Goal: Task Accomplishment & Management: Manage account settings

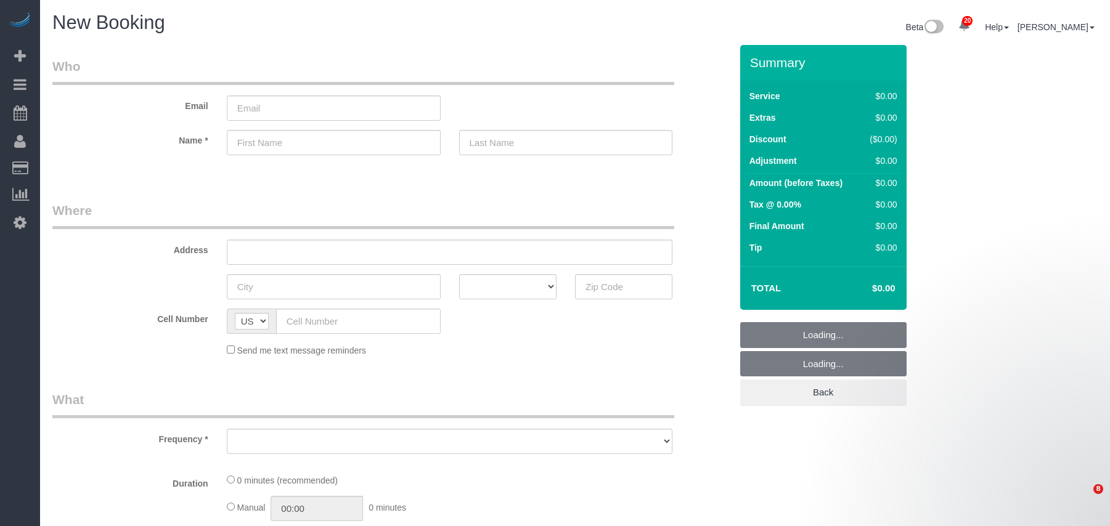
select select "number:89"
select select "number:90"
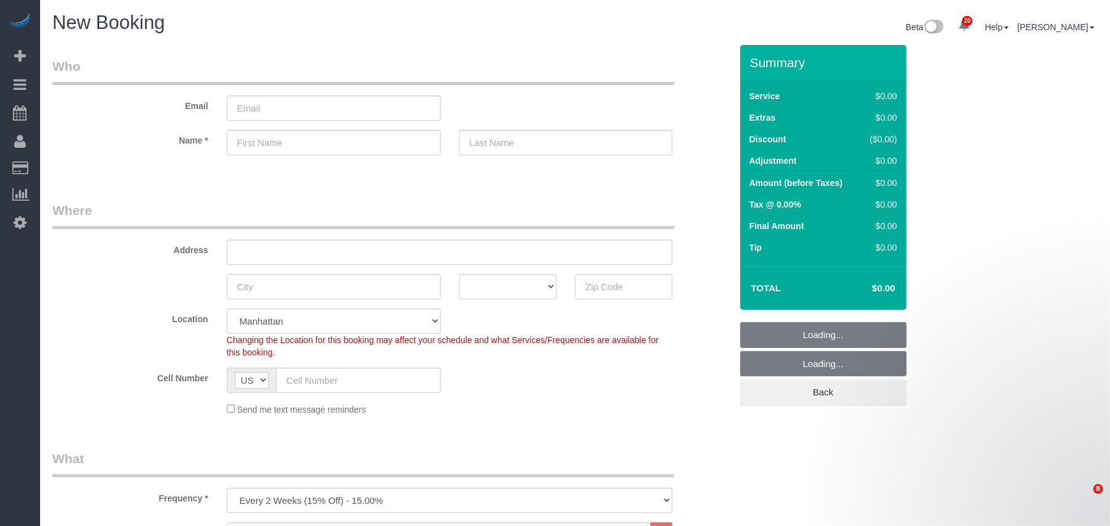
select select "object:2020"
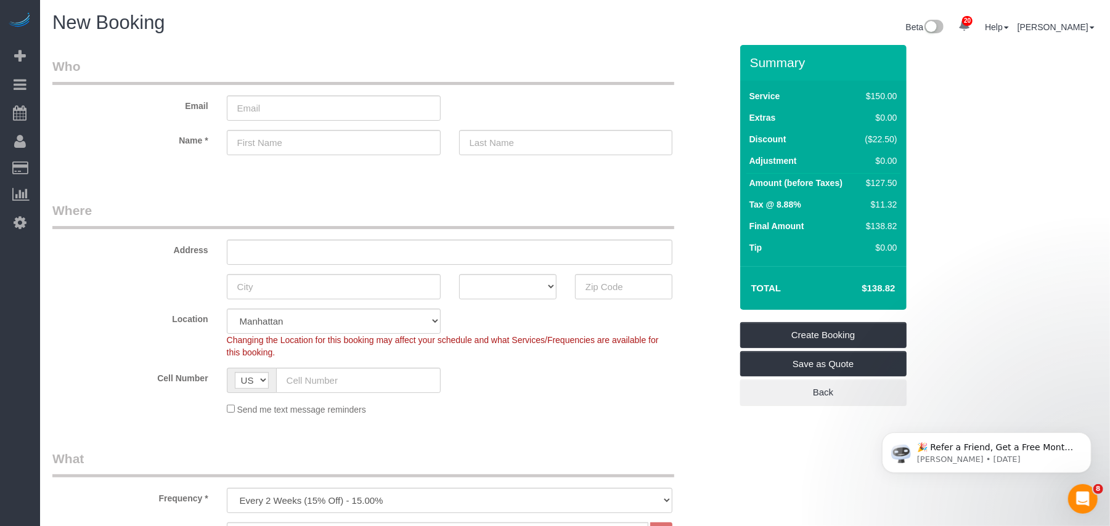
click at [595, 412] on div "Send me text message reminders" at bounding box center [449, 409] width 465 height 14
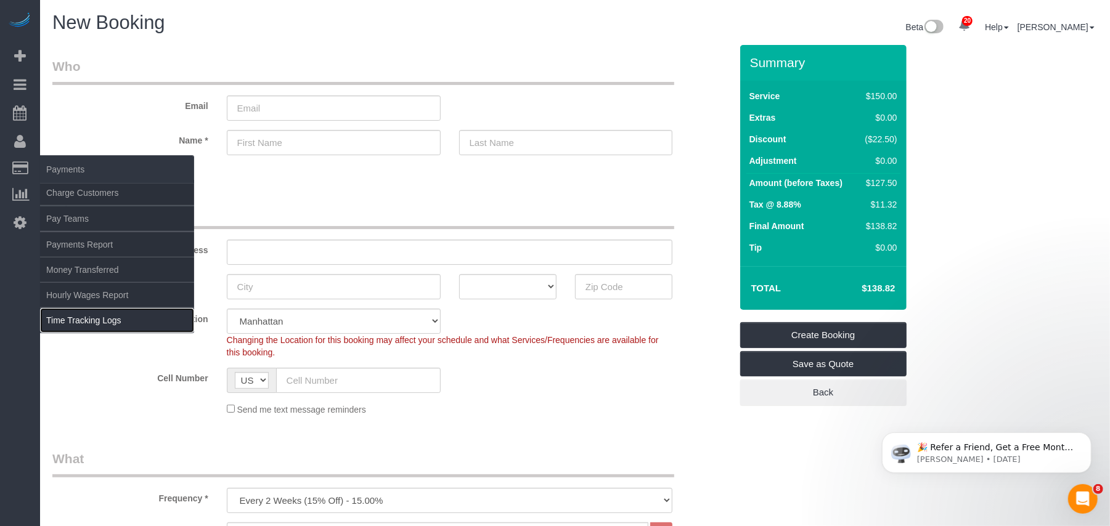
click at [92, 316] on link "Time Tracking Logs" at bounding box center [117, 320] width 154 height 25
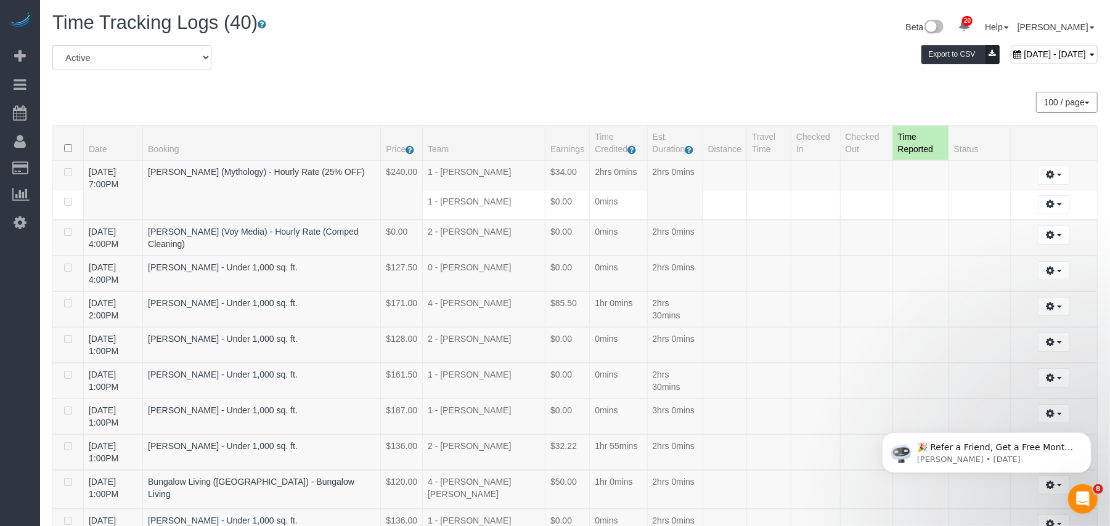
click at [635, 55] on div "September 17, 2025 - September 17, 2025 Export to CSV" at bounding box center [751, 57] width 709 height 25
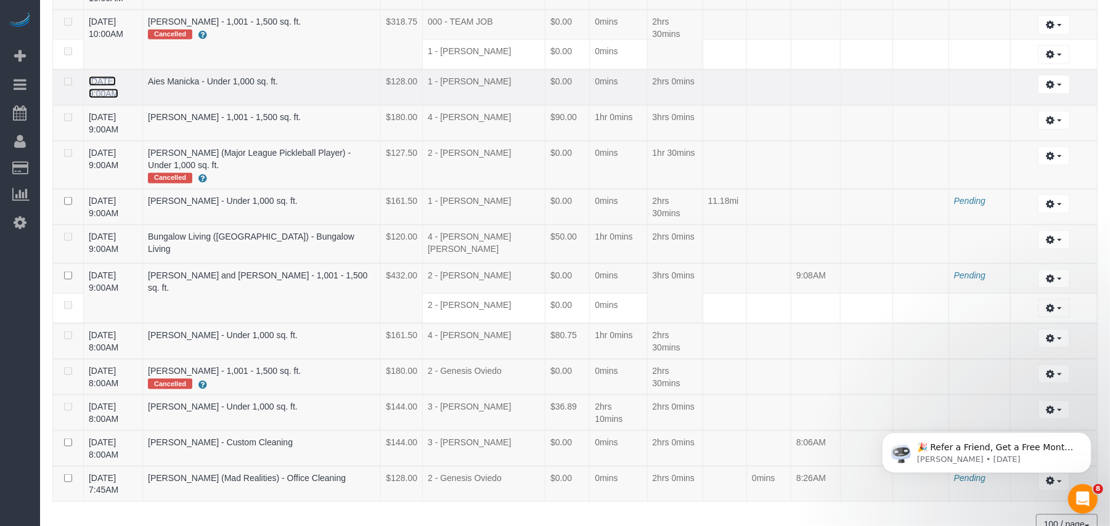
click at [116, 76] on link "09/17/2025 9:00AM" at bounding box center [104, 87] width 30 height 22
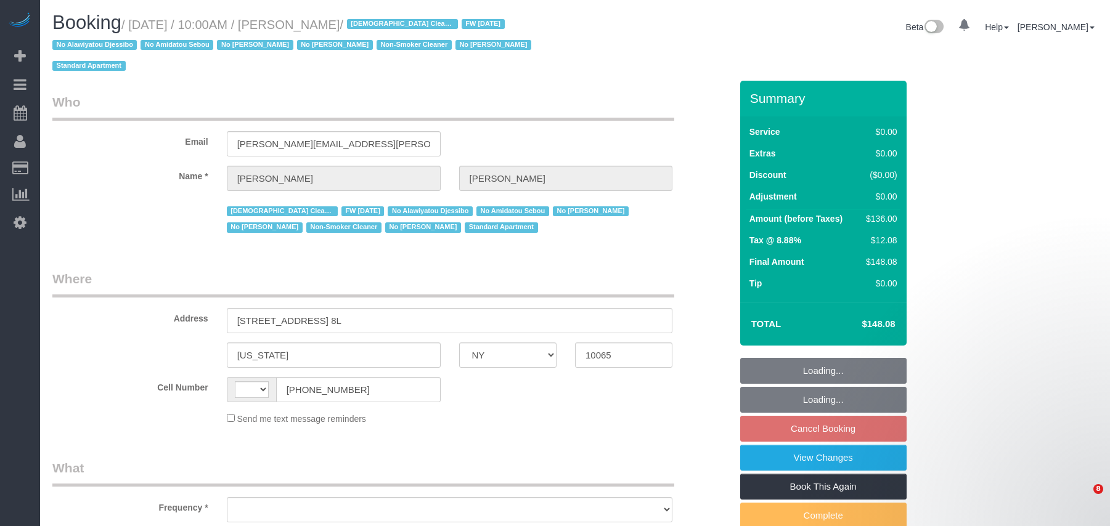
select select "NY"
select select "string:[GEOGRAPHIC_DATA]"
select select "object:832"
select select "string:stripe-pm_1QKiPq4VGloSiKo7DyfPYn6M"
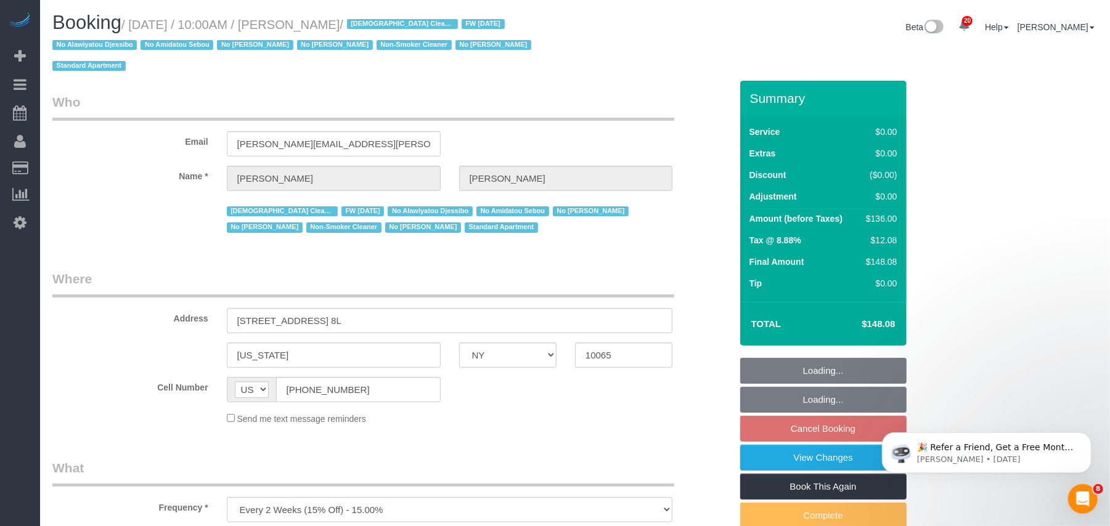
select select "number:89"
select select "number:90"
select select "number:15"
select select "number:5"
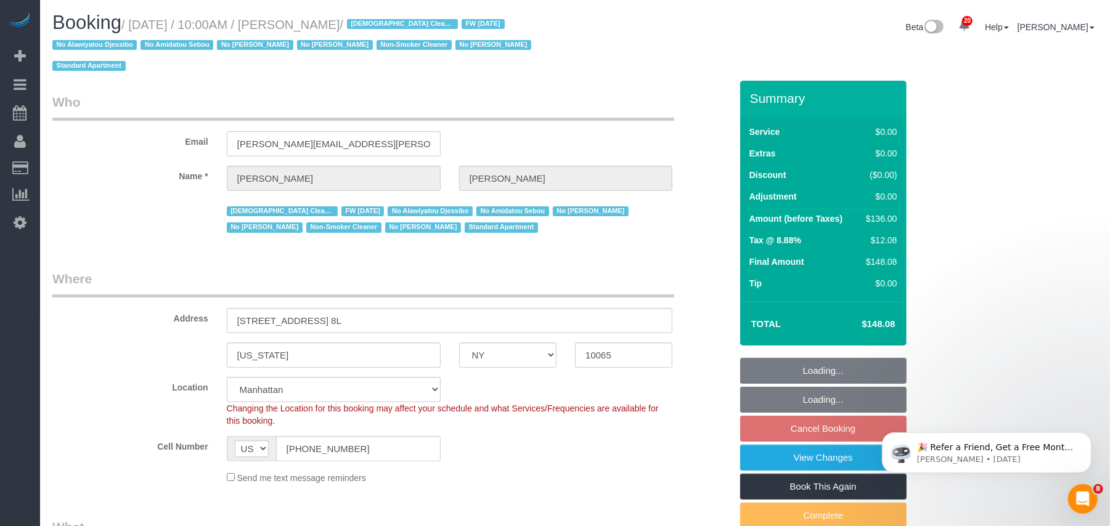
select select "object:1514"
select select "spot3"
select select "1"
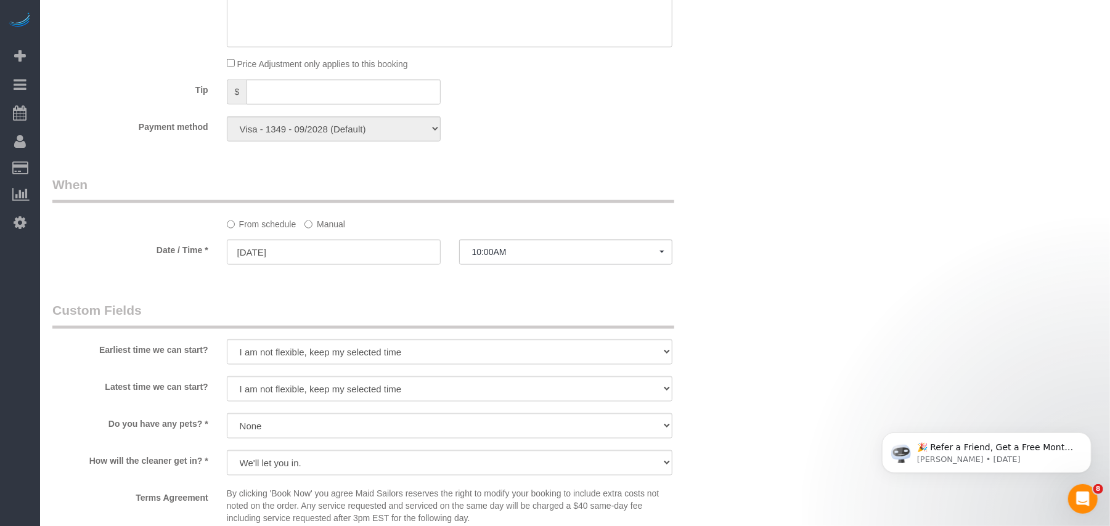
scroll to position [1150, 0]
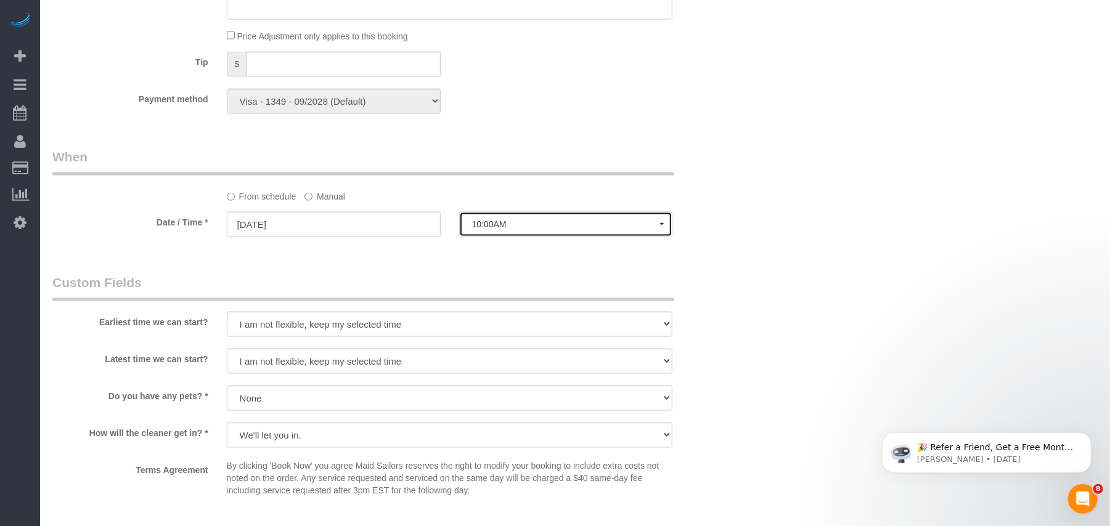
click at [493, 212] on button "10:00AM" at bounding box center [566, 224] width 214 height 25
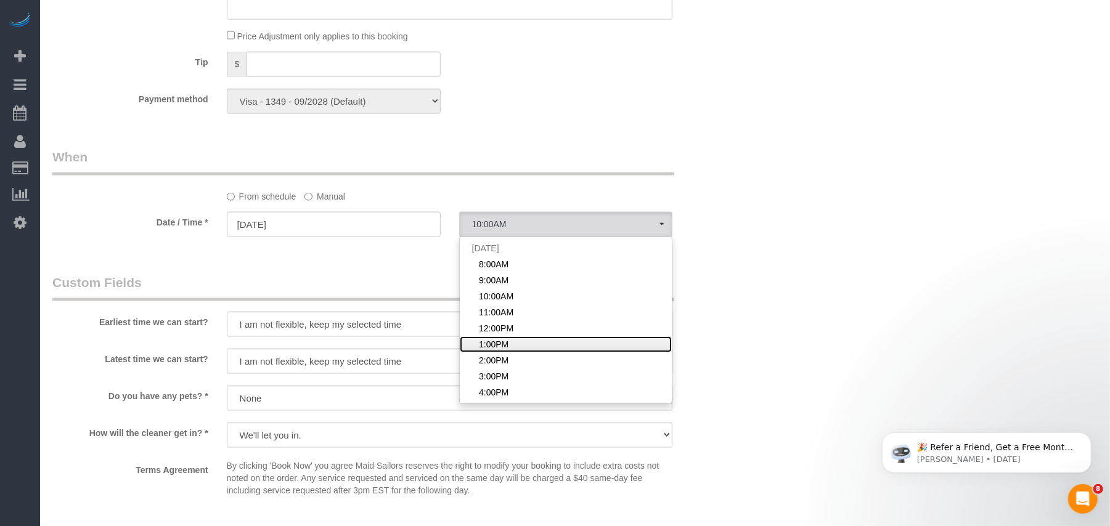
click at [491, 336] on link "1:00PM" at bounding box center [566, 344] width 213 height 16
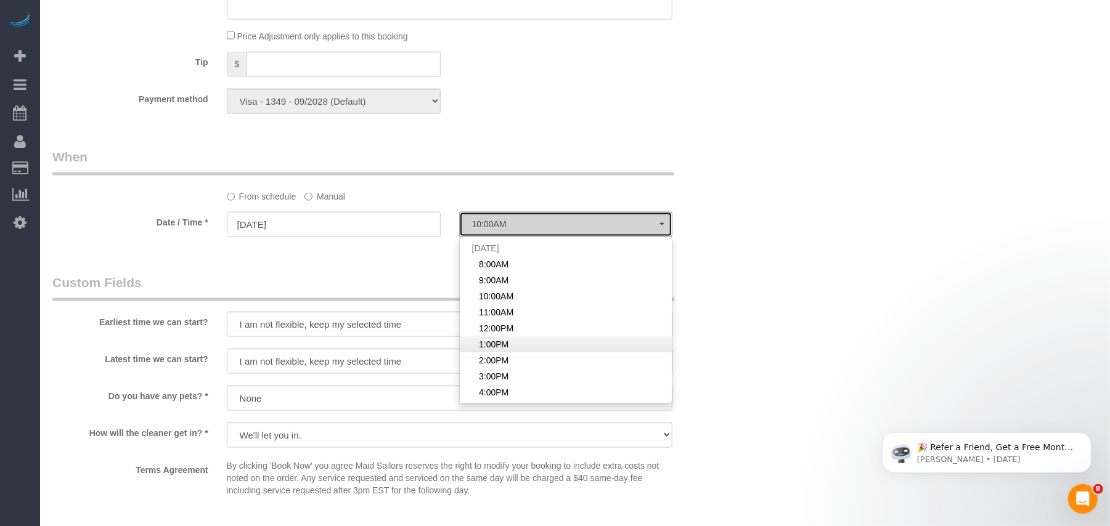
select select "spot6"
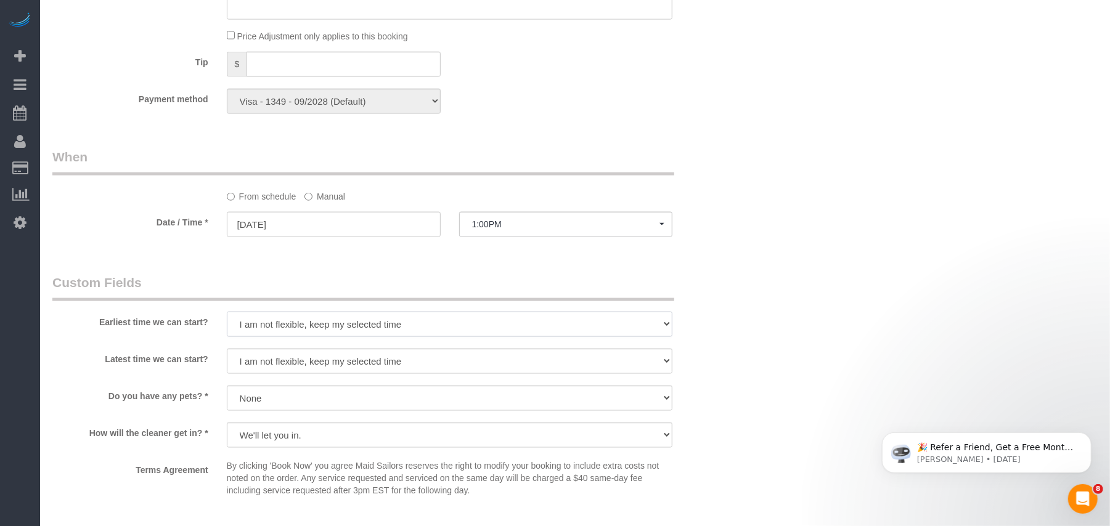
click at [316, 312] on select "I am not flexible, keep my selected time 8:00 AM 9:00 AM 10:00 AM 11:00 AM 12:0…" at bounding box center [450, 324] width 446 height 25
select select "number:61"
click at [227, 312] on select "I am not flexible, keep my selected time 8:00 AM 9:00 AM 10:00 AM 11:00 AM 12:0…" at bounding box center [450, 324] width 446 height 25
click at [281, 349] on select "I am not flexible, keep my selected time 8:00 AM 9:00 AM 10:00 AM 11:00 AM 12:0…" at bounding box center [450, 361] width 446 height 25
select select "number:73"
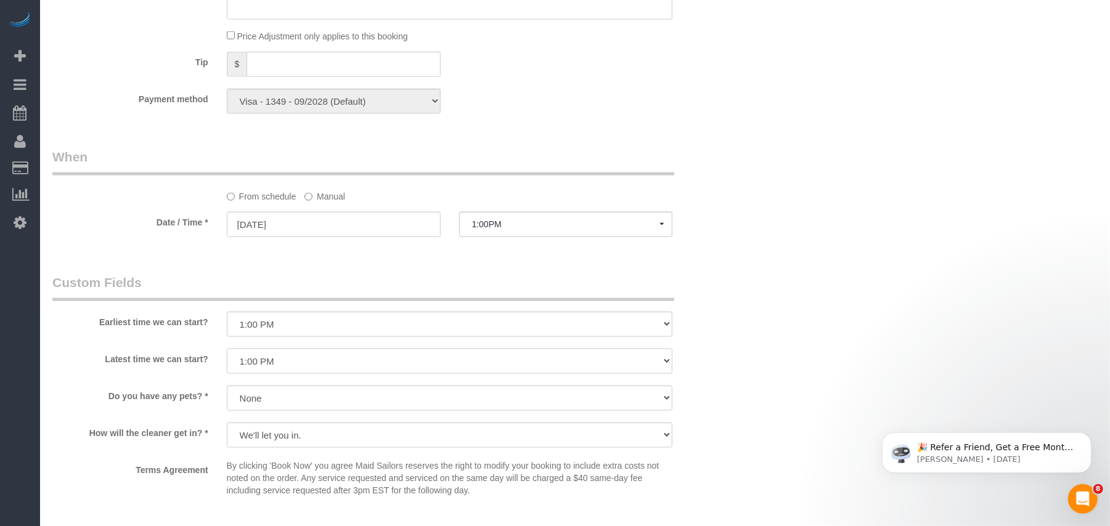
click at [227, 349] on select "I am not flexible, keep my selected time 8:00 AM 9:00 AM 10:00 AM 11:00 AM 12:0…" at bounding box center [450, 361] width 446 height 25
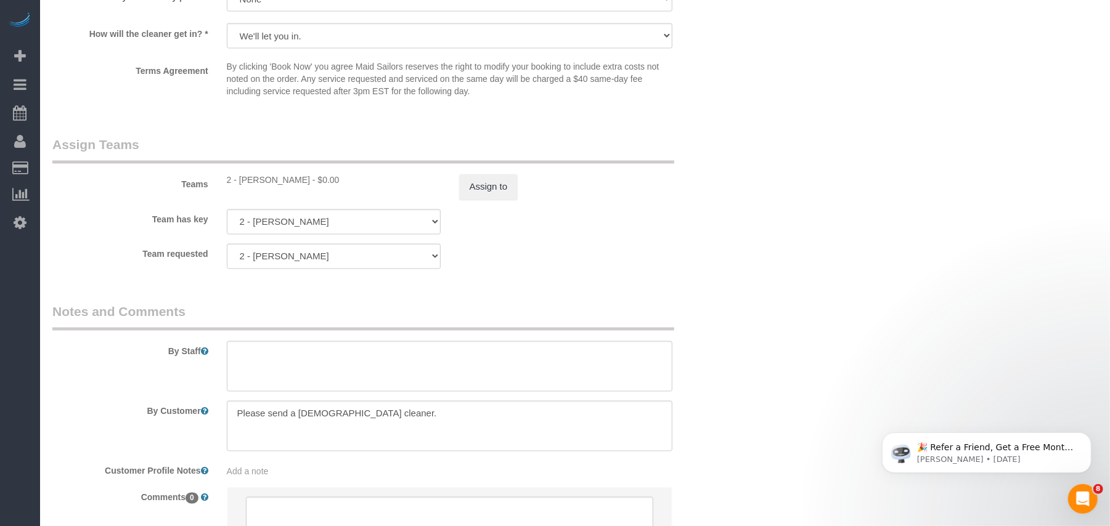
scroll to position [1560, 0]
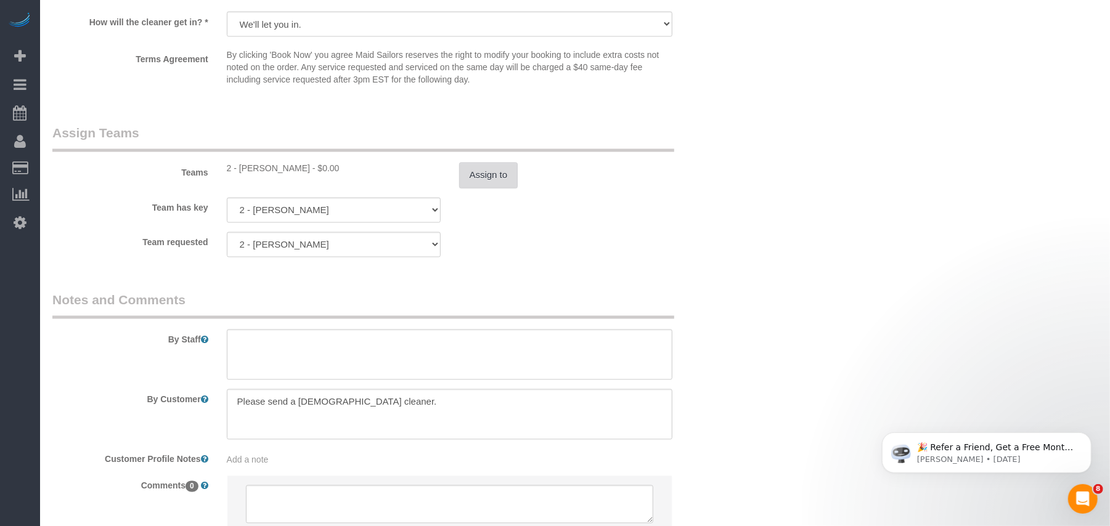
click at [479, 163] on button "Assign to" at bounding box center [488, 176] width 59 height 26
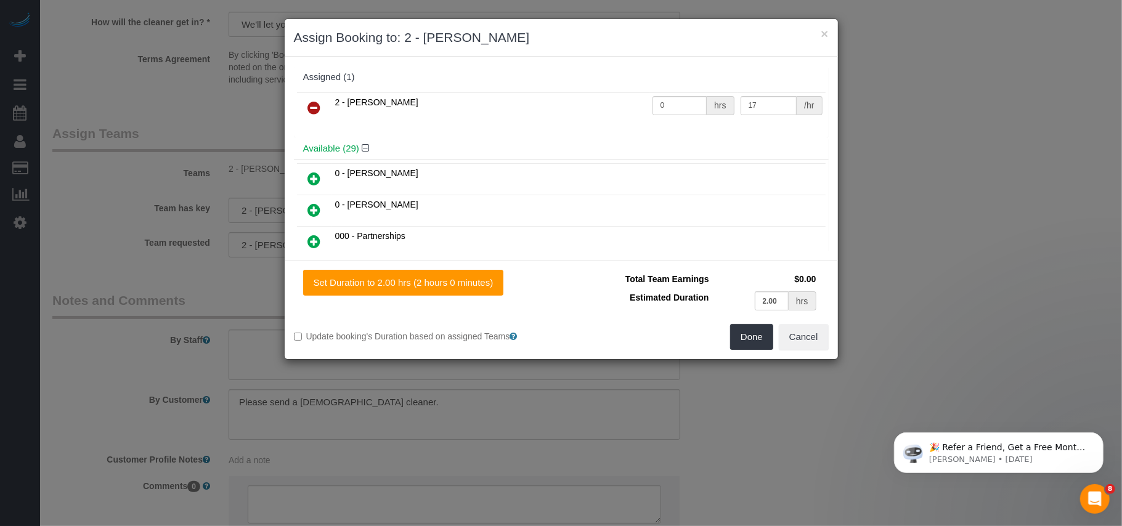
click at [313, 102] on icon at bounding box center [314, 107] width 13 height 15
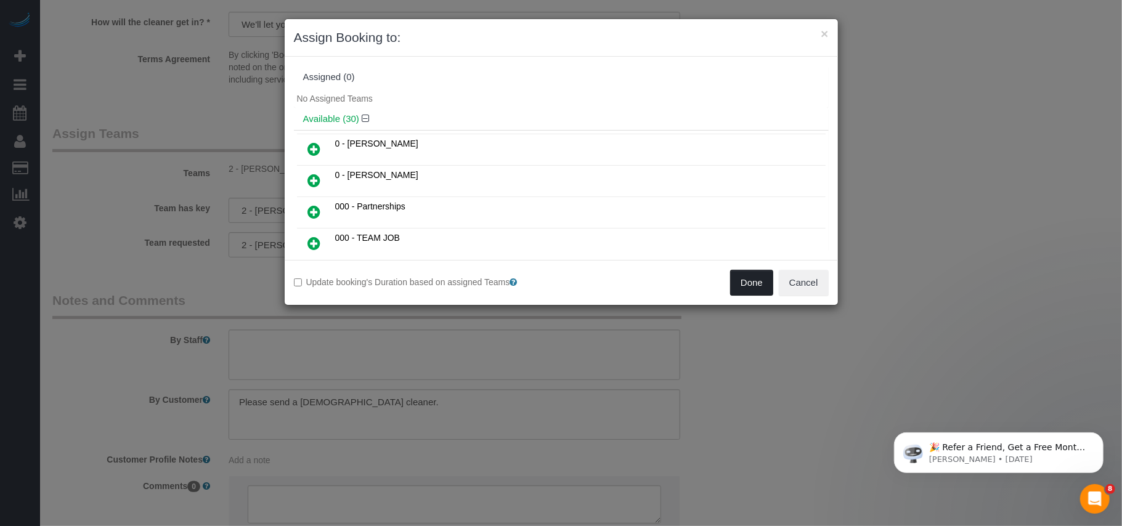
drag, startPoint x: 745, startPoint y: 292, endPoint x: 707, endPoint y: 239, distance: 65.3
click at [747, 292] on button "Done" at bounding box center [751, 283] width 43 height 26
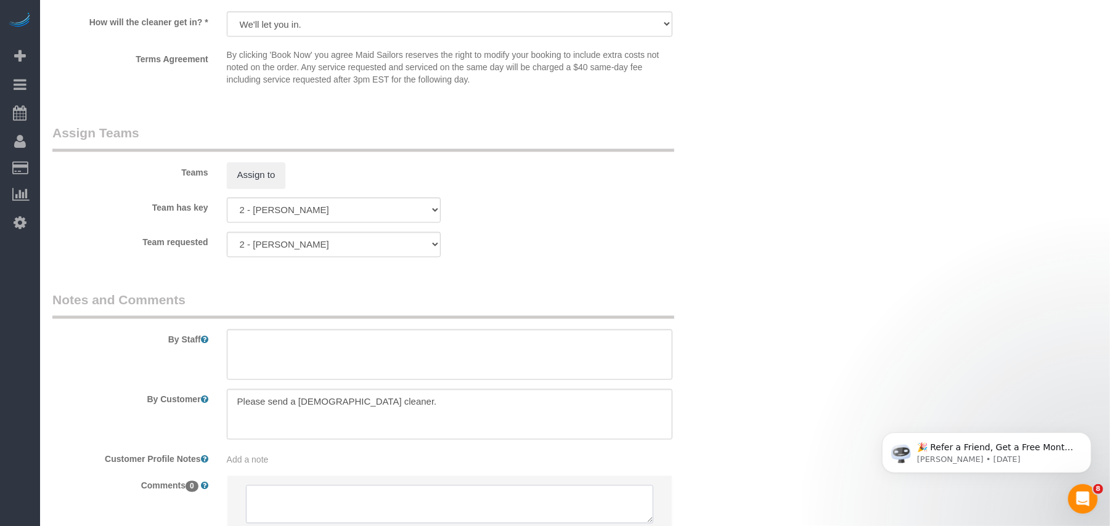
click at [306, 488] on textarea at bounding box center [450, 504] width 408 height 38
click at [285, 485] on textarea at bounding box center [450, 504] width 408 height 38
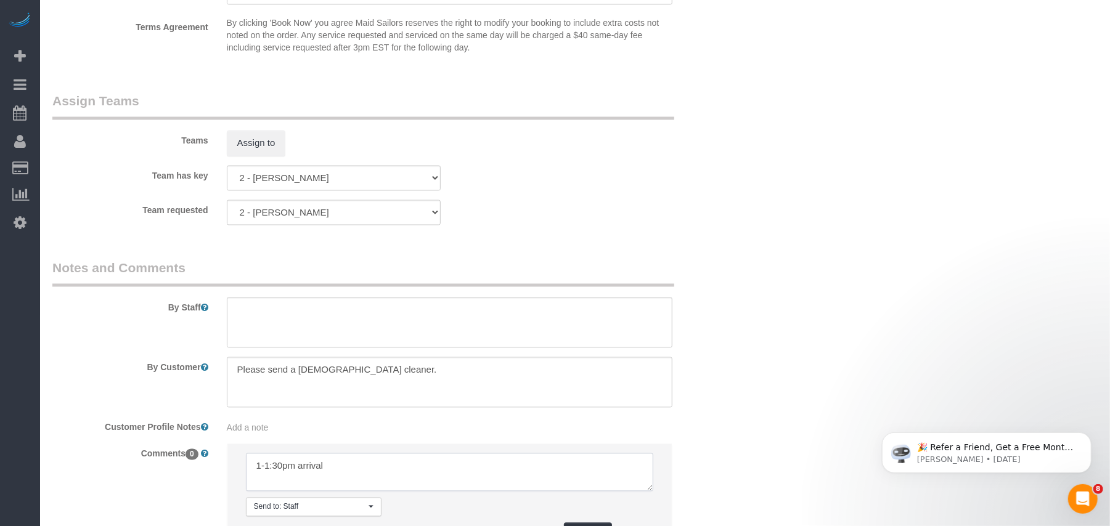
scroll to position [1689, 0]
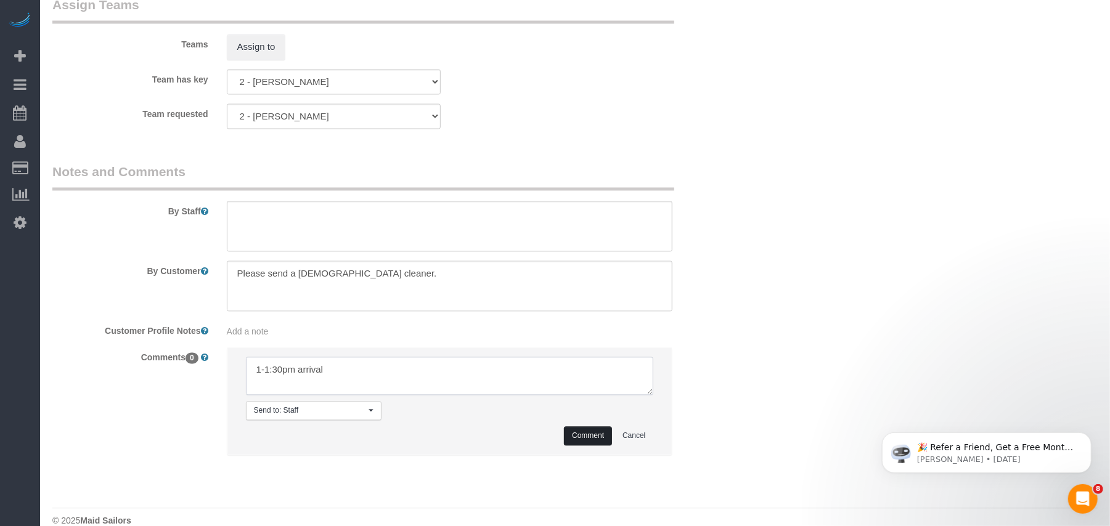
type textarea "1-1:30pm arrival"
click at [577, 426] on button "Comment" at bounding box center [588, 435] width 48 height 19
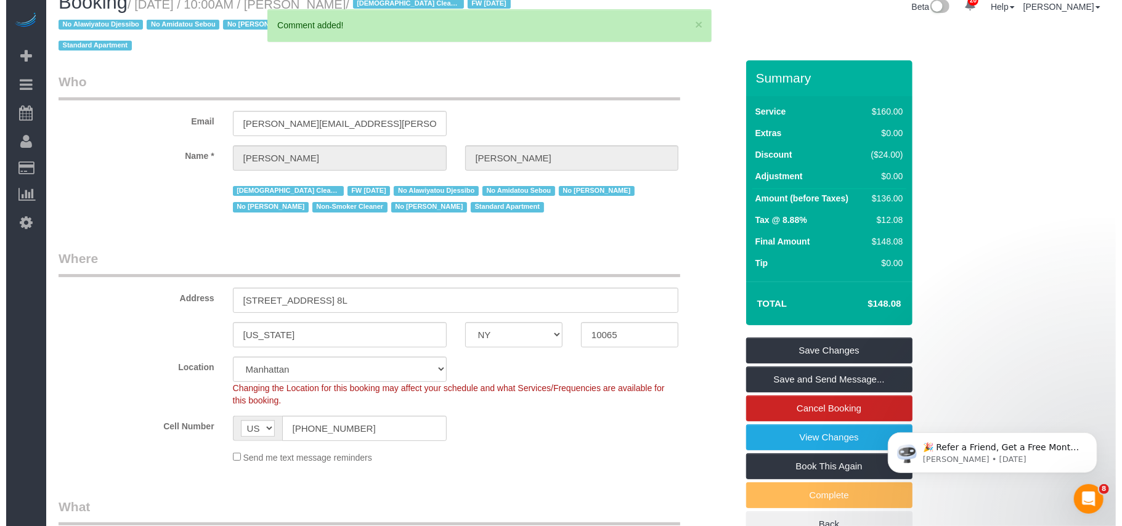
scroll to position [0, 0]
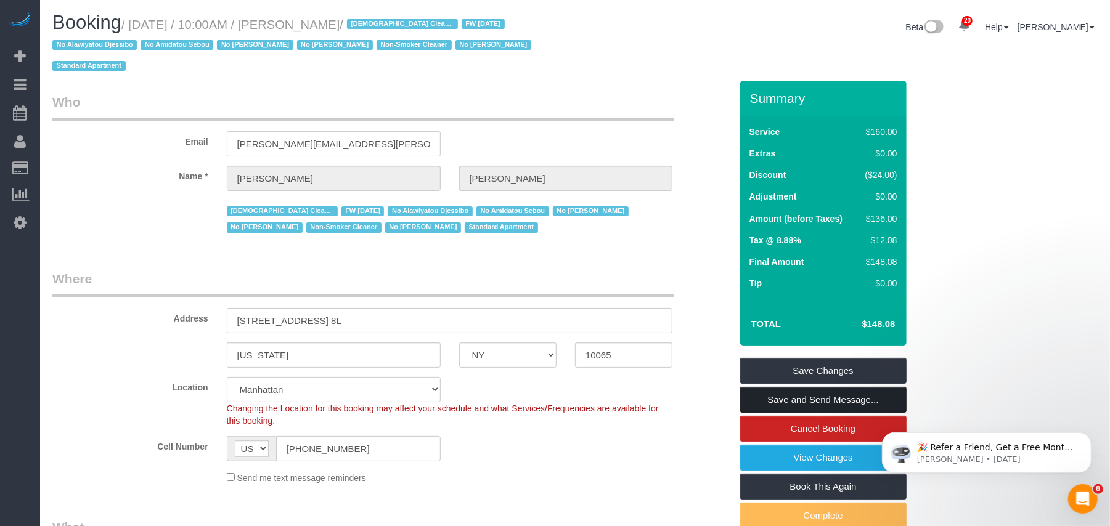
click at [814, 387] on link "Save and Send Message..." at bounding box center [823, 400] width 166 height 26
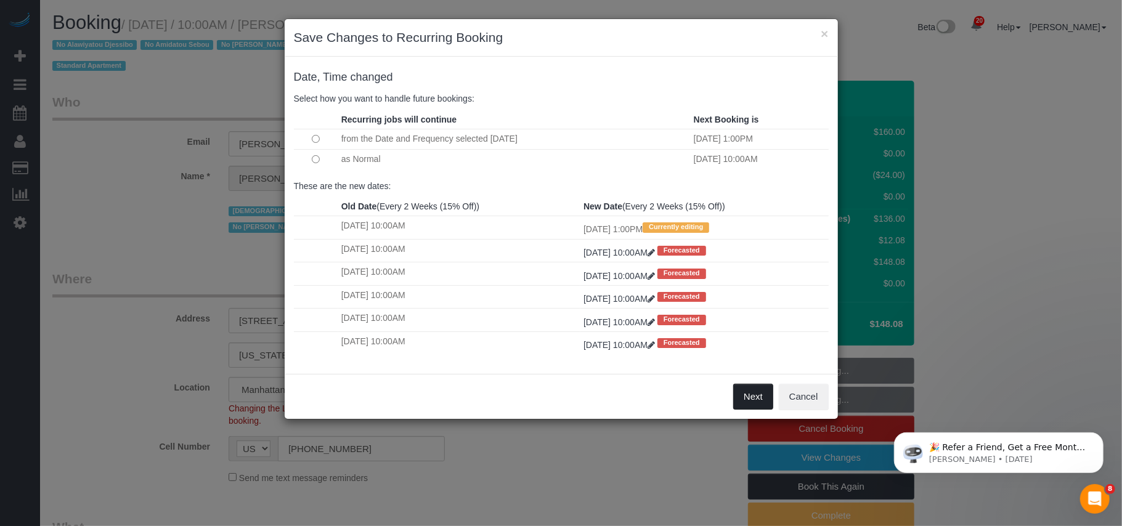
click at [757, 397] on button "Next" at bounding box center [753, 397] width 40 height 26
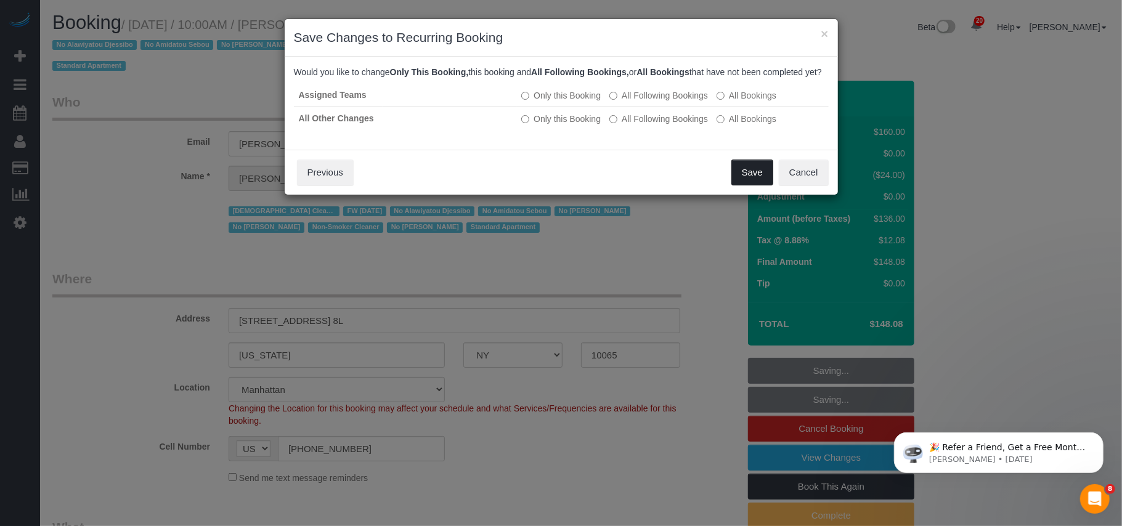
click at [738, 180] on button "Save" at bounding box center [752, 173] width 42 height 26
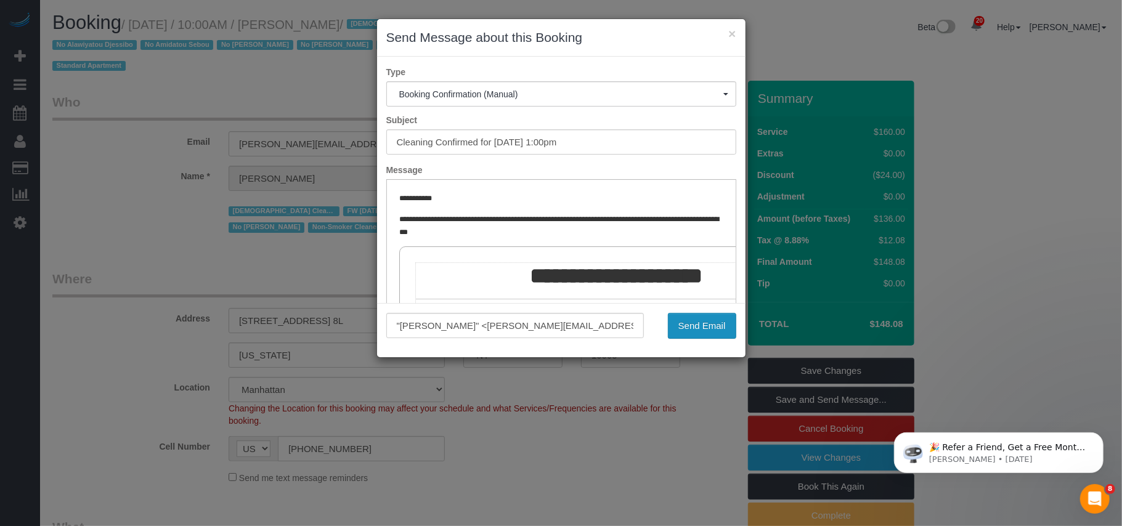
click at [688, 325] on button "Send Email" at bounding box center [702, 326] width 68 height 26
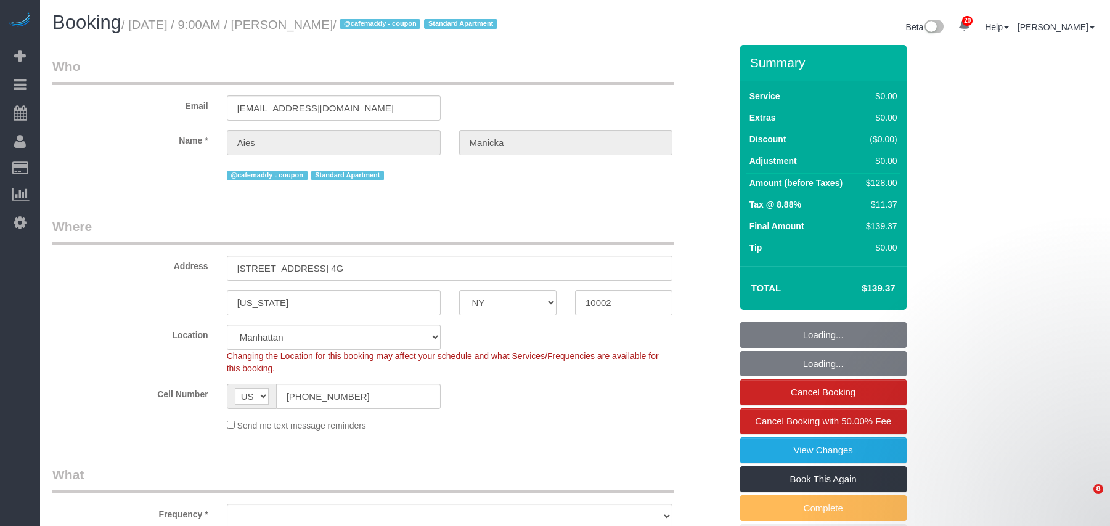
select select "NY"
select select "string:stripe-pm_1S82zy4VGloSiKo7IGg8KQQy"
select select "number:89"
select select "number:90"
select select "number:15"
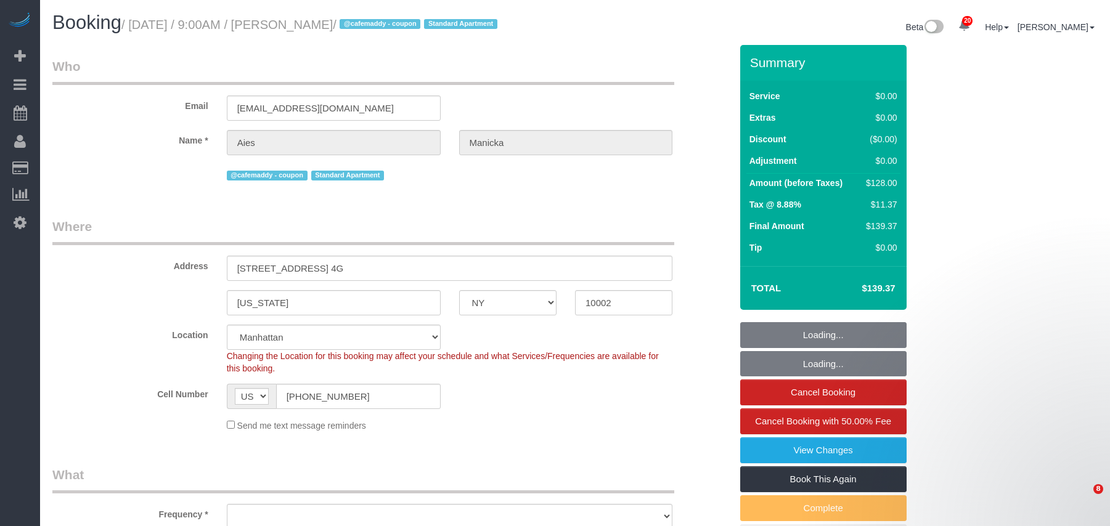
select select "number:5"
select select "object:1067"
select select "1"
select select "spot1"
select select "1"
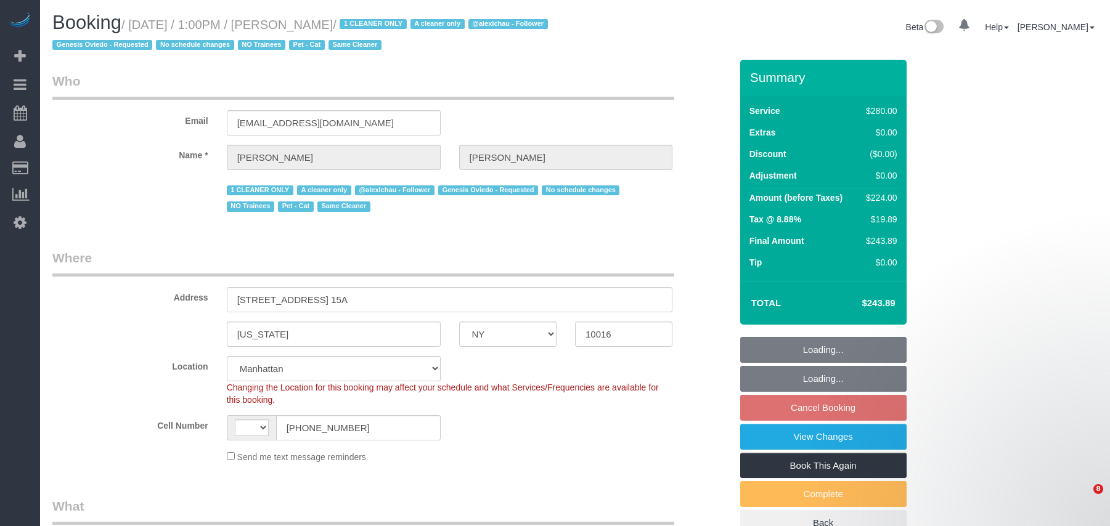
select select "NY"
select select "string:[GEOGRAPHIC_DATA]"
select select "object:963"
select select "210"
select select "string:stripe-pm_1Plthk4VGloSiKo7PmW1aOcP"
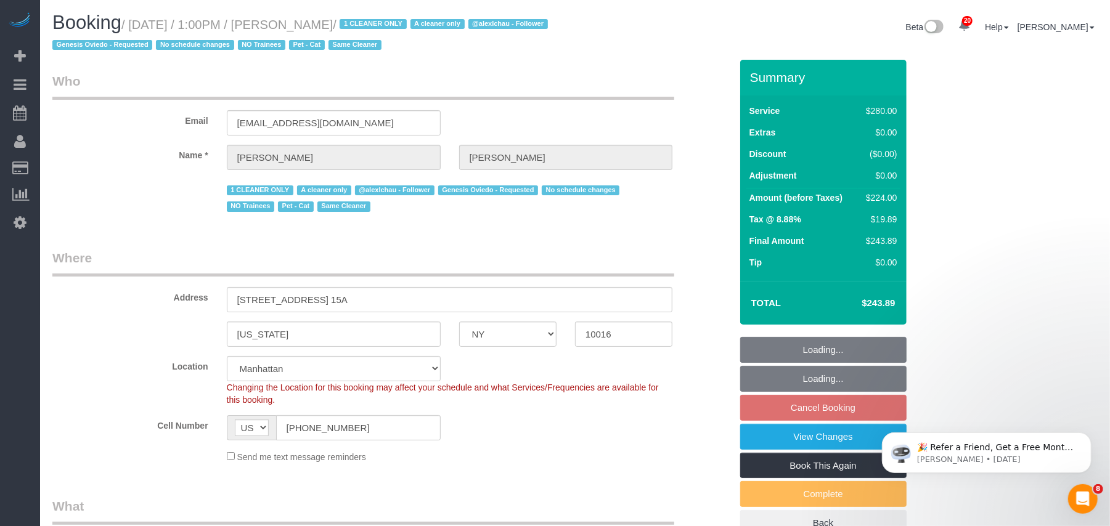
select select "number:89"
select select "number:90"
select select "number:14"
select select "number:5"
select select "object:1539"
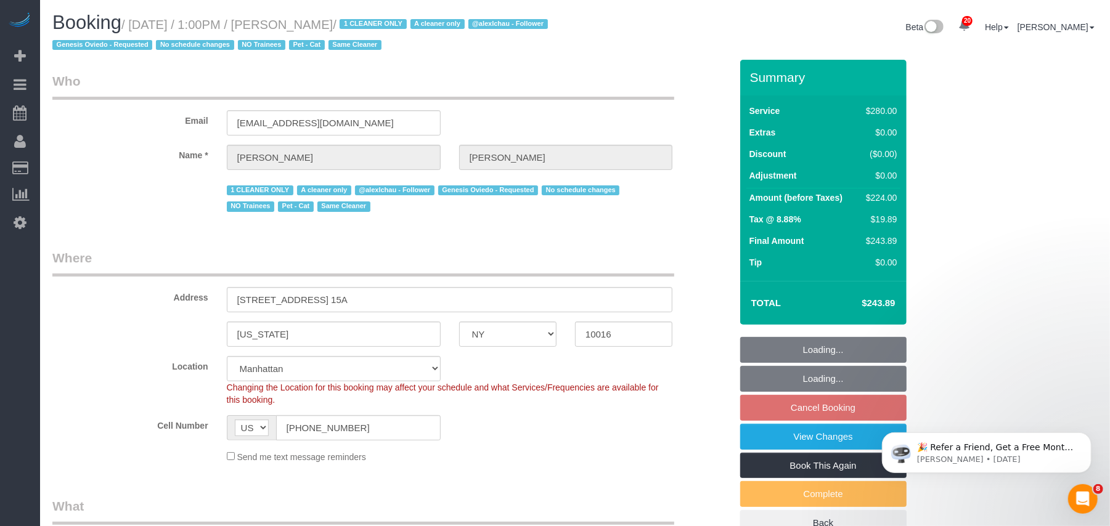
select select "spot6"
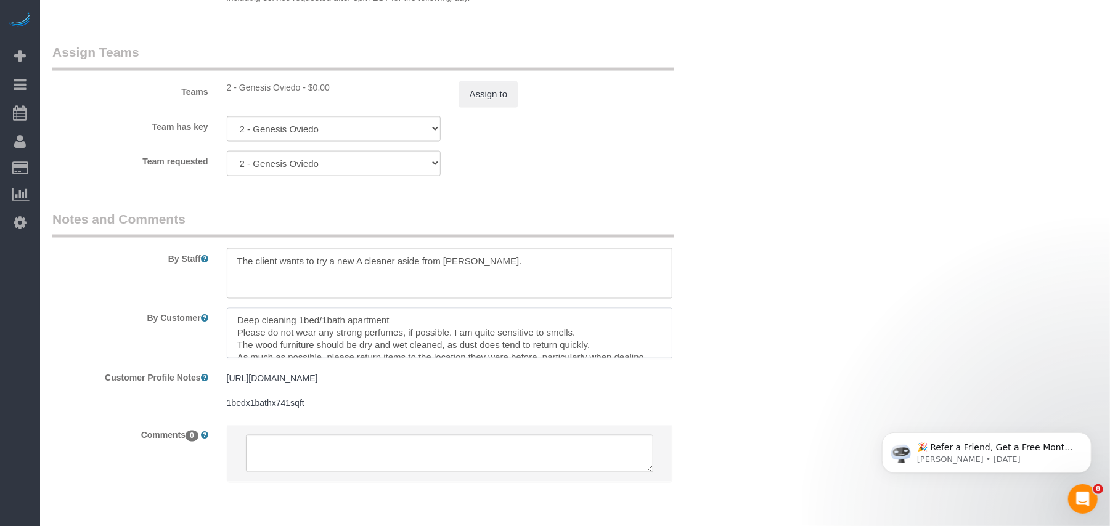
click at [296, 320] on textarea at bounding box center [450, 333] width 446 height 51
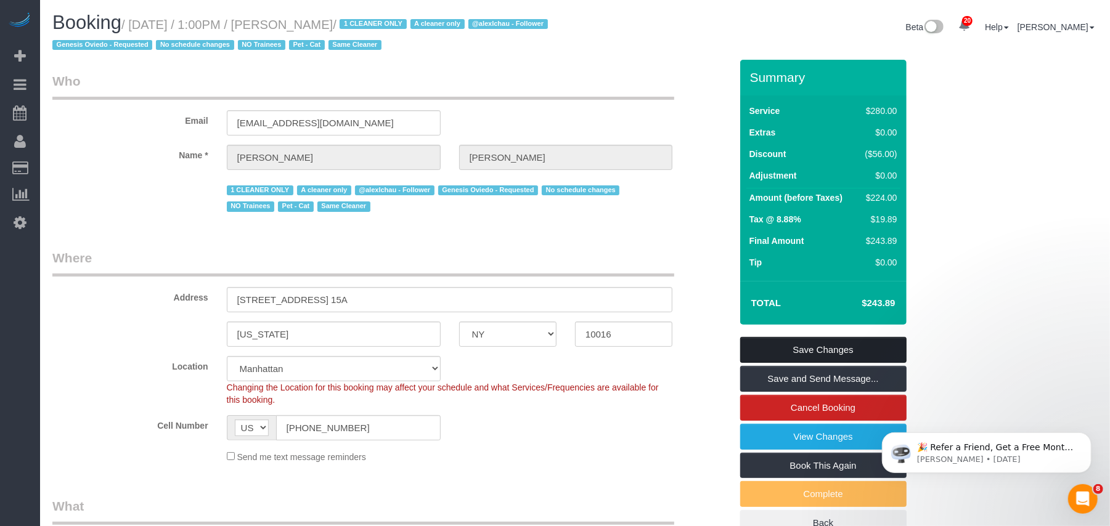
type textarea "Deep cleaning + interior windows of a 1bed/1bath apartment Please do not wear a…"
click at [814, 346] on link "Save Changes" at bounding box center [823, 350] width 166 height 26
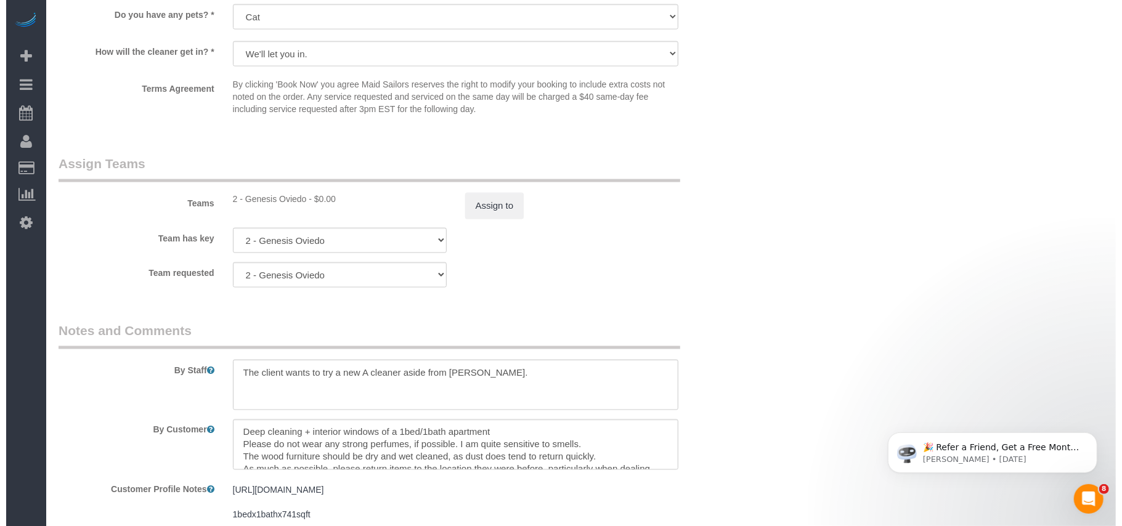
scroll to position [1314, 0]
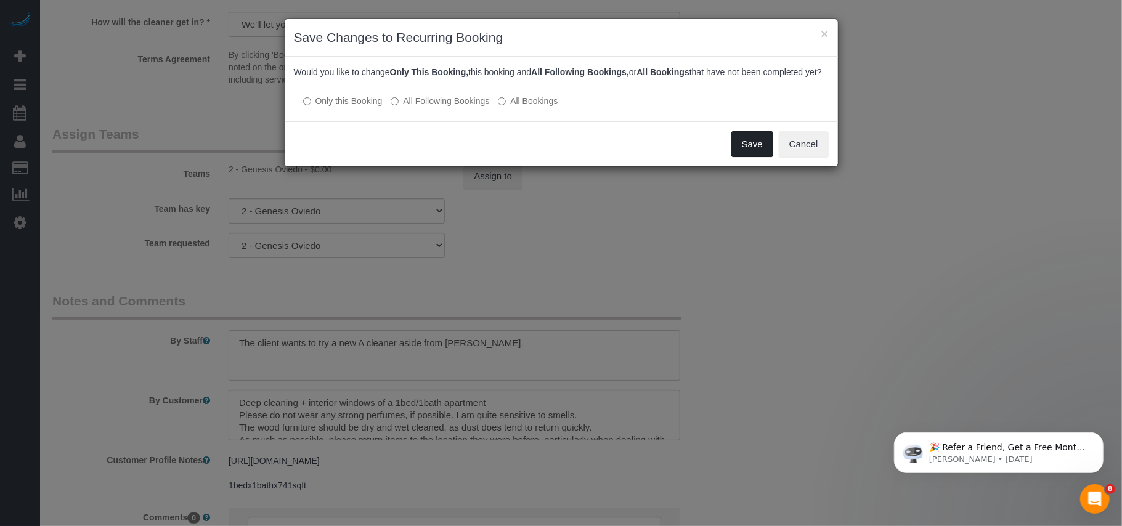
click at [745, 157] on button "Save" at bounding box center [752, 144] width 42 height 26
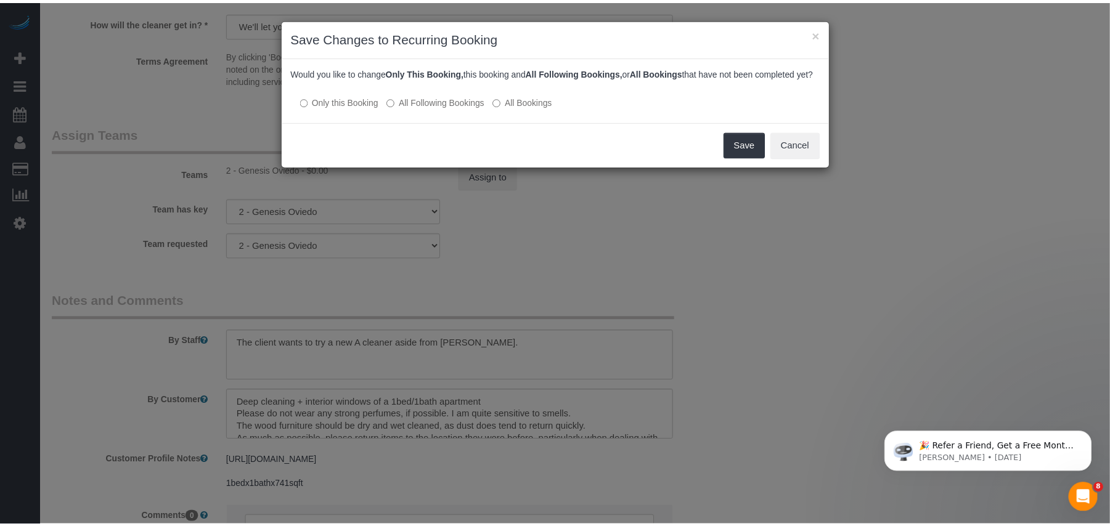
scroll to position [87, 0]
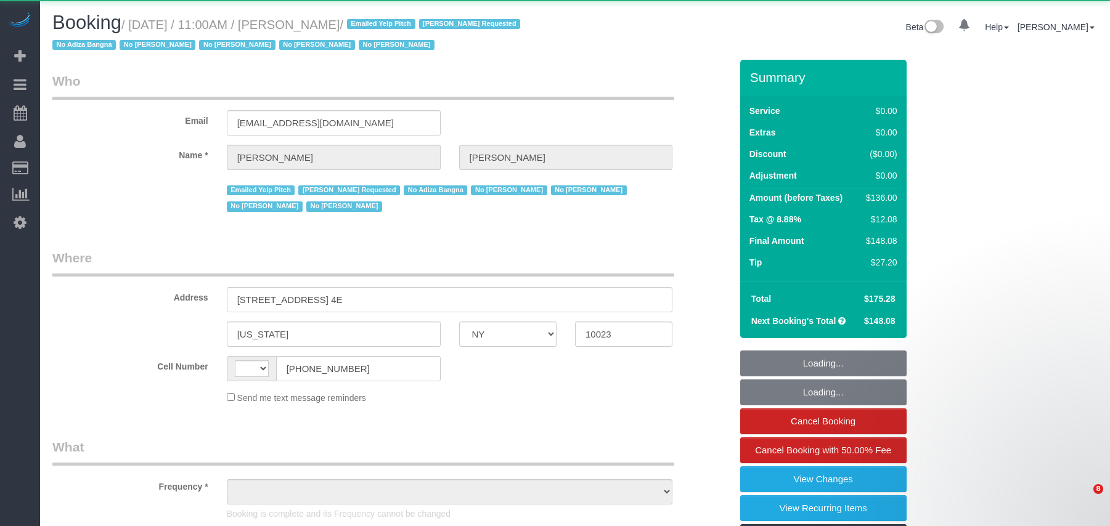
select select "NY"
select select "string:[GEOGRAPHIC_DATA]"
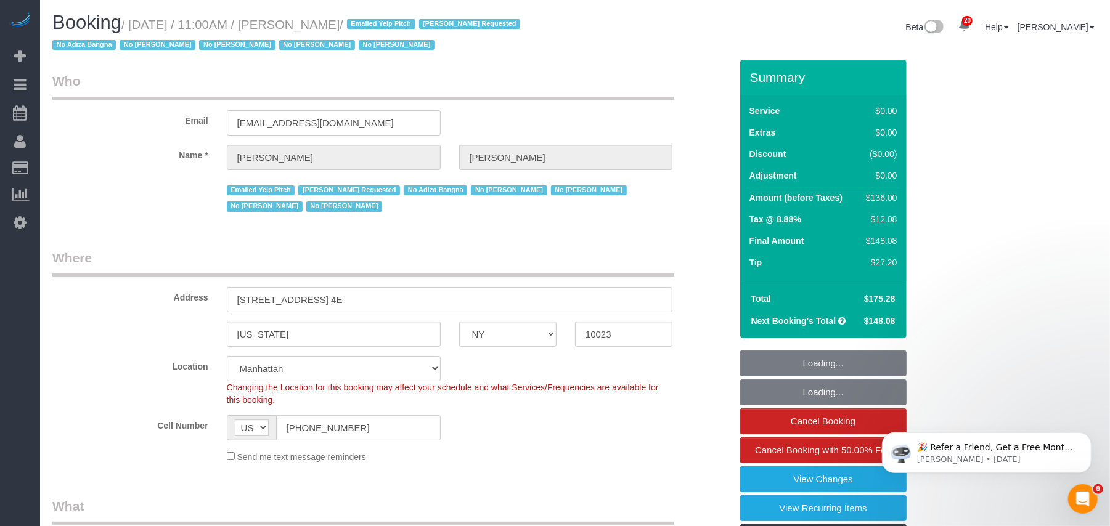
select select "1"
select select "number:58"
select select "number:72"
select select "number:15"
select select "number:6"
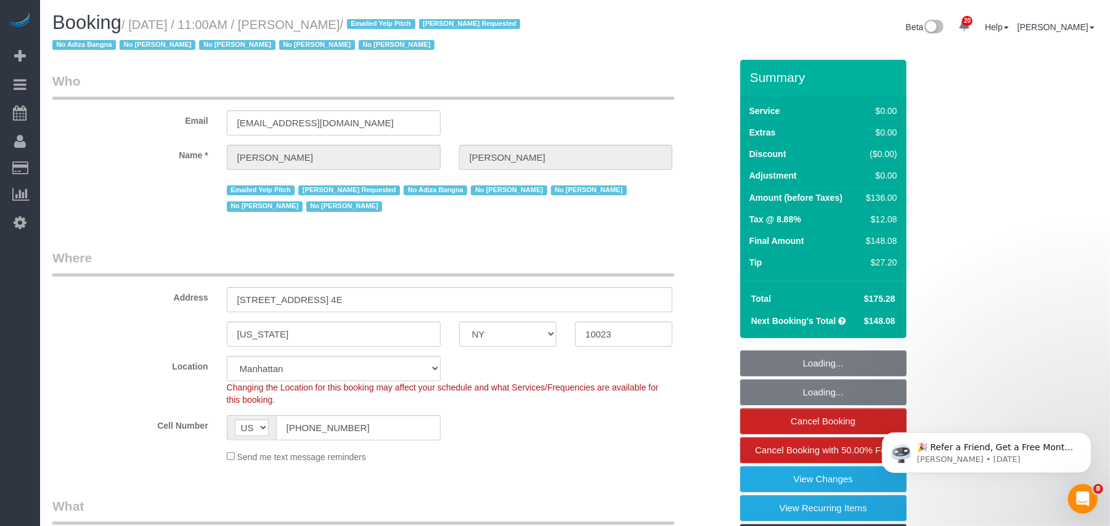
select select "object:1519"
select select "string:stripe-pm_1LDaJs4VGloSiKo7V5Tq0hTt"
select select "1"
select select "spot1"
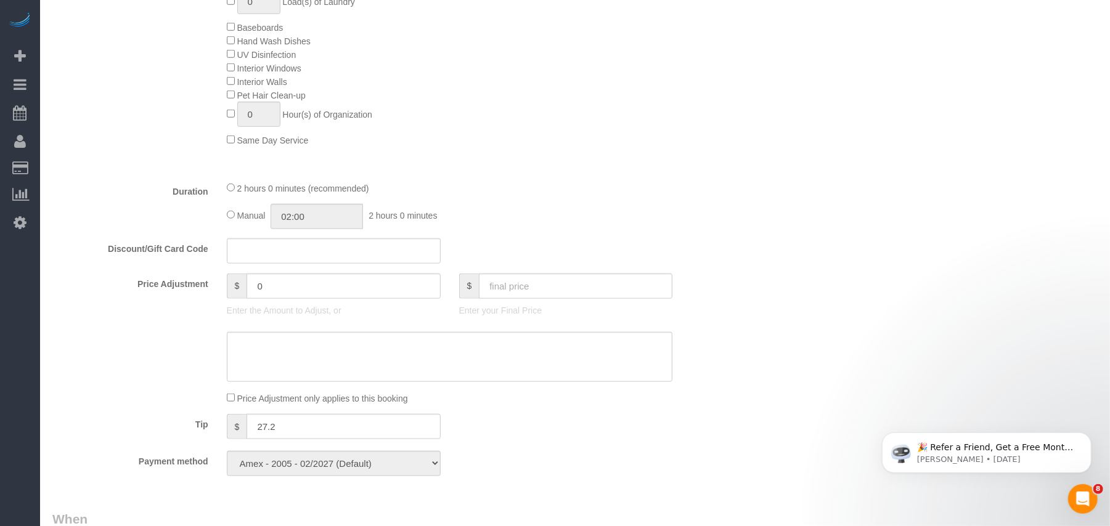
scroll to position [821, 0]
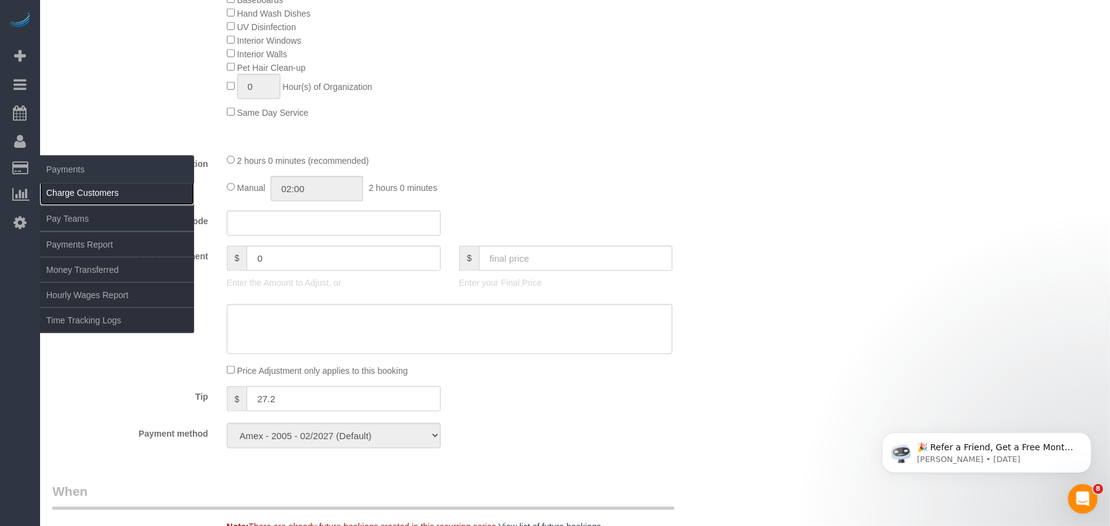
click at [85, 186] on link "Charge Customers" at bounding box center [117, 193] width 154 height 25
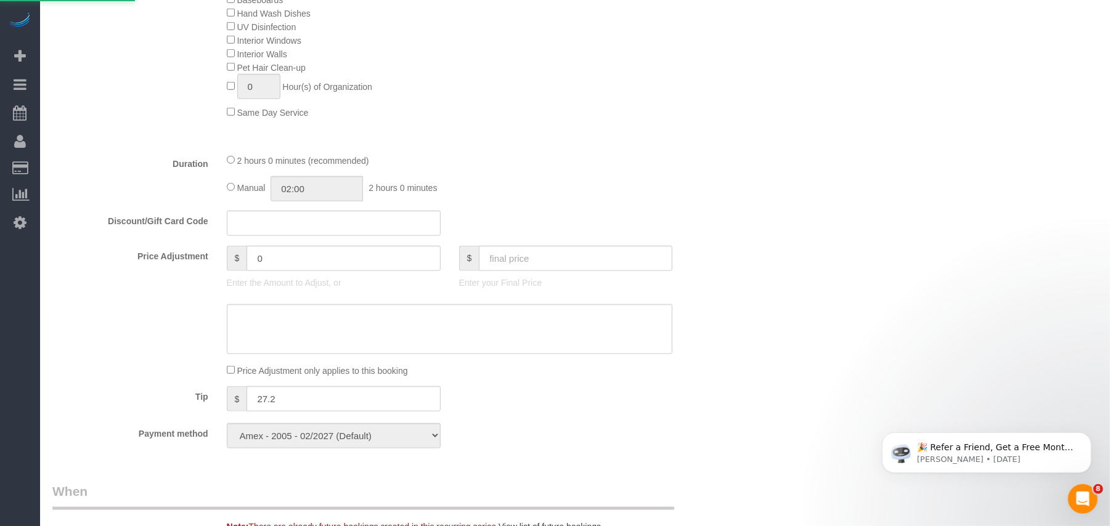
select select
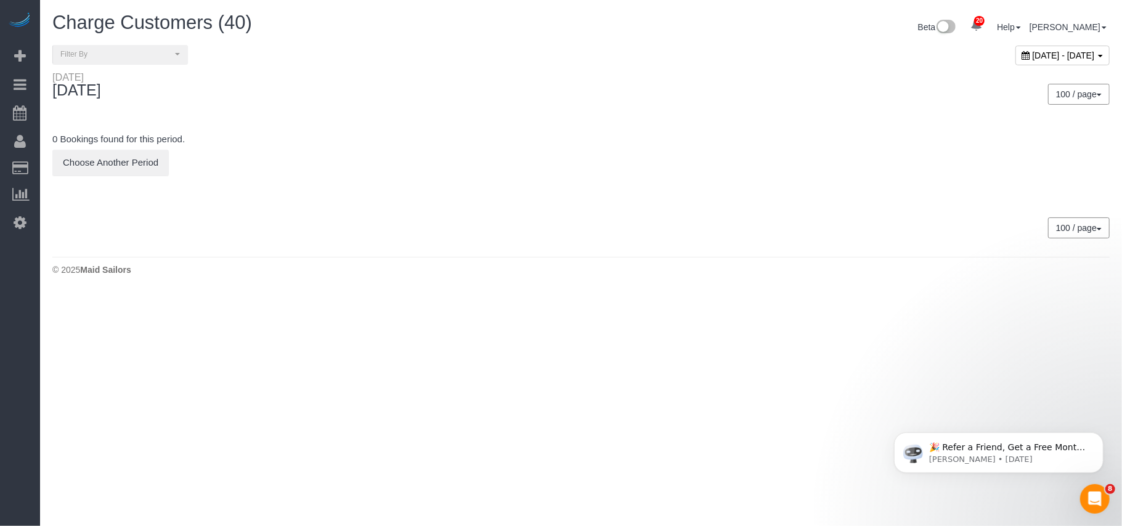
click at [1033, 57] on span "[DATE] - [DATE]" at bounding box center [1064, 56] width 62 height 10
type input "**********"
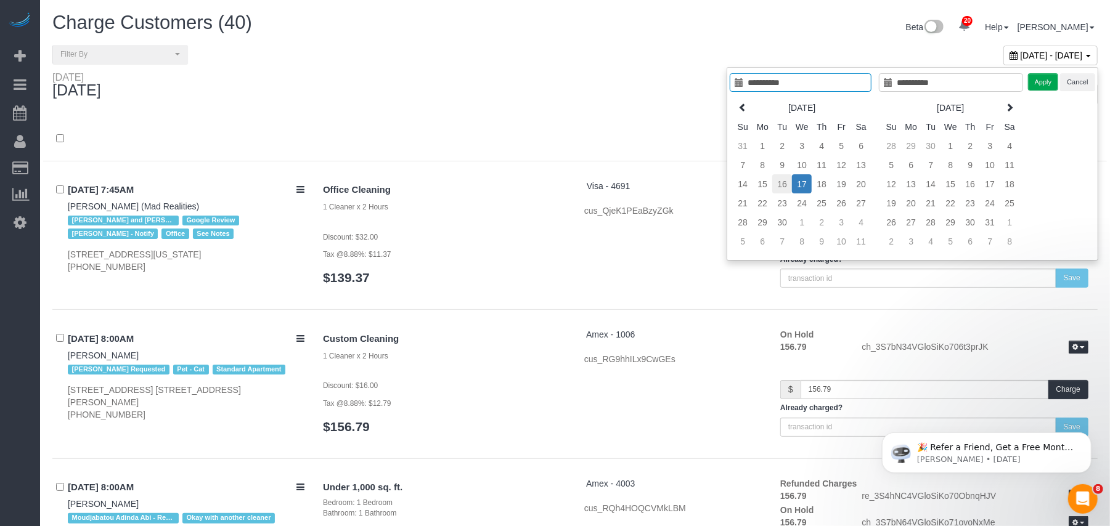
type input "**********"
click at [782, 185] on td "16" at bounding box center [782, 183] width 20 height 19
type input "**********"
click at [1041, 87] on button "Apply" at bounding box center [1043, 82] width 31 height 18
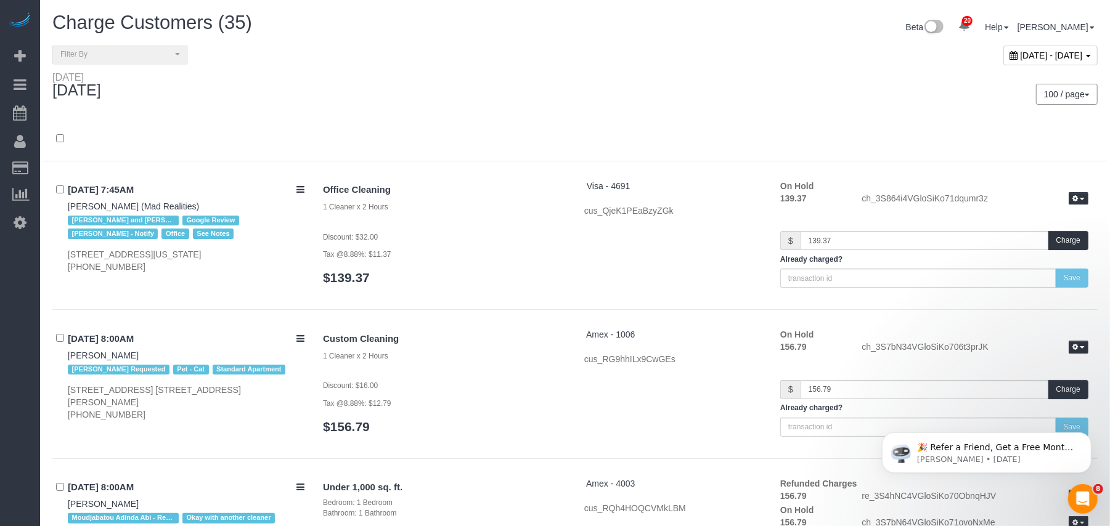
click at [524, 91] on div "[DATE]" at bounding box center [309, 87] width 532 height 33
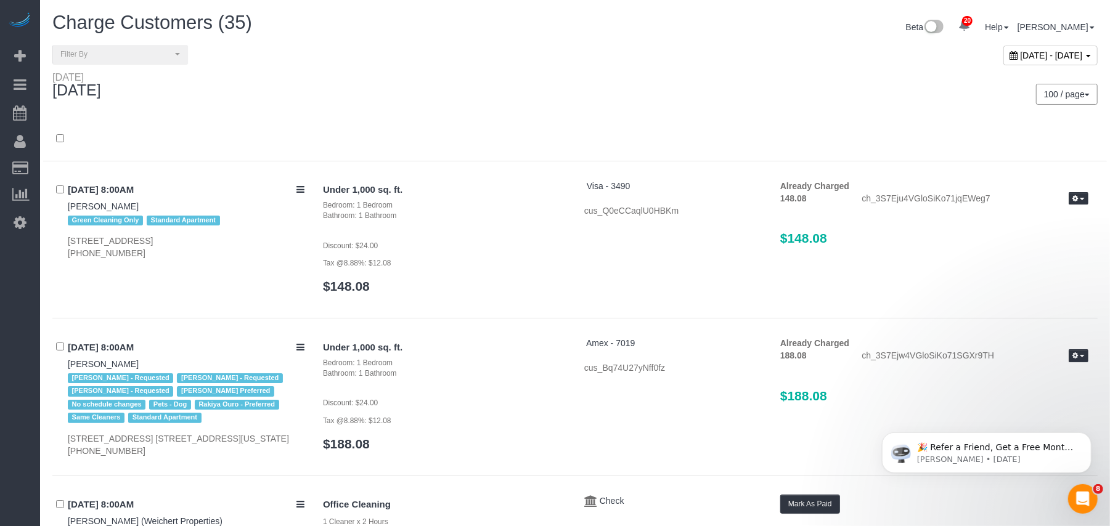
scroll to position [2290, 0]
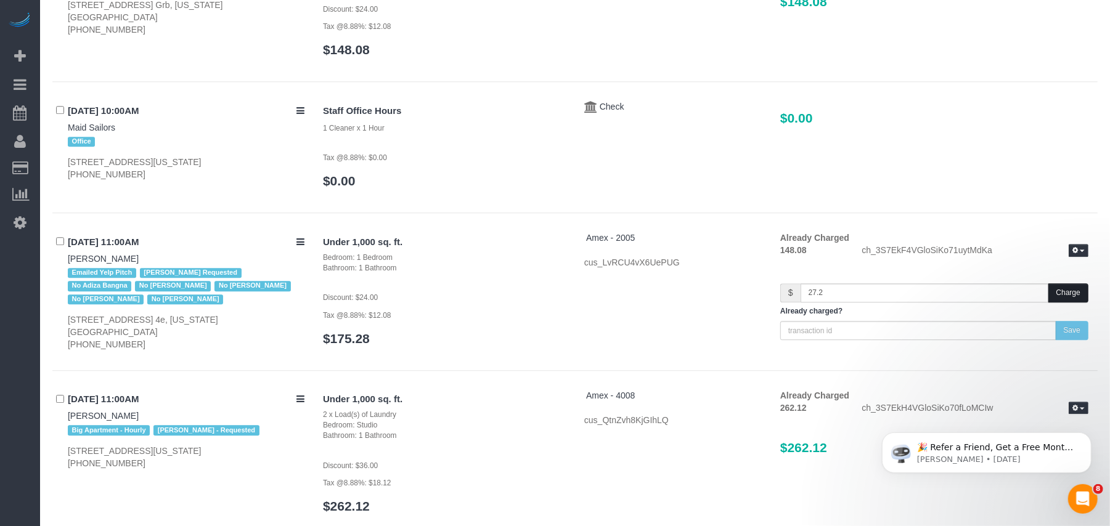
click at [1078, 296] on button "Charge" at bounding box center [1068, 292] width 40 height 19
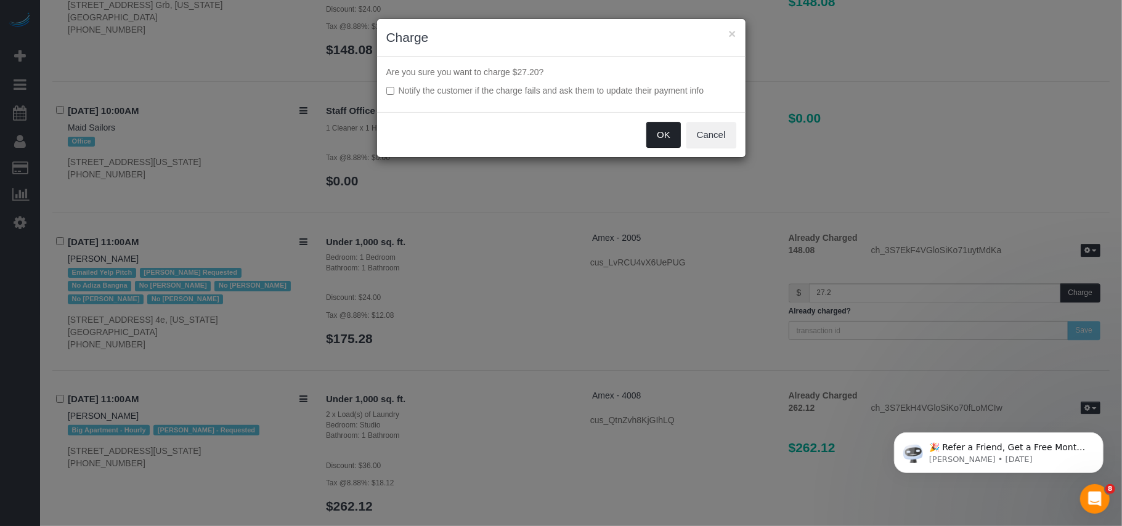
click at [670, 139] on button "OK" at bounding box center [663, 135] width 34 height 26
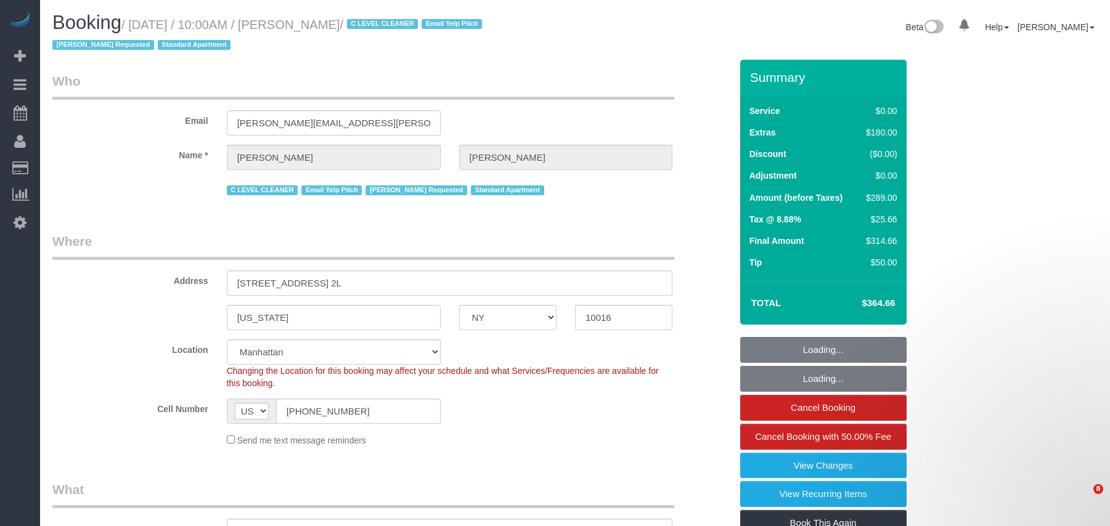
select select "NY"
select select "number:89"
select select "number:90"
select select "number:15"
select select "number:6"
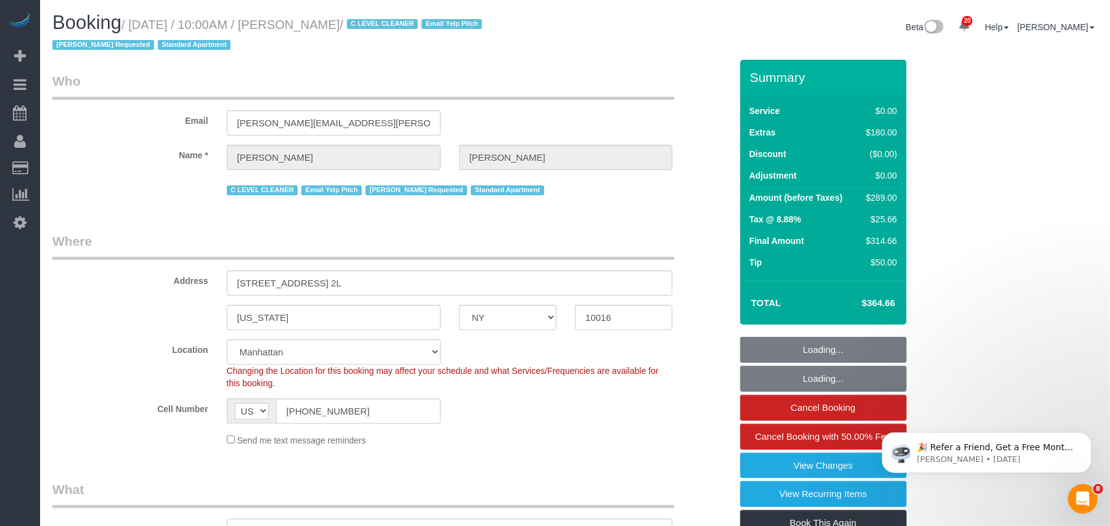
select select "object:1072"
select select "1"
select select "spot1"
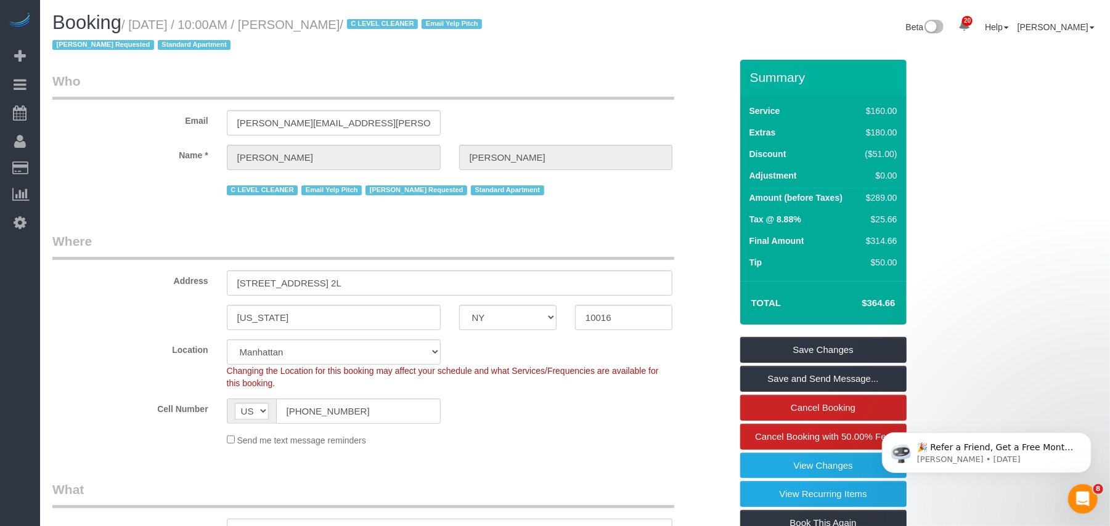
drag, startPoint x: 432, startPoint y: 28, endPoint x: 132, endPoint y: 23, distance: 300.1
click at [136, 22] on small "/ [DATE] / 10:00AM / [PERSON_NAME] / C LEVEL CLEANER Email Yelp Pitch [PERSON_N…" at bounding box center [268, 35] width 433 height 34
copy small "[DATE] / 10:00AM / [PERSON_NAME]"
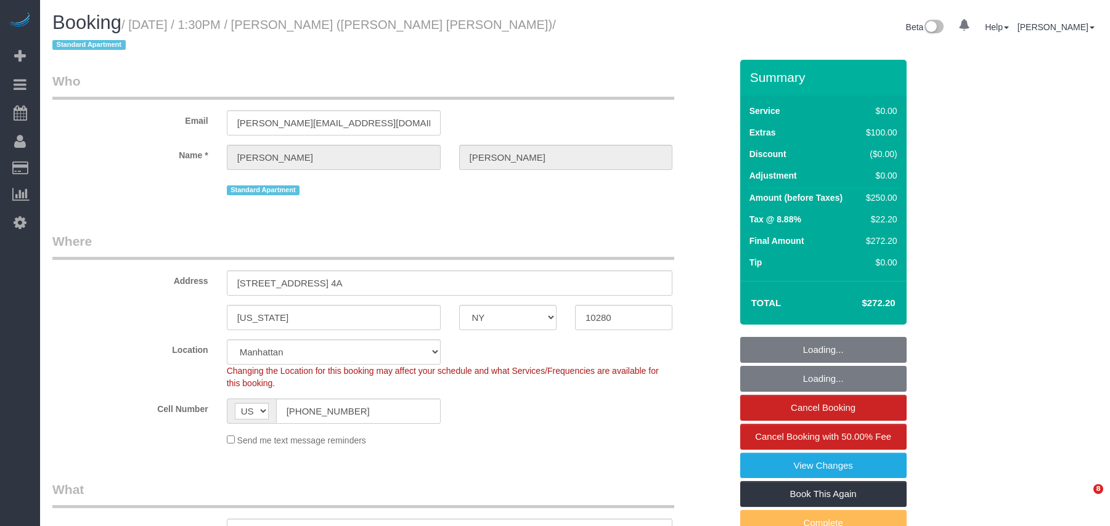
select select "NY"
select select "string:stripe-pm_1S8BpR4VGloSiKo7UGUXGEEt"
select select "number:89"
select select "number:90"
select select "number:15"
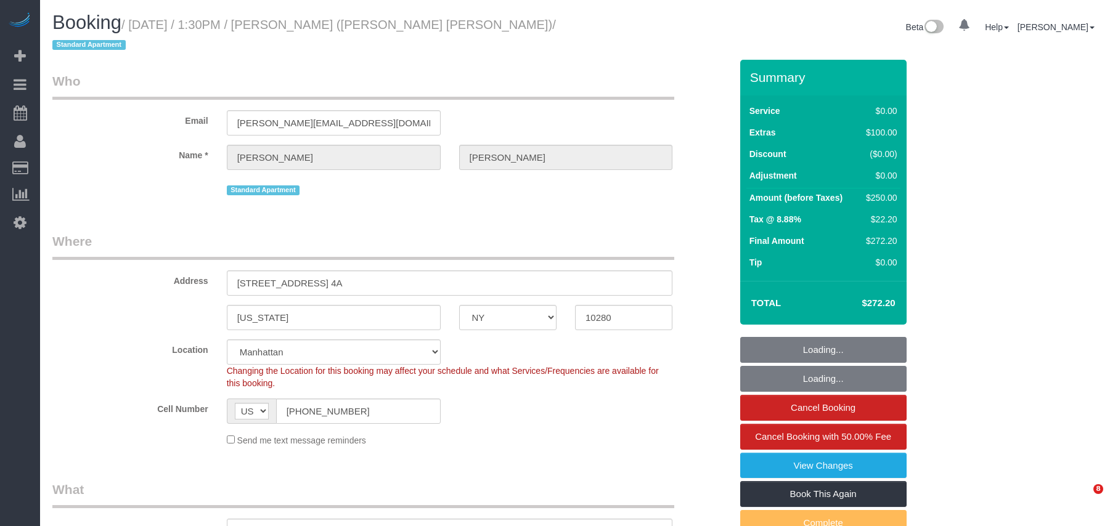
select select "number:7"
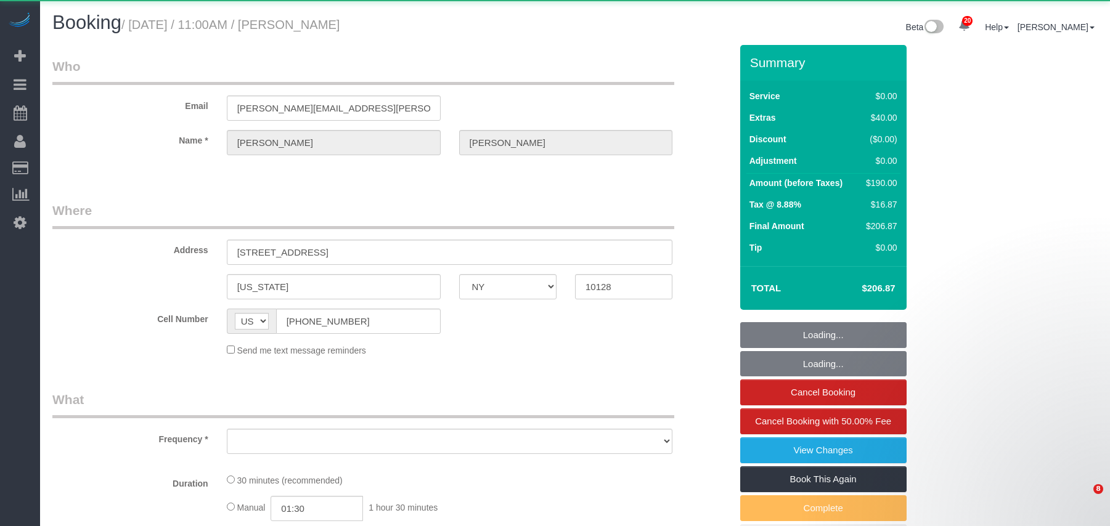
select select "NY"
select select "object:940"
select select "string:stripe-pm_1RVi9G4VGloSiKo7oNOcz96w"
select select "number:60"
select select "number:79"
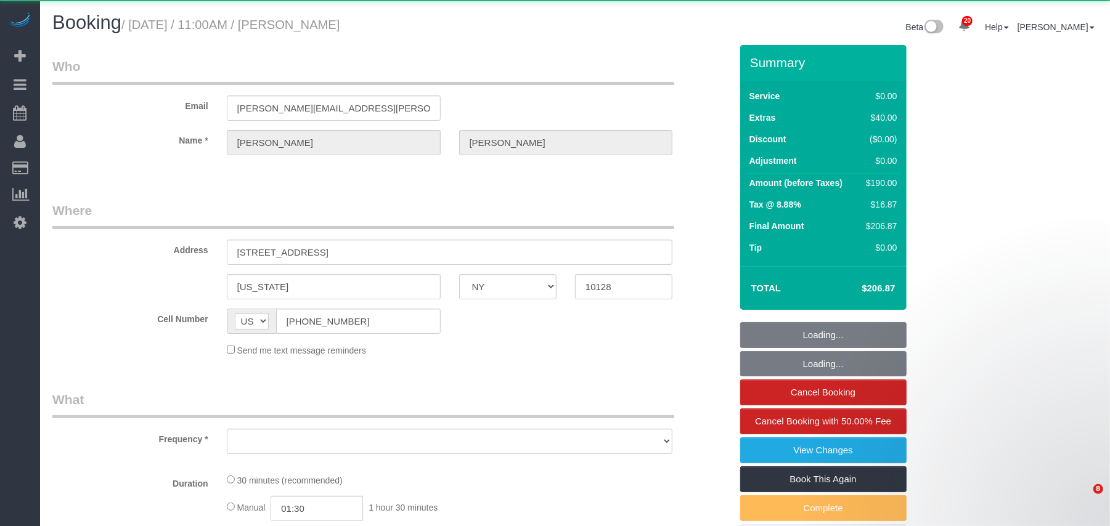
select select "number:15"
select select "number:5"
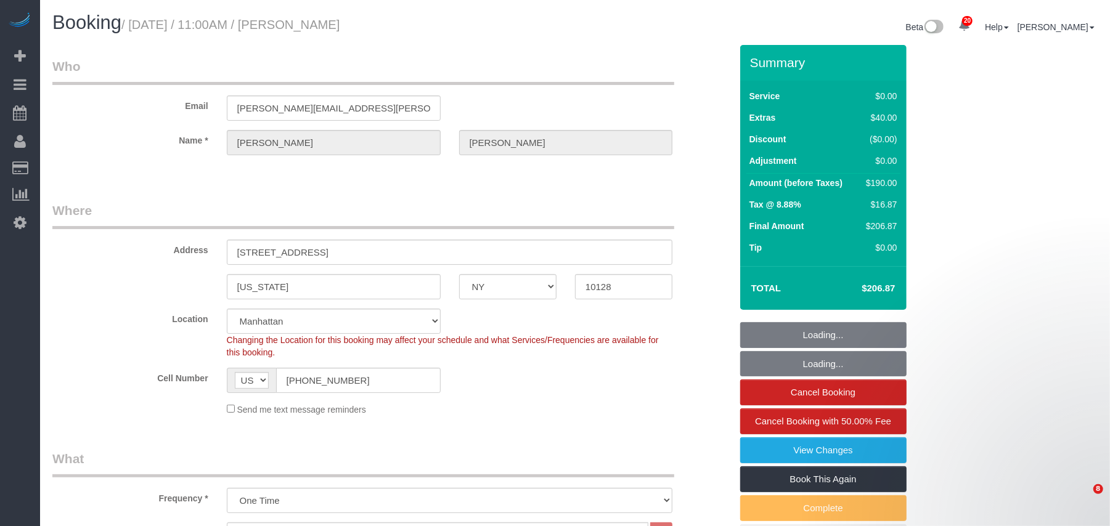
select select "object:1513"
select select "spot1"
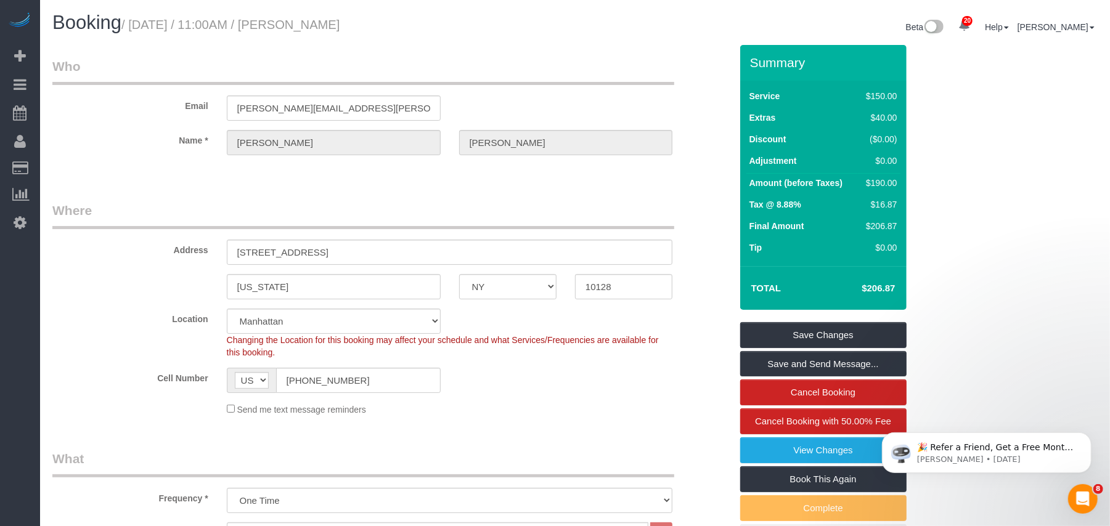
click at [314, 23] on h1 "Booking / September 17, 2025 / 11:00AM / Stephanie Levinson" at bounding box center [308, 22] width 513 height 21
drag, startPoint x: 294, startPoint y: 382, endPoint x: 367, endPoint y: 383, distance: 72.7
click at [367, 383] on input "1 (845) 300-2541" at bounding box center [358, 380] width 164 height 25
drag, startPoint x: 429, startPoint y: 28, endPoint x: 140, endPoint y: 26, distance: 288.9
click at [140, 26] on h1 "Booking / September 17, 2025 / 11:00AM / Stephanie Levinson" at bounding box center [308, 22] width 513 height 21
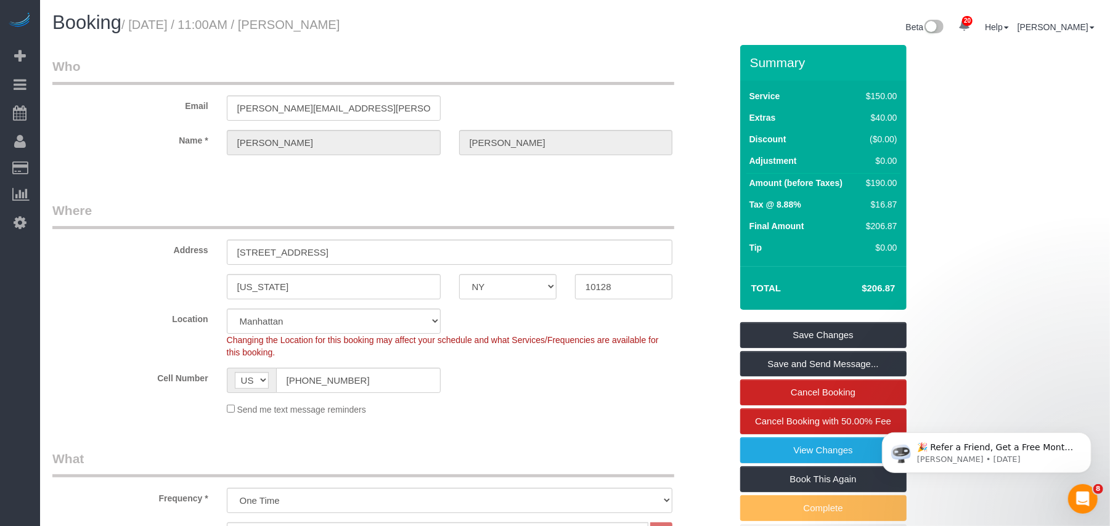
drag, startPoint x: 134, startPoint y: 23, endPoint x: 434, endPoint y: 32, distance: 299.5
click at [434, 32] on h1 "Booking / September 17, 2025 / 11:00AM / Stephanie Levinson" at bounding box center [308, 22] width 513 height 21
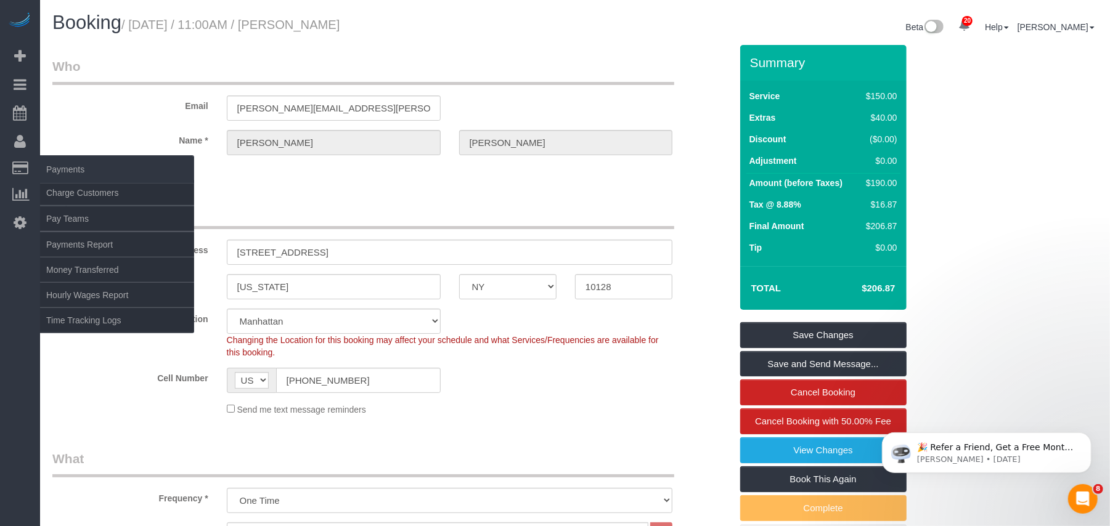
copy small "September 17, 2025 / 11:00AM / Stephanie Levinson"
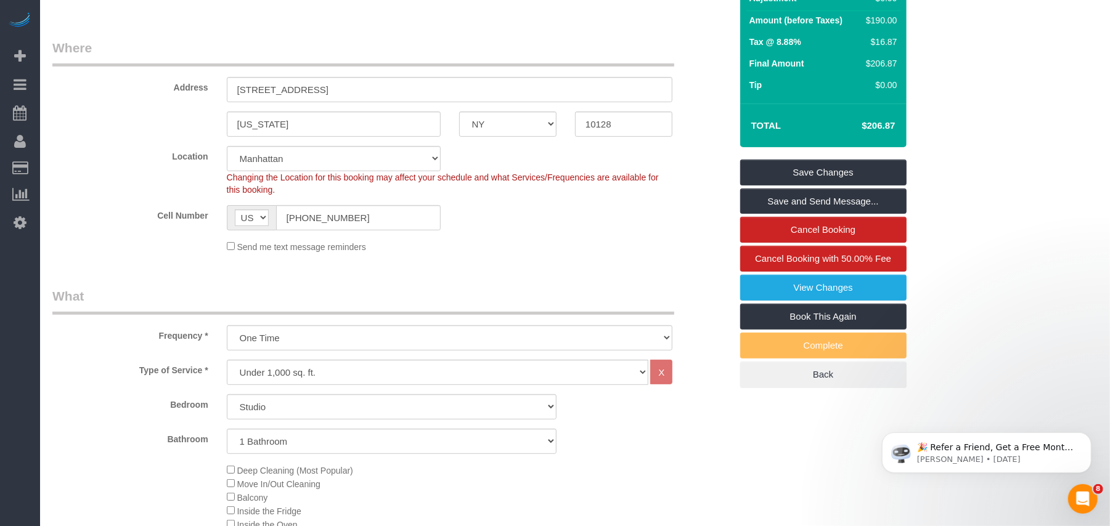
scroll to position [82, 0]
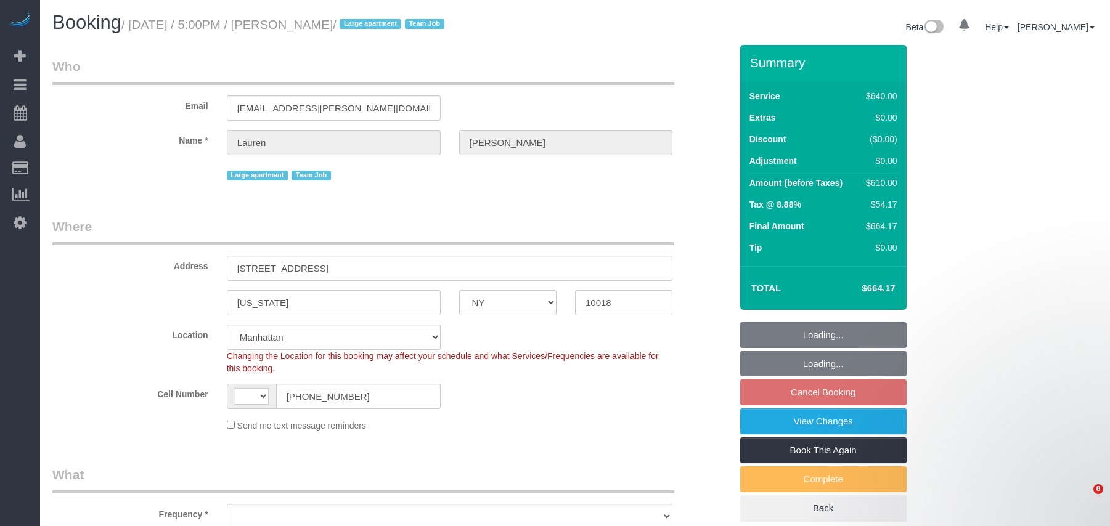
select select "NY"
select select "string:[GEOGRAPHIC_DATA]"
select select "2"
select select "240"
select select "object:887"
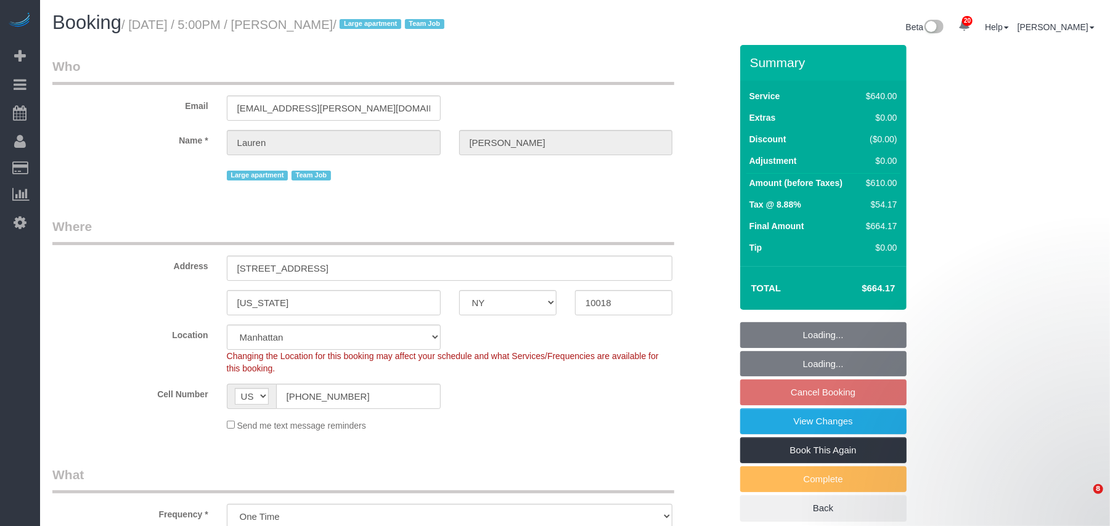
select select "number:89"
select select "number:90"
select select "number:15"
select select "number:5"
select select "string:stripe-pm_1S7vcl4VGloSiKo7FxsmvrwF"
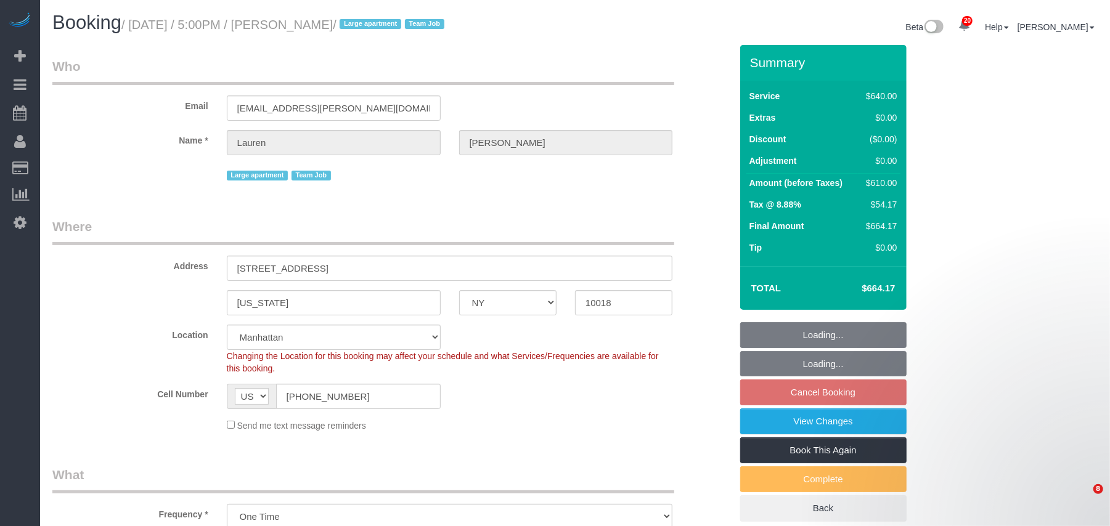
select select "spot10"
select select "object:1464"
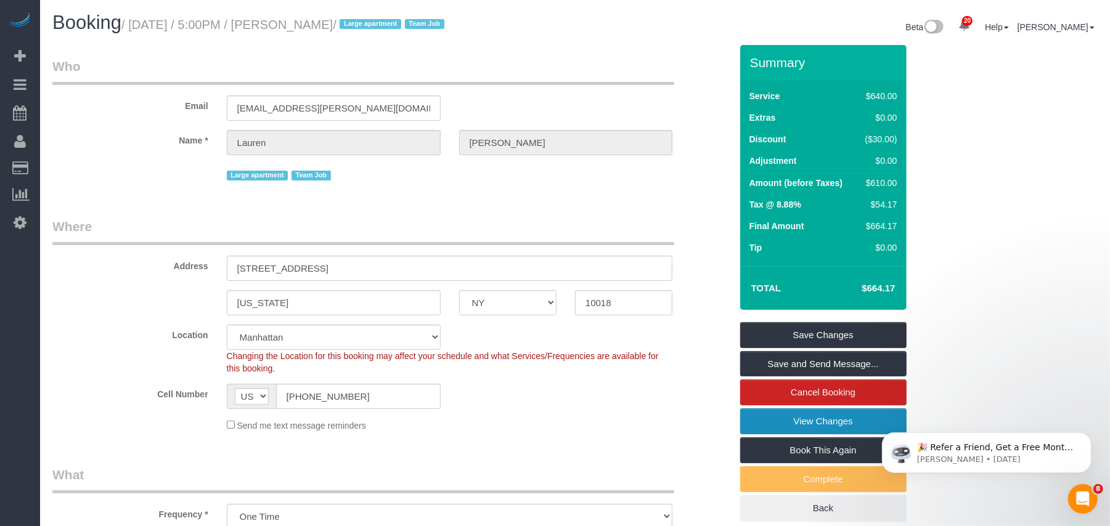
click at [806, 417] on link "View Changes" at bounding box center [823, 421] width 166 height 26
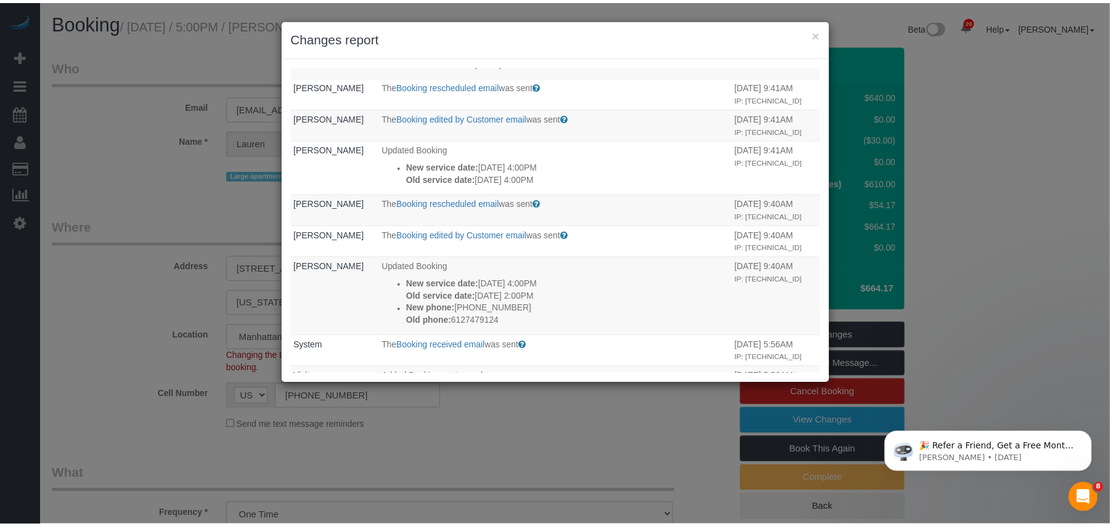
scroll to position [739, 0]
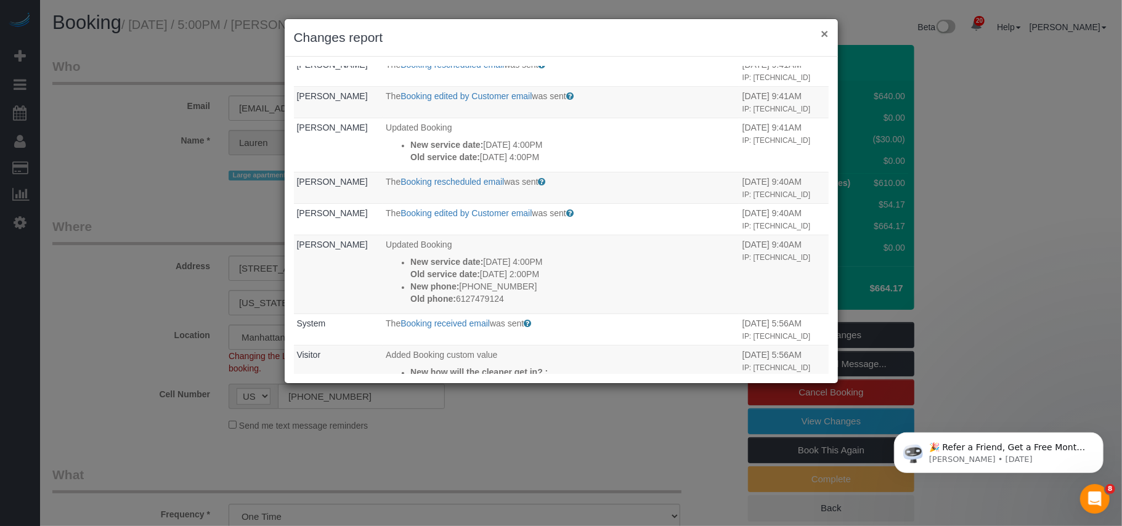
click at [824, 33] on button "×" at bounding box center [824, 33] width 7 height 13
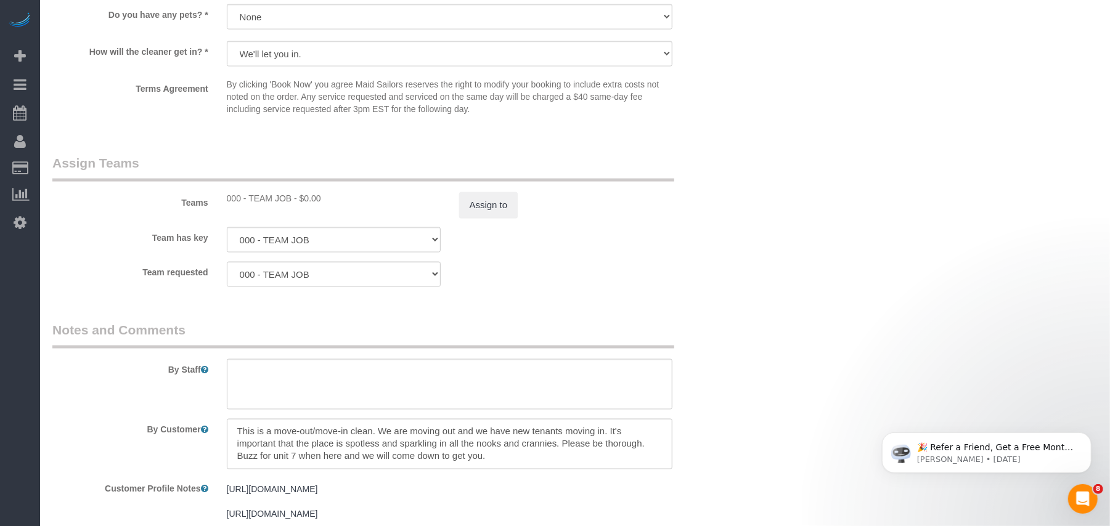
scroll to position [1314, 0]
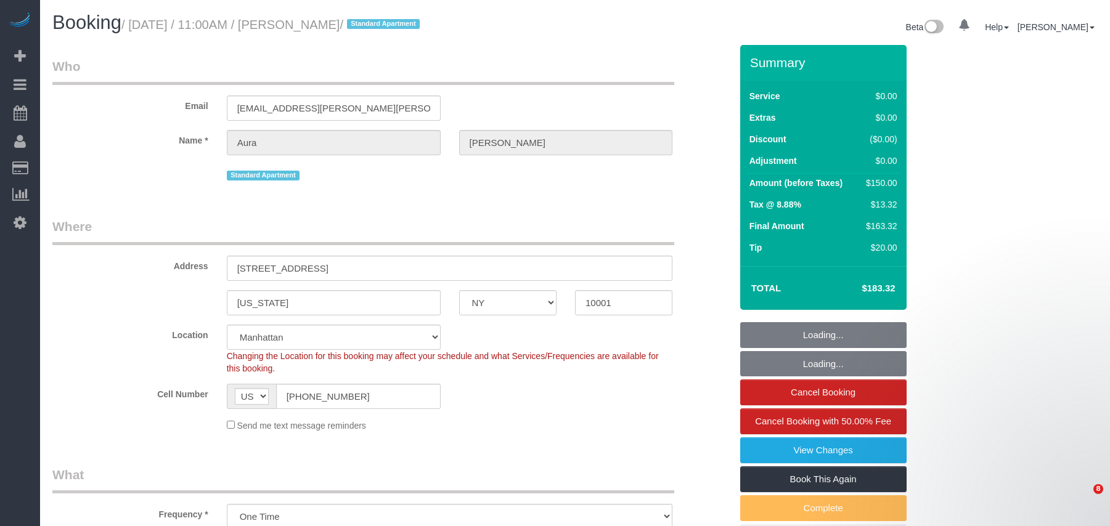
select select "NY"
select select "number:56"
select select "number:75"
select select "number:15"
select select "number:7"
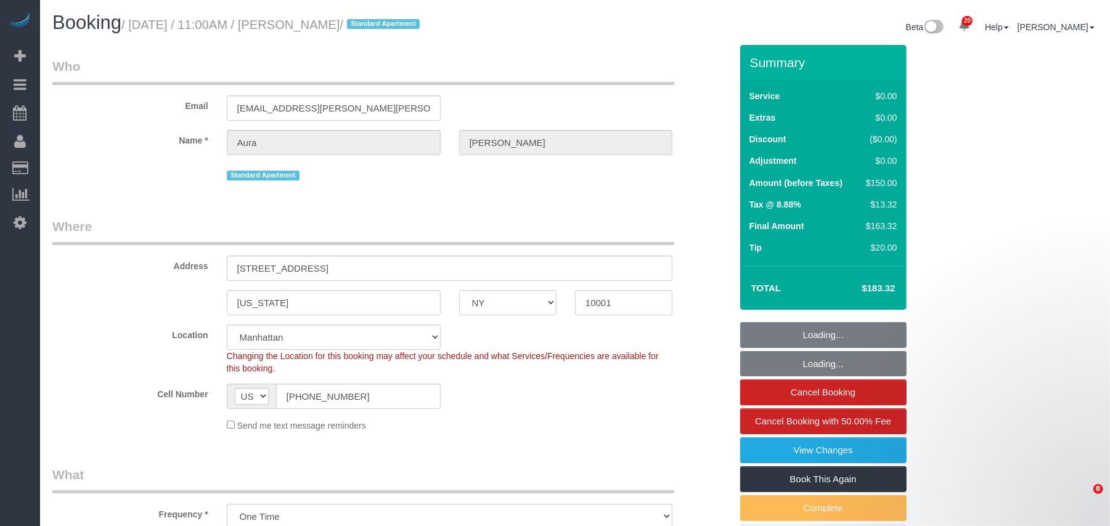
click at [136, 25] on small "/ September 17, 2025 / 11:00AM / Aura Salazar / Standard Apartment" at bounding box center [272, 25] width 302 height 14
select select "object:1058"
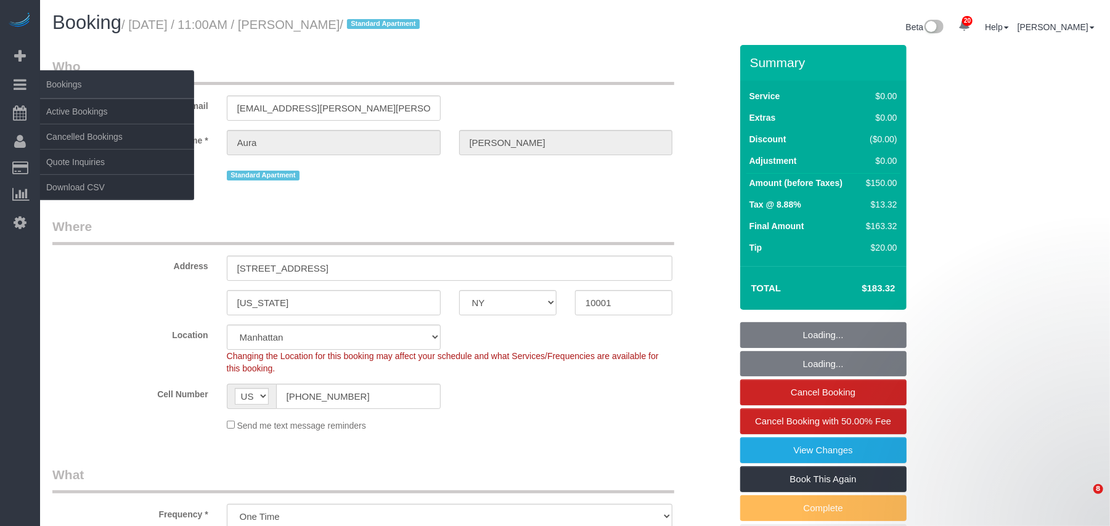
select select "string:stripe-pm_1RZV7c4VGloSiKo7q4D7Wb4X"
select select "spot1"
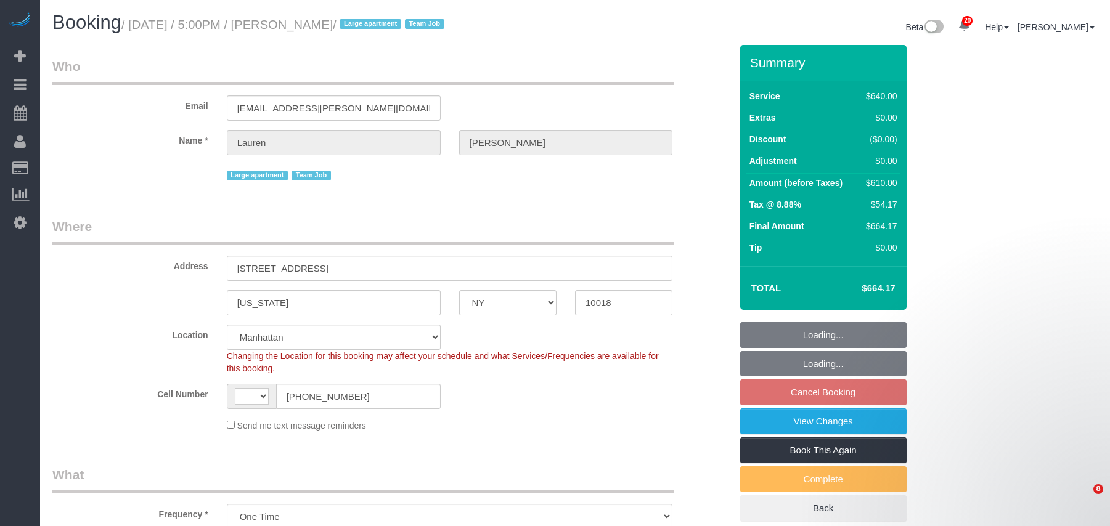
select select "NY"
select select "2"
select select "240"
select select "string:stripe-pm_1S7vcl4VGloSiKo7FxsmvrwF"
select select "number:89"
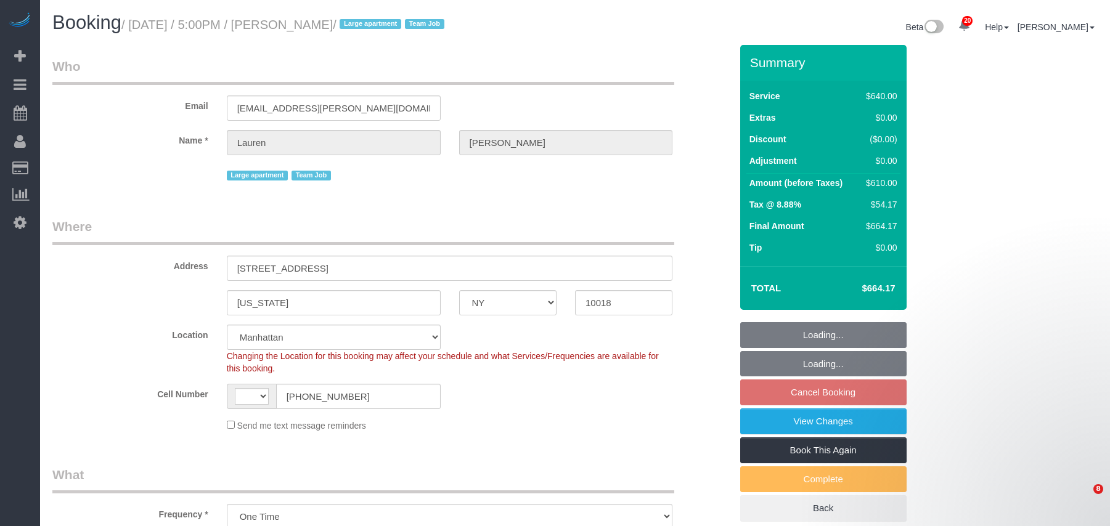
select select "number:90"
select select "number:15"
select select "number:5"
select select "object:1041"
select select "string:[GEOGRAPHIC_DATA]"
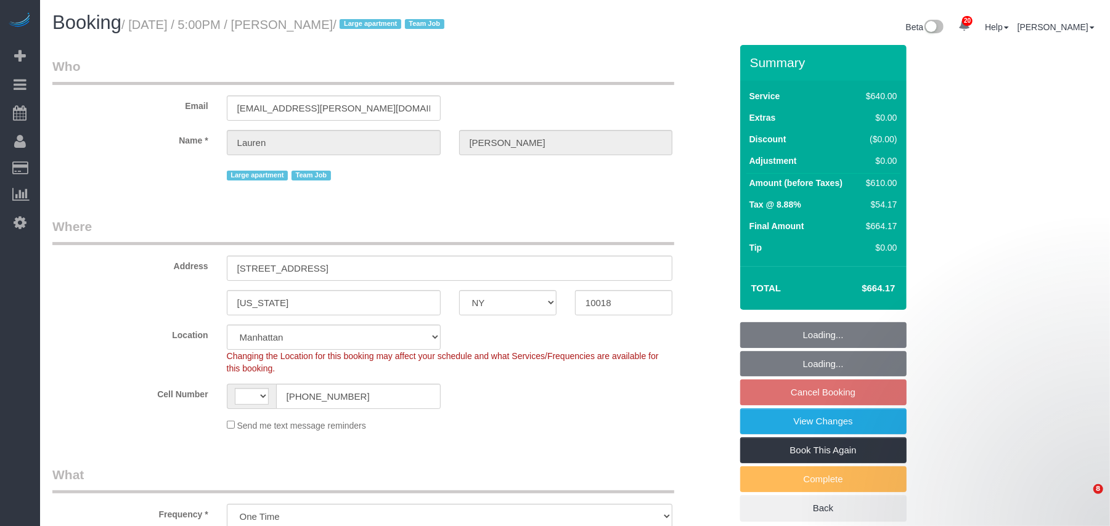
select select "spot10"
select select "NY"
select select "string:stripe-pm_1S7vcl4VGloSiKo7FxsmvrwF"
select select "number:89"
select select "number:90"
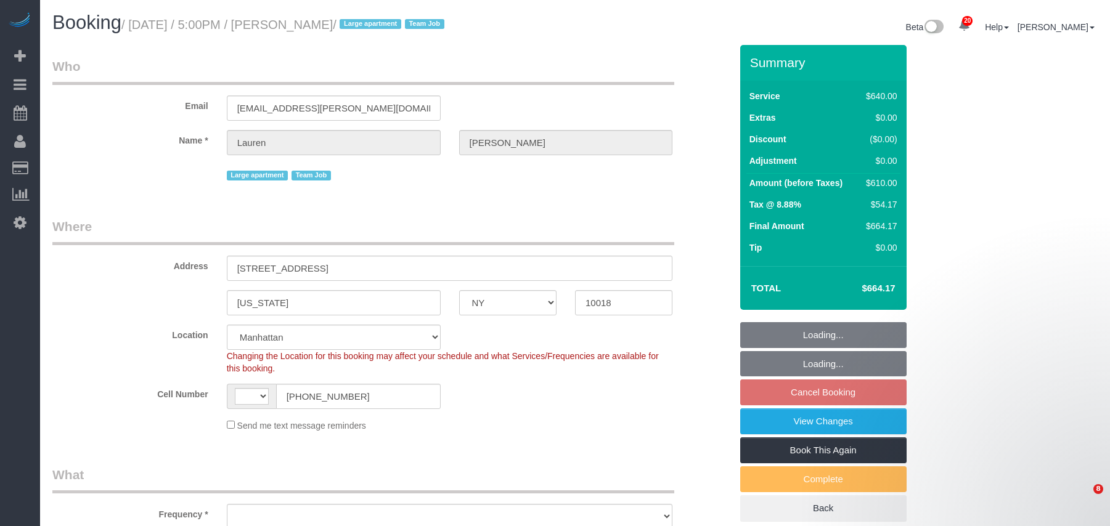
select select "number:15"
select select "number:5"
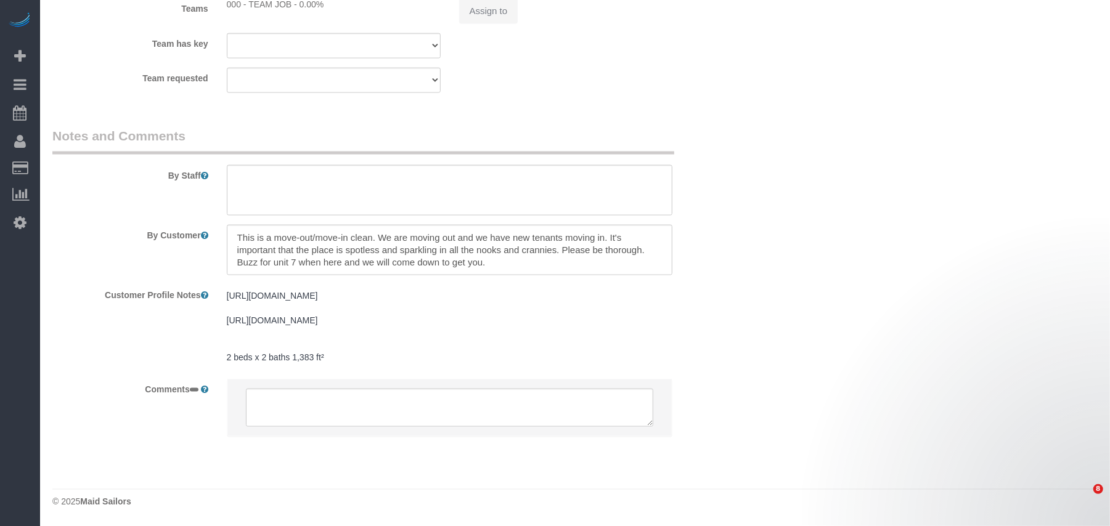
select select "string:US"
select select "object:951"
select select "spot10"
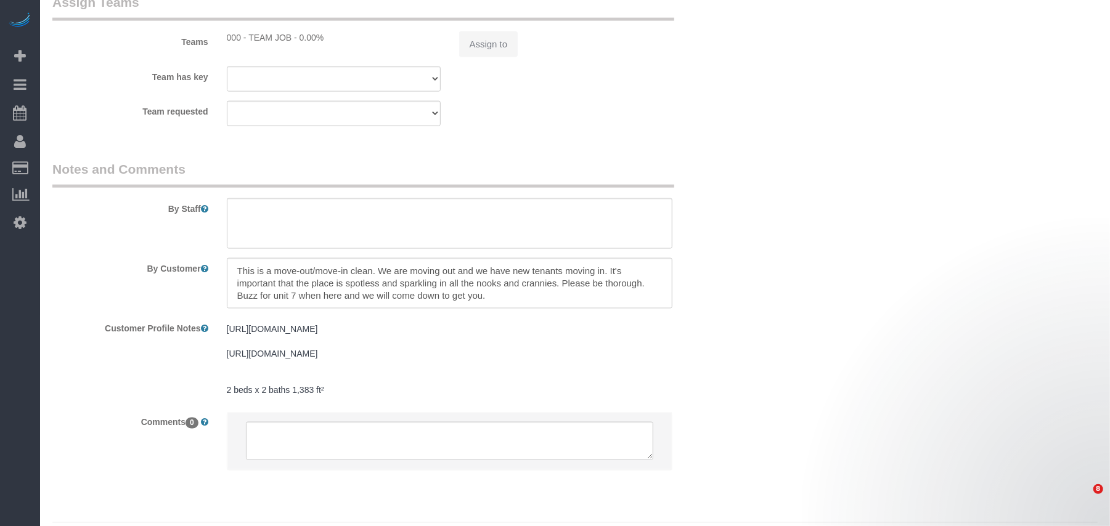
select select "2"
select select "240"
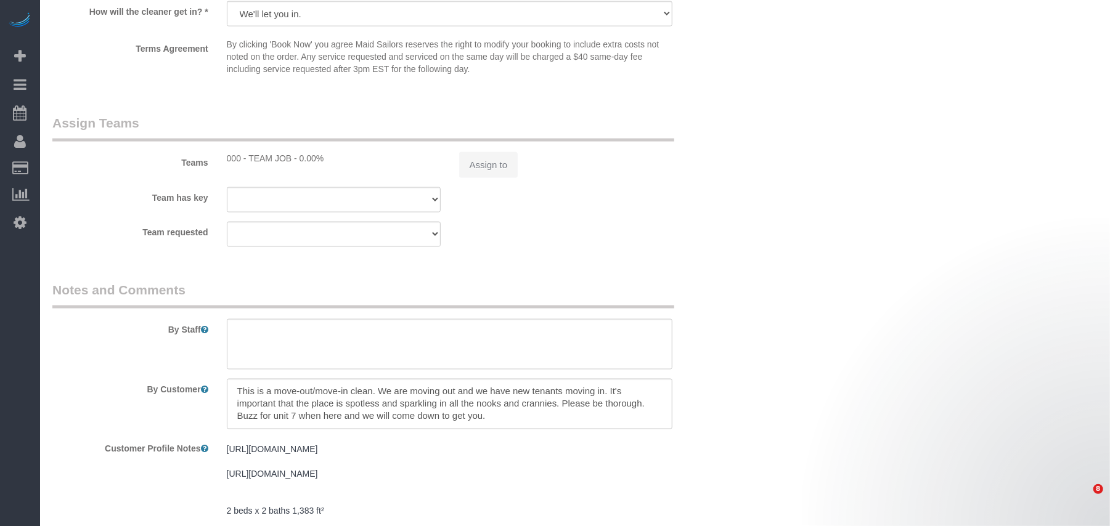
select select "object:1041"
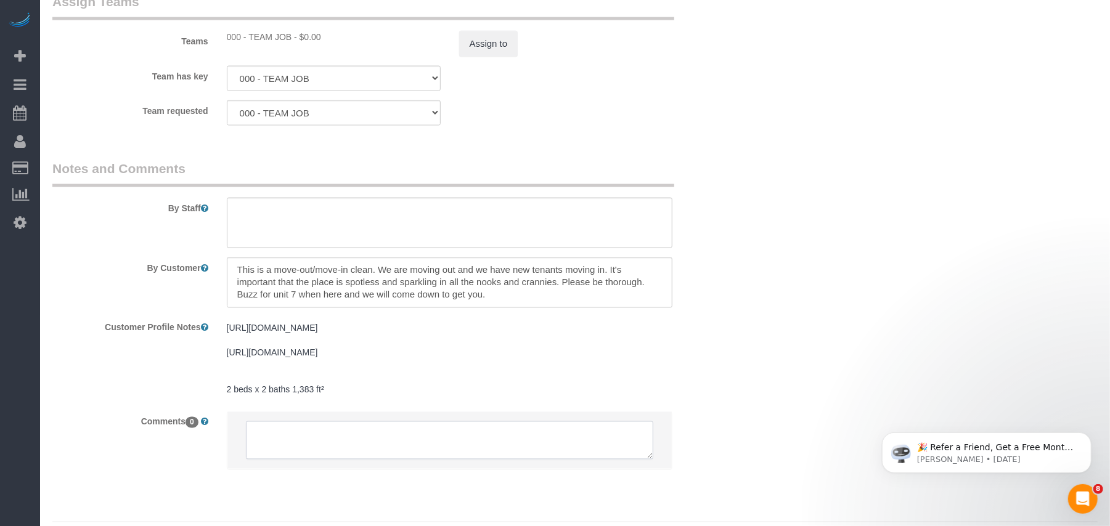
click at [309, 455] on textarea at bounding box center [450, 440] width 408 height 38
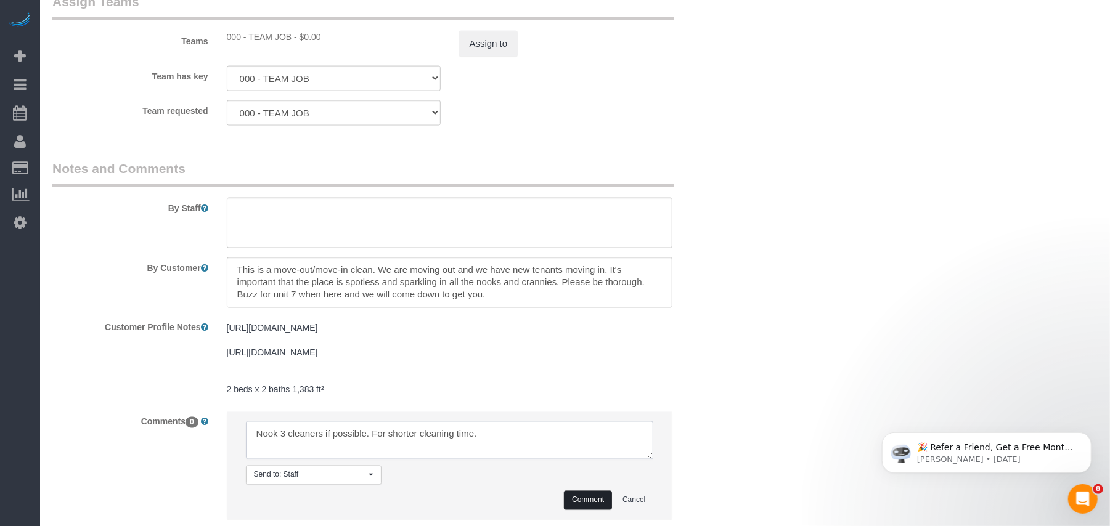
type textarea "Nook 3 cleaners if possible. For shorter cleaning time."
click at [595, 510] on button "Comment" at bounding box center [588, 500] width 48 height 19
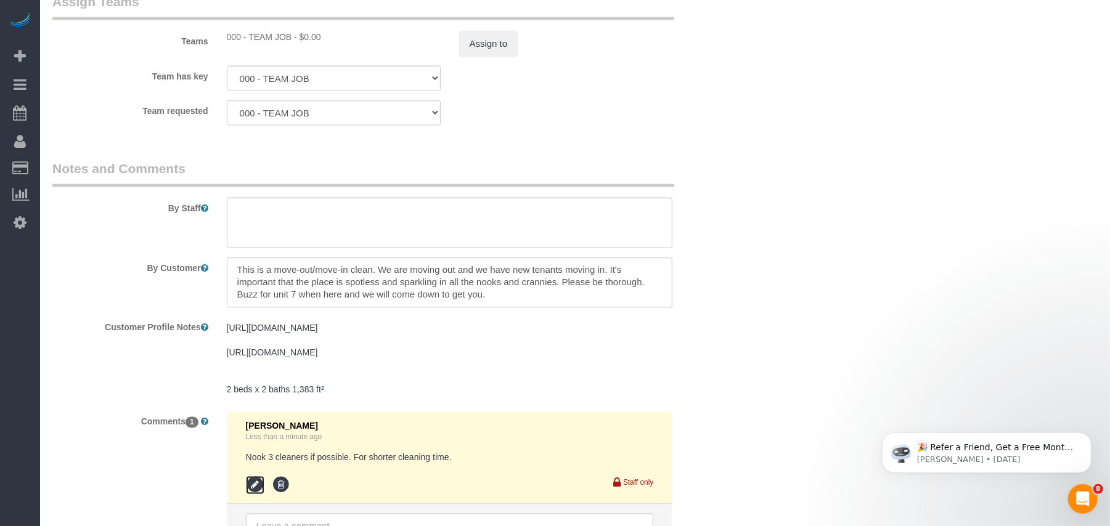
click at [250, 493] on icon at bounding box center [255, 485] width 18 height 18
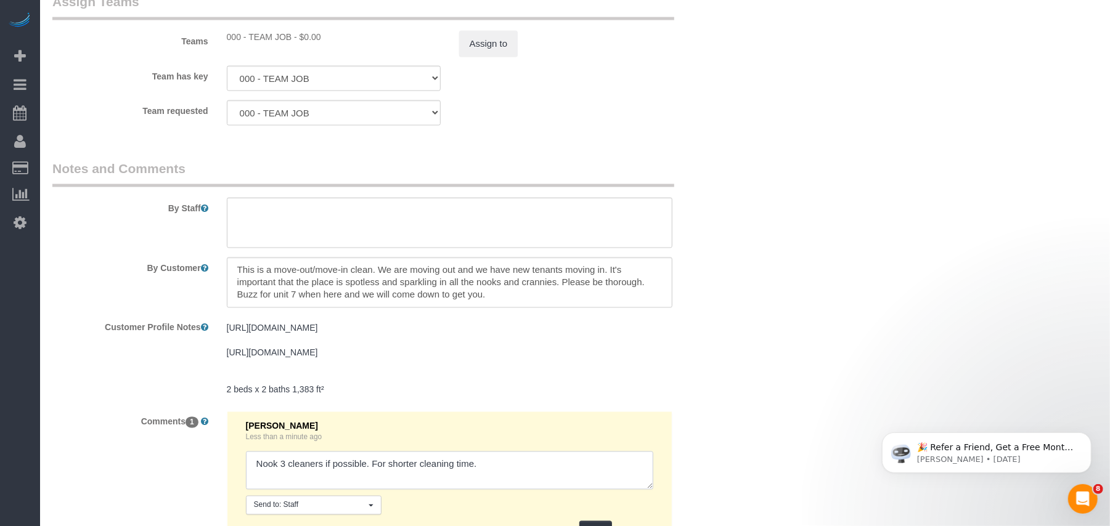
drag, startPoint x: 260, startPoint y: 474, endPoint x: 261, endPoint y: 486, distance: 11.8
click at [260, 476] on textarea at bounding box center [450, 471] width 408 height 38
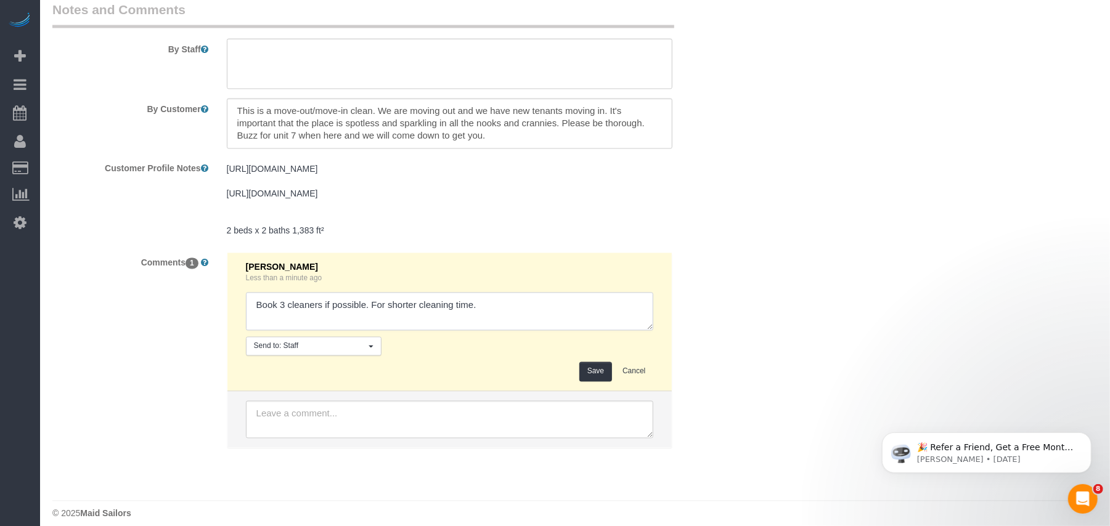
scroll to position [1558, 0]
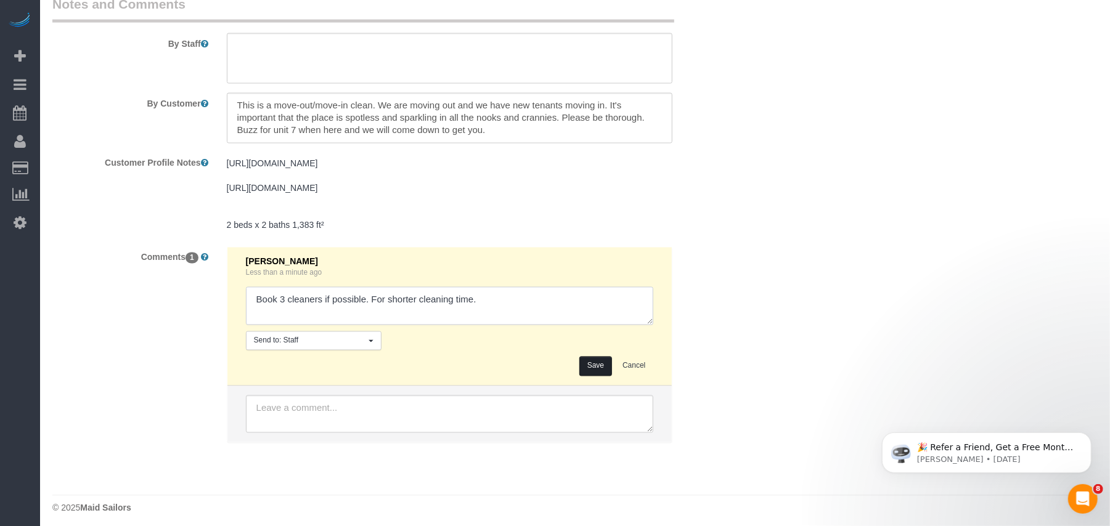
type textarea "Book 3 cleaners if possible. For shorter cleaning time."
click at [599, 376] on button "Save" at bounding box center [595, 366] width 33 height 19
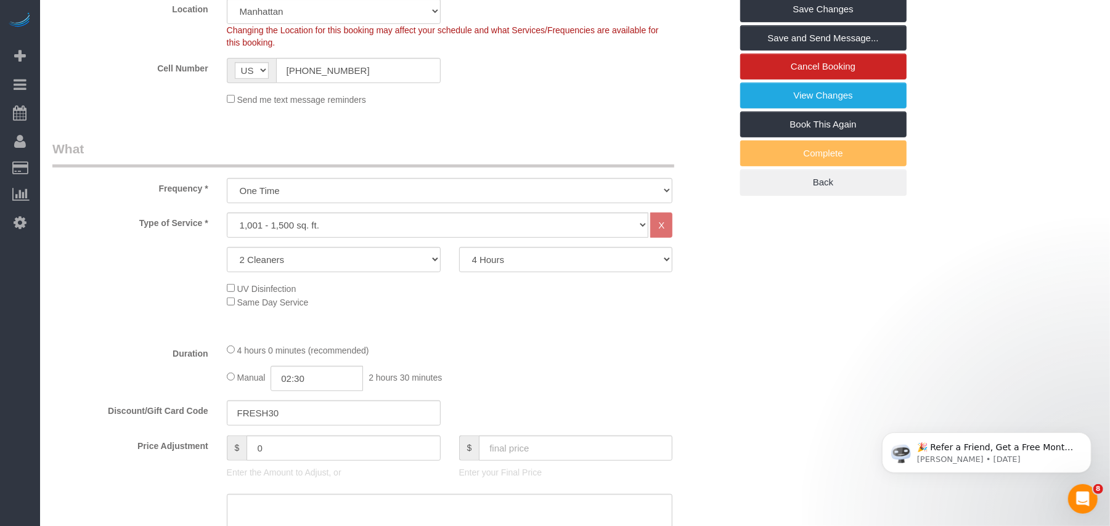
scroll to position [408, 0]
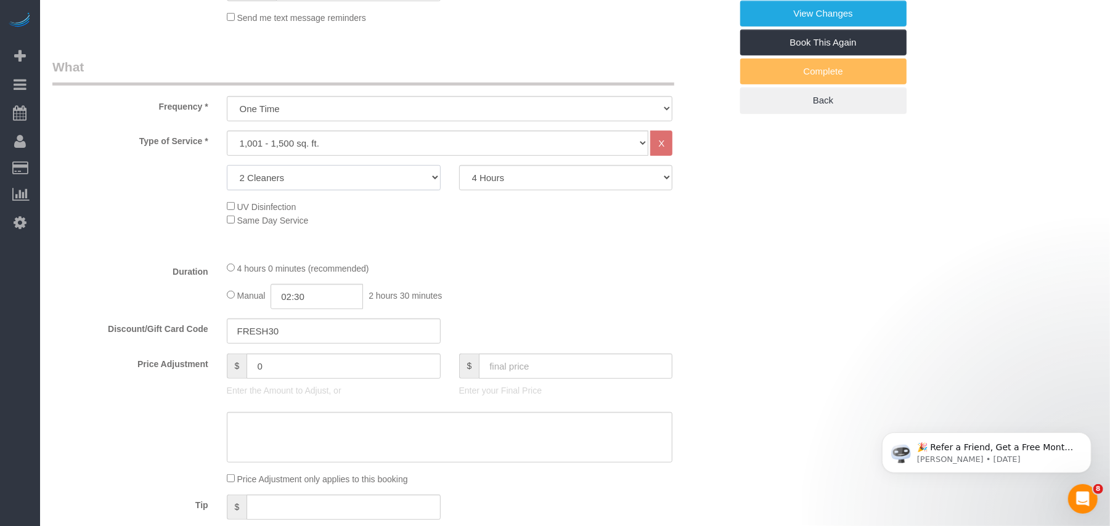
click at [368, 184] on select "1 Cleaner 2 Cleaners 3 Cleaners 4 Cleaners 5 Cleaners" at bounding box center [334, 177] width 214 height 25
select select "3"
click at [227, 165] on select "1 Cleaner 2 Cleaners 3 Cleaners 4 Cleaners 5 Cleaners" at bounding box center [334, 177] width 214 height 25
select select "spot70"
type input "04:00"
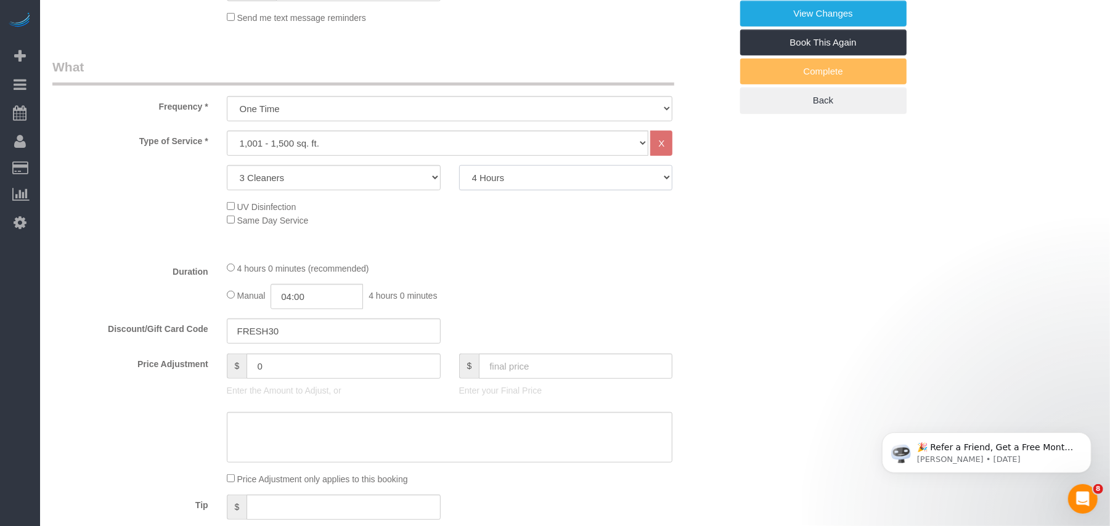
click at [540, 185] on select "2 Hours 2.5 Hours 3 Hours 3.5 Hours 4 Hours 4.5 Hours 5 Hours 5.5 Hours 6 Hours…" at bounding box center [566, 177] width 214 height 25
select select "150"
click at [459, 165] on select "2 Hours 2.5 Hours 3 Hours 3.5 Hours 4 Hours 4.5 Hours 5 Hours 5.5 Hours 6 Hours…" at bounding box center [566, 177] width 214 height 25
click at [501, 228] on div "Type of Service * Under 1,000 sq. ft. 1,001 - 1,500 sq. ft. 1,500+ sq. ft. Cust…" at bounding box center [391, 191] width 678 height 121
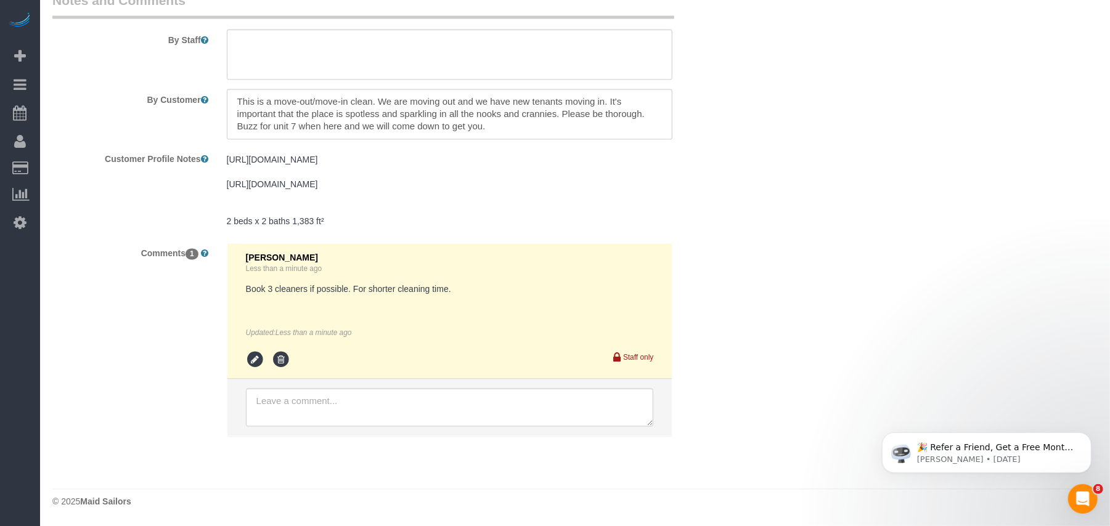
scroll to position [1575, 0]
click at [278, 357] on icon at bounding box center [281, 360] width 18 height 18
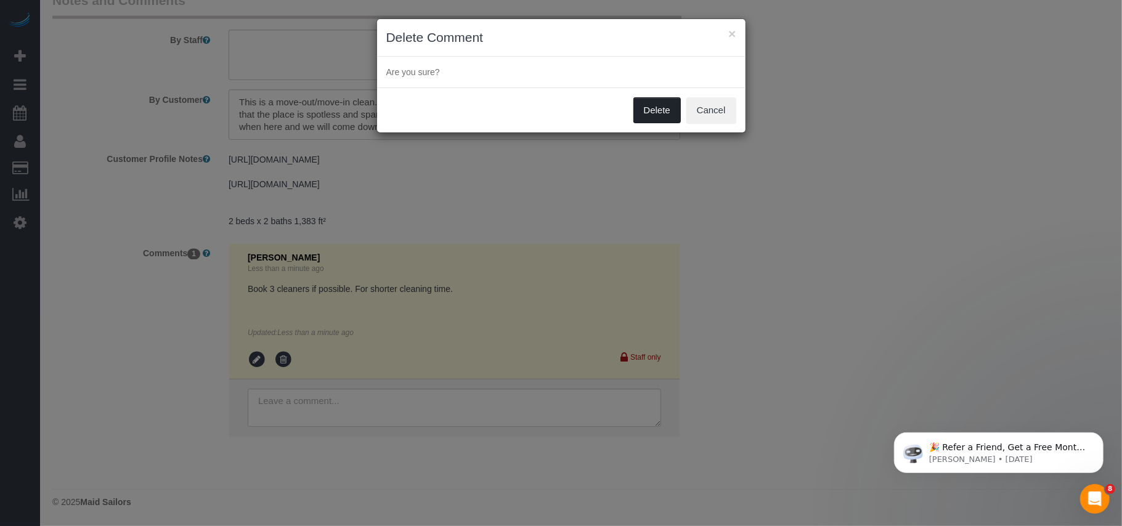
click at [654, 112] on button "Delete" at bounding box center [656, 110] width 47 height 26
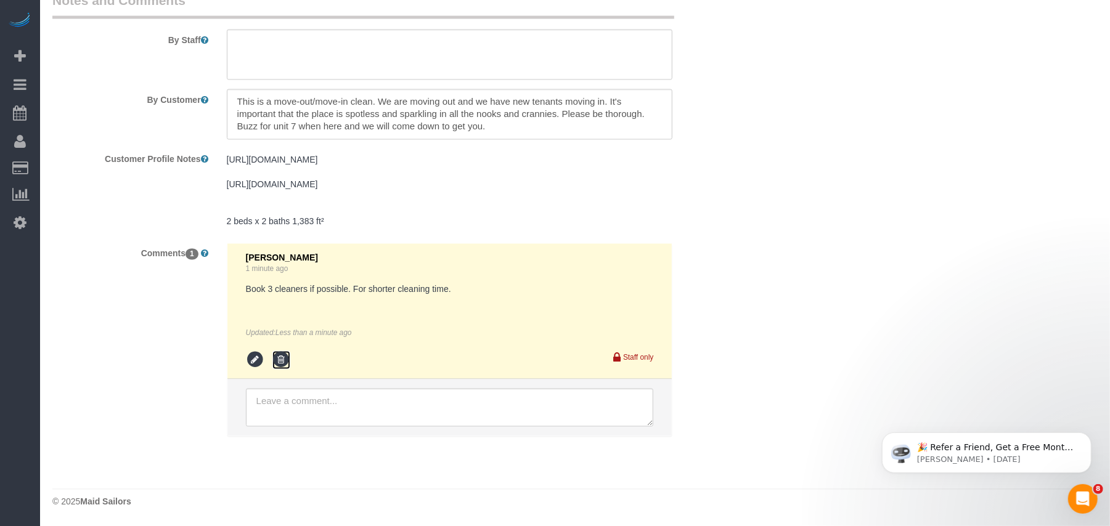
click at [284, 361] on icon at bounding box center [281, 360] width 18 height 18
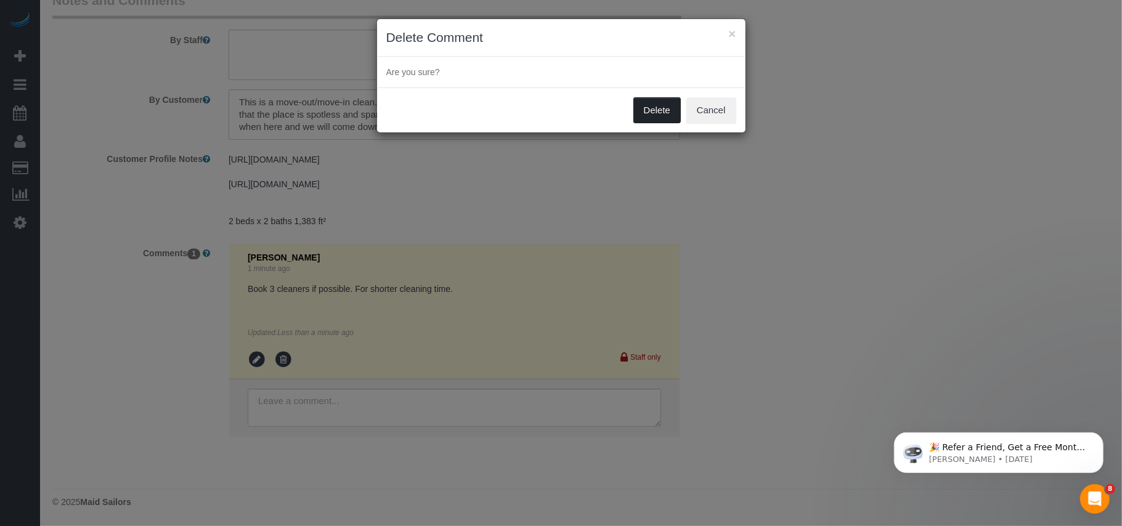
click at [651, 118] on button "Delete" at bounding box center [656, 110] width 47 height 26
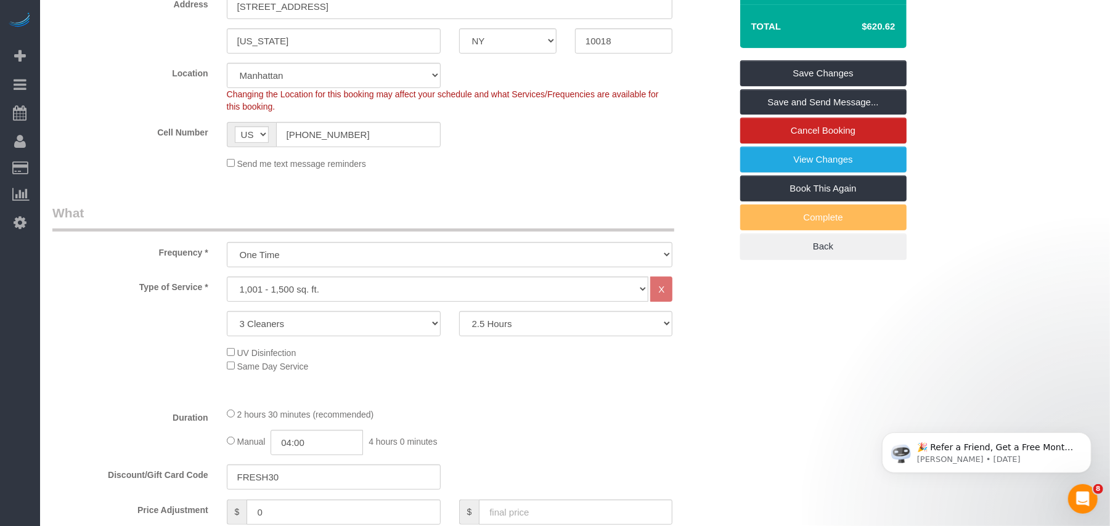
scroll to position [328, 0]
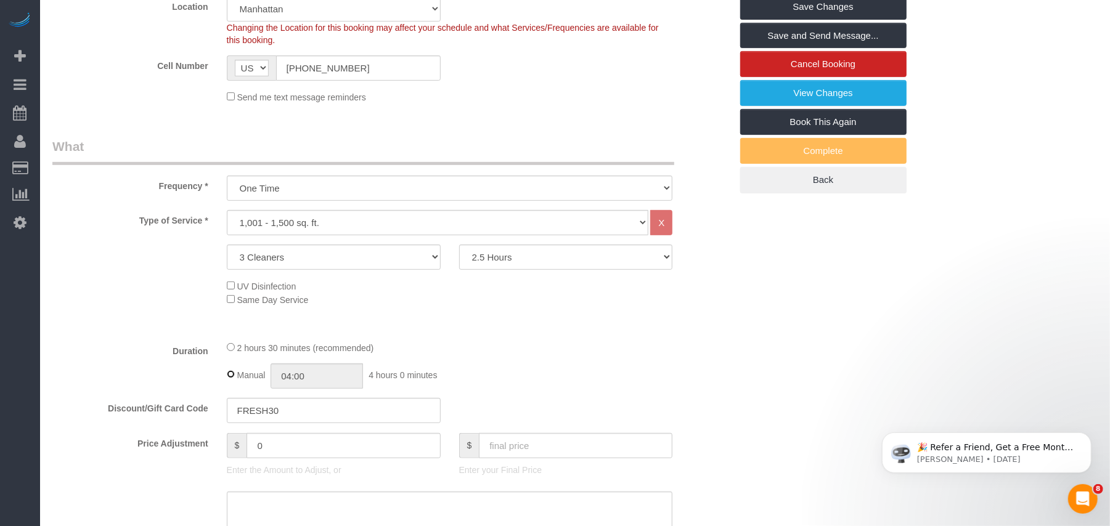
type input "02:30"
select select "spot130"
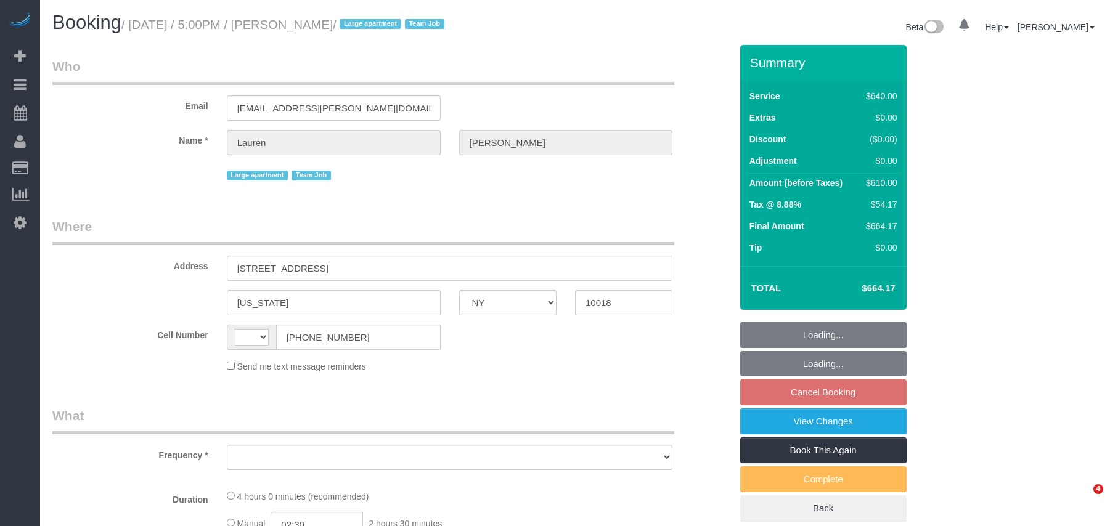
select select "NY"
select select "string:US"
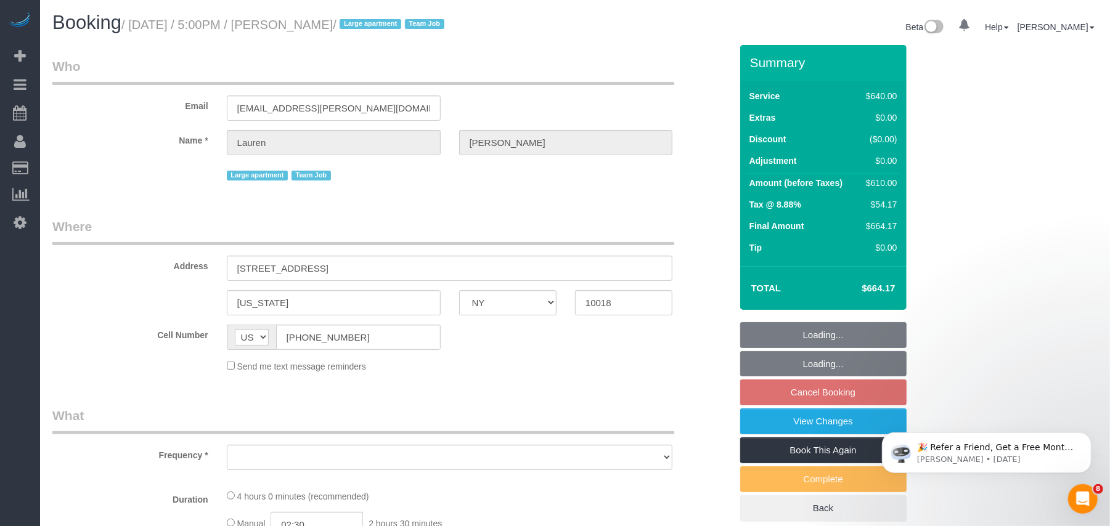
select select "object:806"
select select "string:stripe-pm_1S7vcl4VGloSiKo7FxsmvrwF"
select select "2"
select select "240"
select select "number:89"
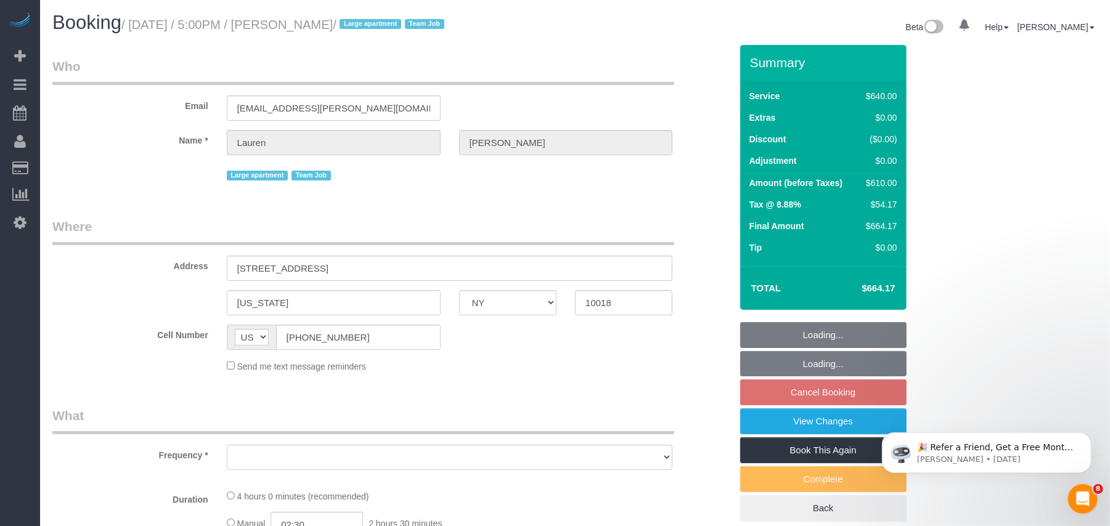
select select "number:90"
select select "number:15"
select select "number:5"
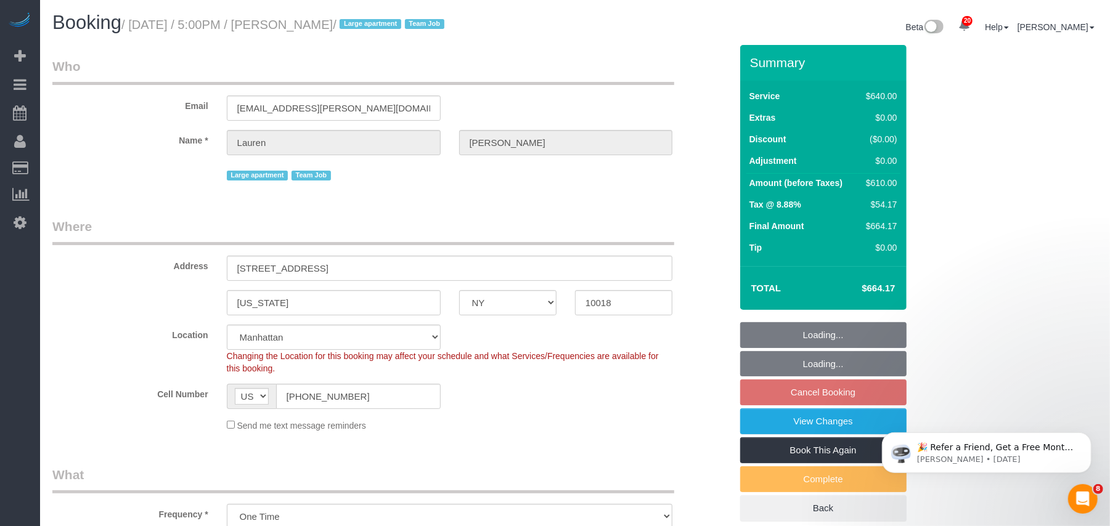
select select "object:1041"
select select "spot10"
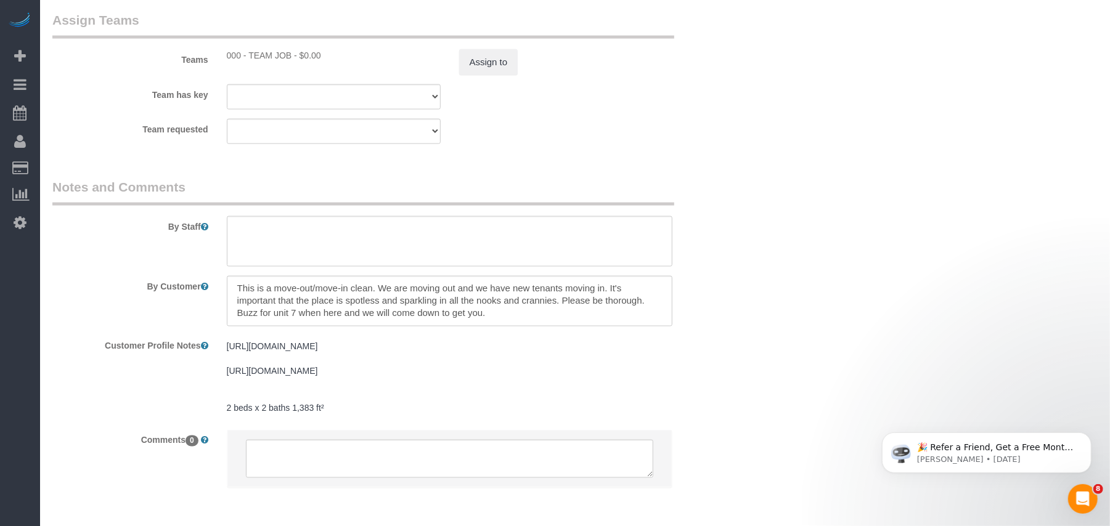
scroll to position [1438, 0]
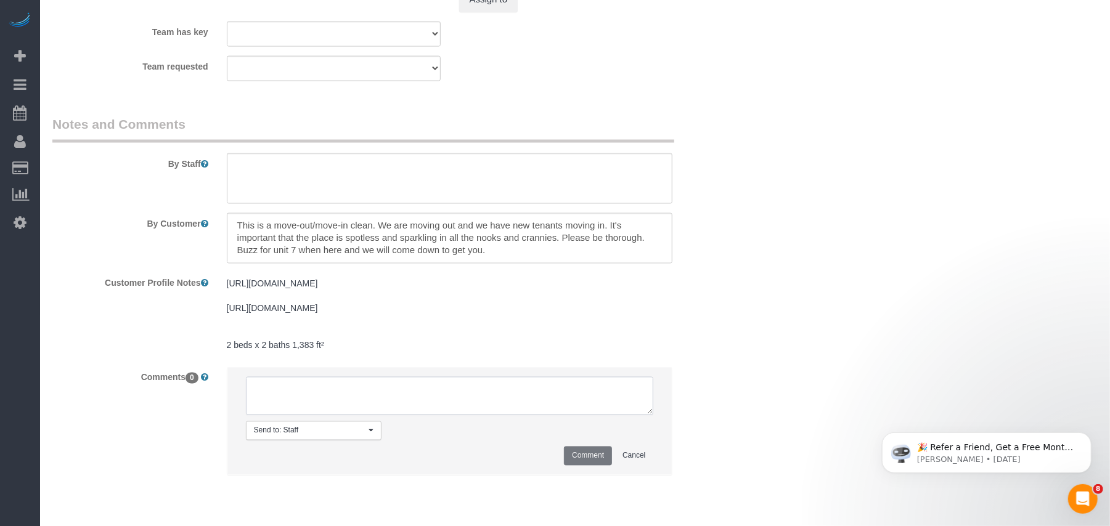
click at [383, 396] on textarea at bounding box center [450, 396] width 408 height 38
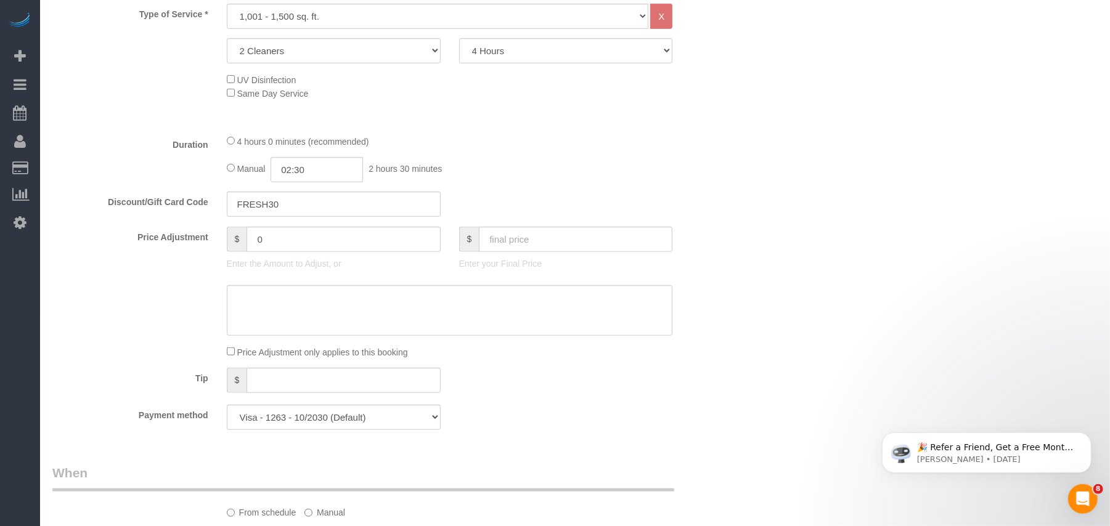
scroll to position [452, 0]
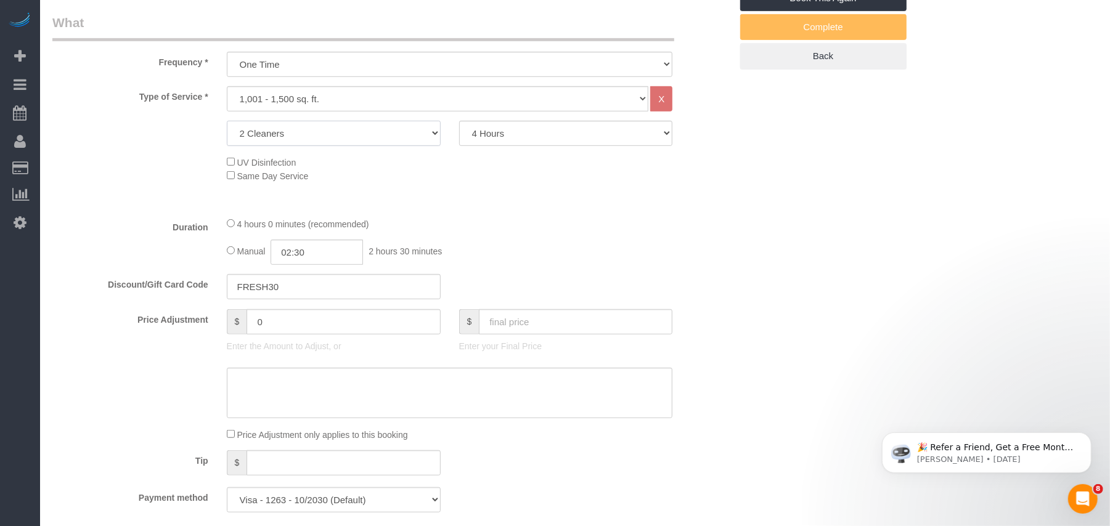
click at [333, 129] on select "1 Cleaner 2 Cleaners 3 Cleaners 4 Cleaners 5 Cleaners" at bounding box center [334, 133] width 214 height 25
select select "3"
click at [227, 121] on select "1 Cleaner 2 Cleaners 3 Cleaners 4 Cleaners 5 Cleaners" at bounding box center [334, 133] width 214 height 25
click at [498, 137] on select "2 Hours 2.5 Hours 3 Hours 3.5 Hours 4 Hours 4.5 Hours 5 Hours 5.5 Hours 6 Hours…" at bounding box center [566, 133] width 214 height 25
select select "150"
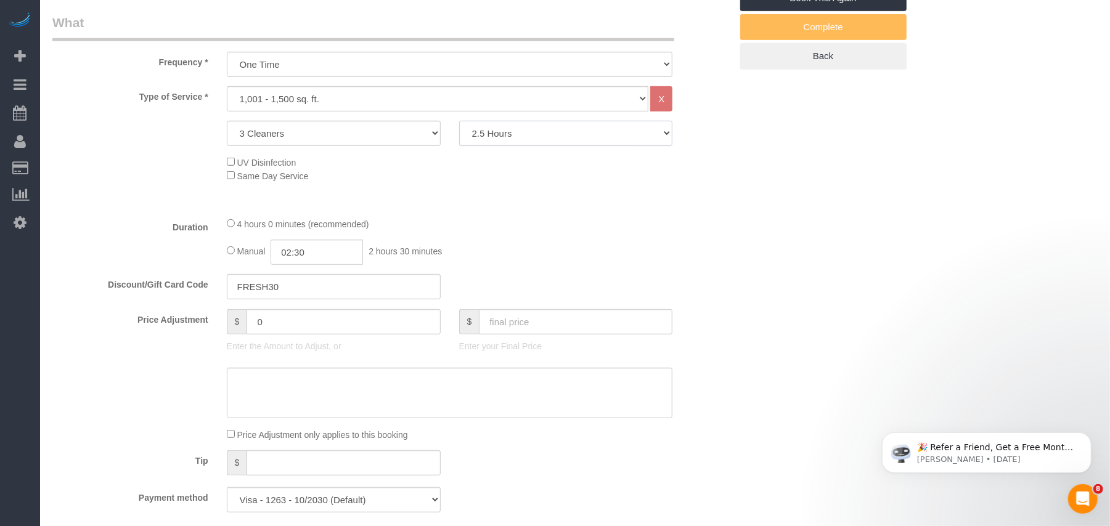
click at [459, 121] on select "2 Hours 2.5 Hours 3 Hours 3.5 Hours 4 Hours 4.5 Hours 5 Hours 5.5 Hours 6 Hours…" at bounding box center [566, 133] width 214 height 25
click at [463, 202] on div "Type of Service * Under 1,000 sq. ft. 1,001 - 1,500 sq. ft. 1,500+ sq. ft. Cust…" at bounding box center [391, 146] width 678 height 121
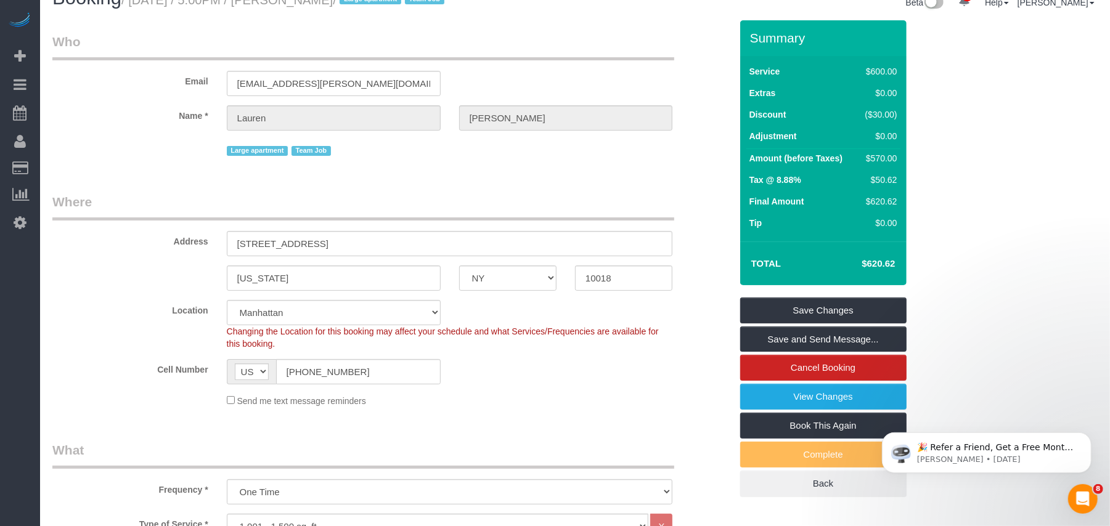
scroll to position [0, 0]
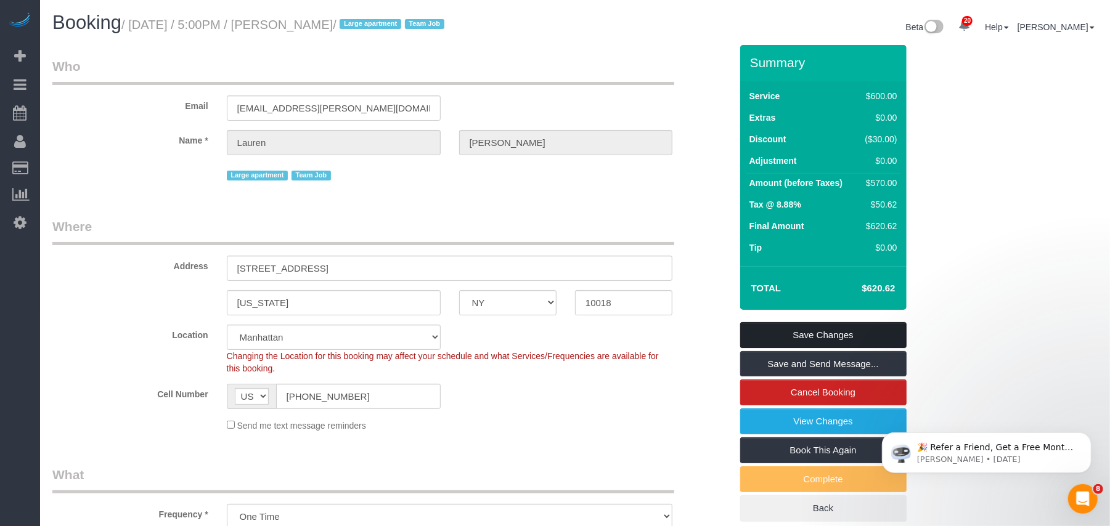
click at [780, 327] on link "Save Changes" at bounding box center [823, 335] width 166 height 26
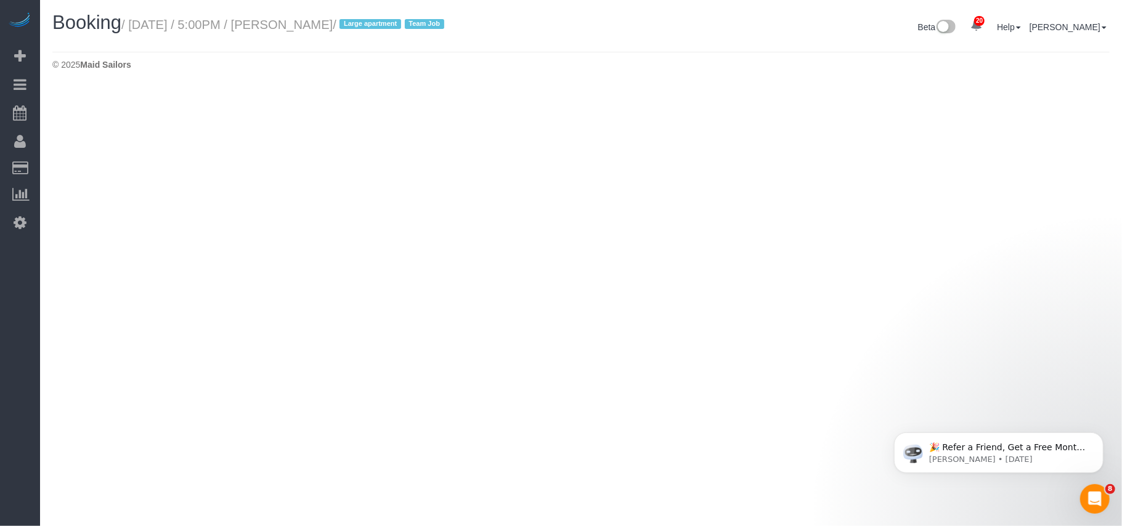
select select "NY"
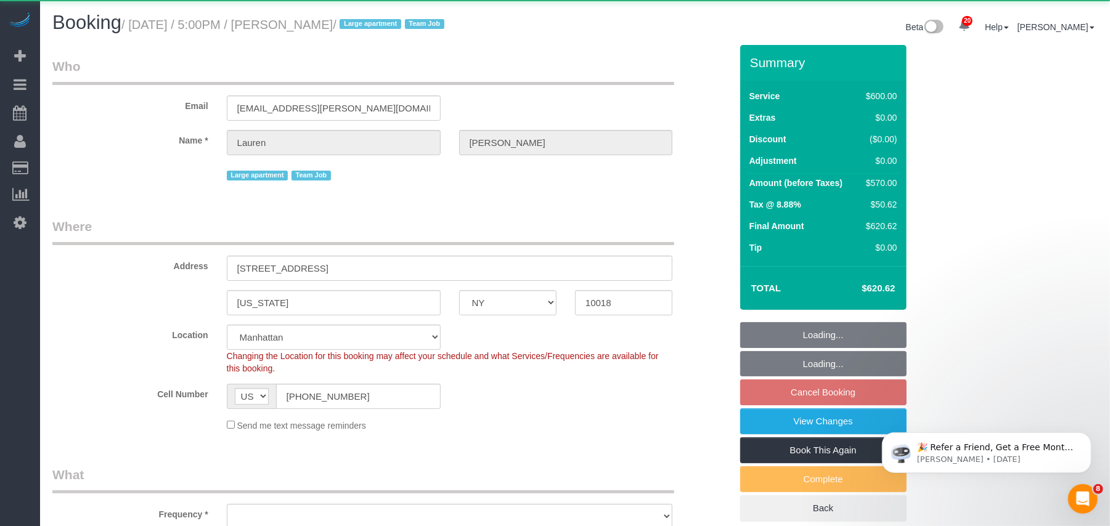
select select "string:stripe-pm_1S7vcl4VGloSiKo7FxsmvrwF"
select select "number:89"
select select "number:90"
select select "number:15"
select select "number:5"
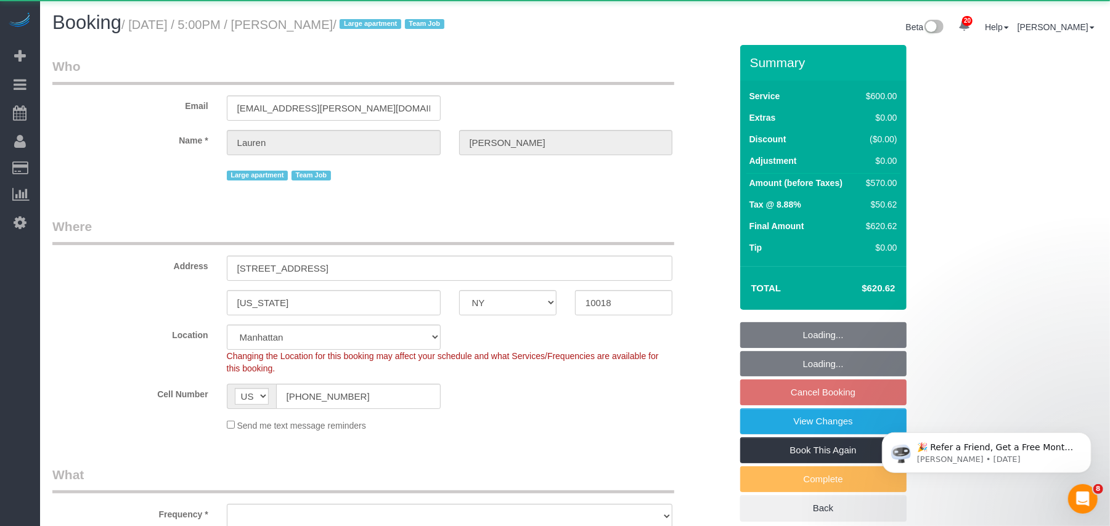
select select "object:4692"
select select "spot70"
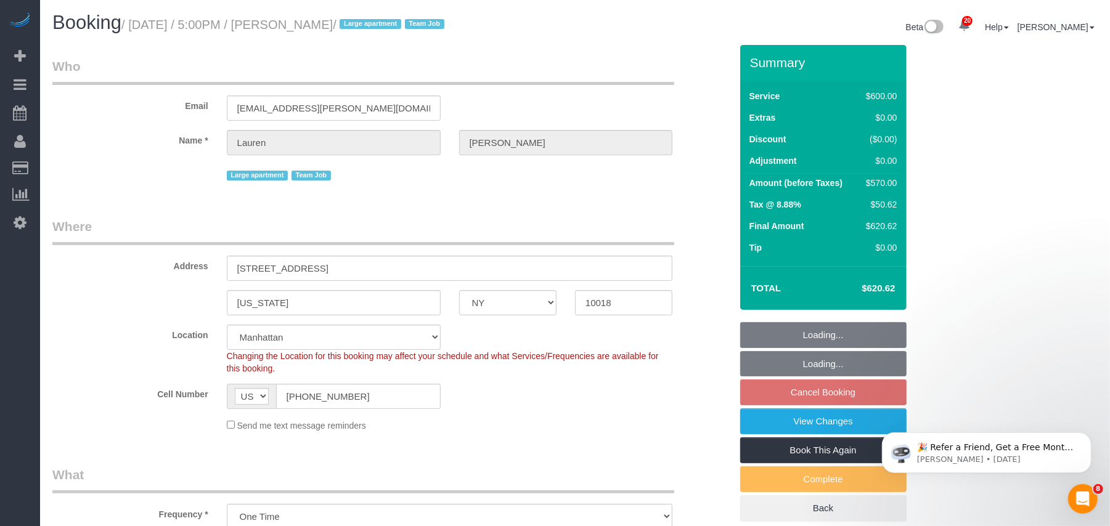
select select "3"
select select "150"
select select "object:4782"
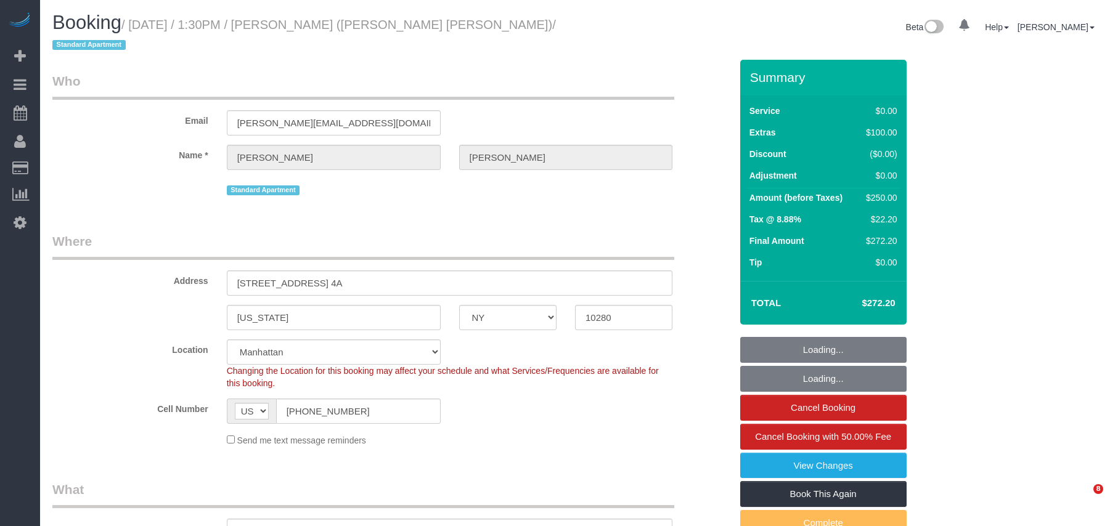
select select "NY"
select select "string:stripe-pm_1S8BpR4VGloSiKo7UGUXGEEt"
select select "object:955"
select select "number:89"
select select "number:90"
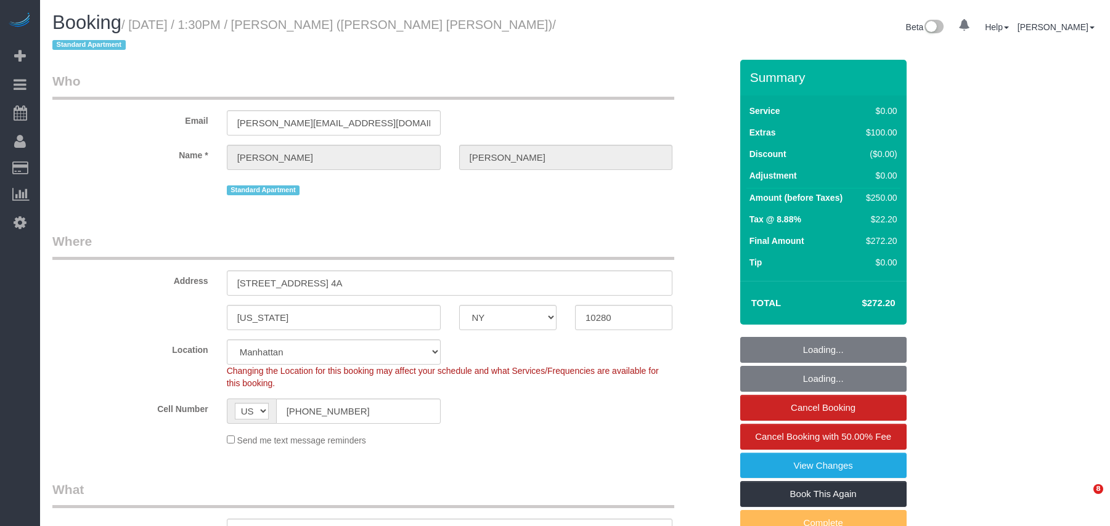
select select "number:15"
select select "number:7"
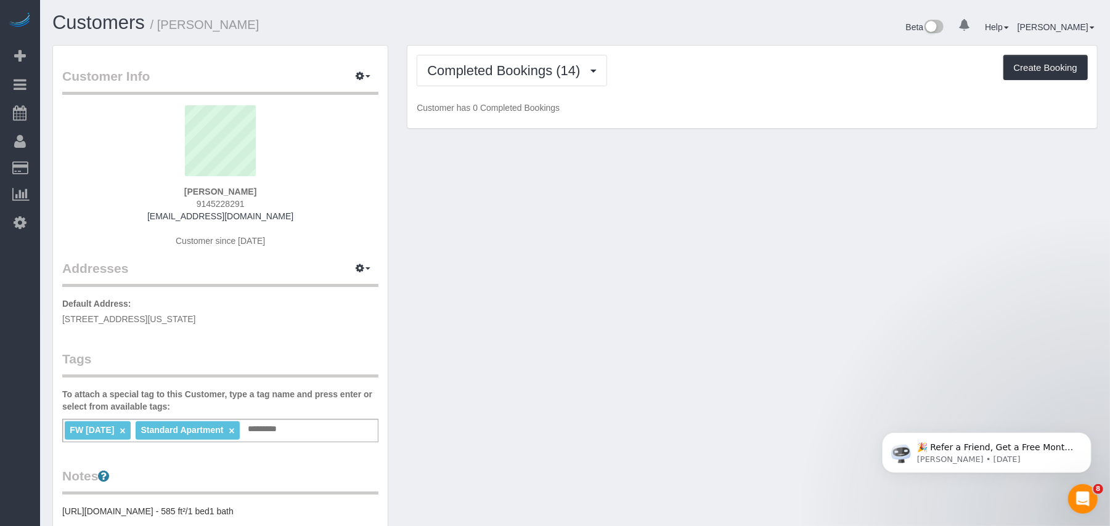
click at [476, 87] on div "Completed Bookings (14) Completed Bookings (14) Cancelled Bookings (4) Charges …" at bounding box center [751, 87] width 689 height 83
click at [479, 82] on button "Completed Bookings (14)" at bounding box center [511, 70] width 190 height 31
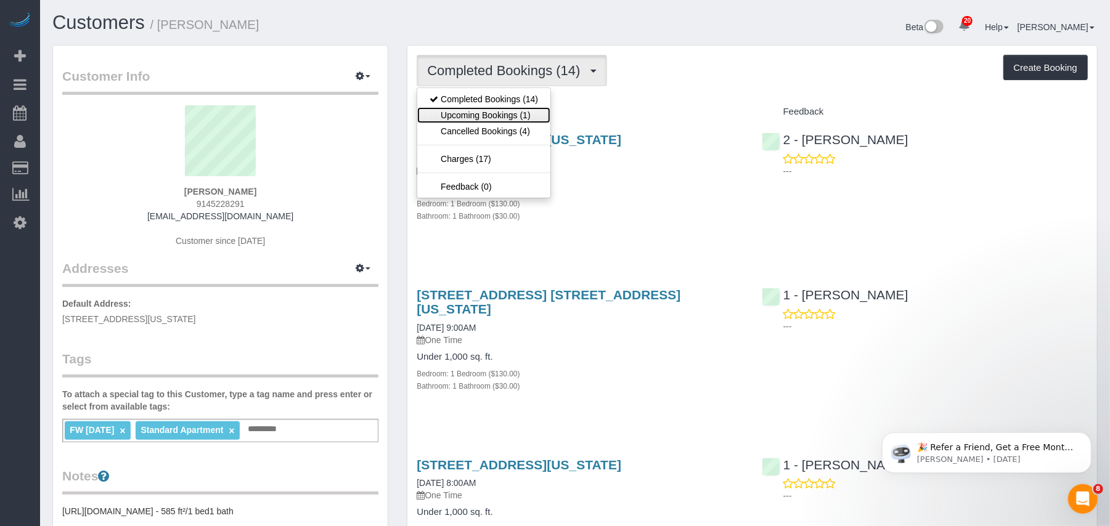
click at [495, 110] on link "Upcoming Bookings (1)" at bounding box center [483, 115] width 133 height 16
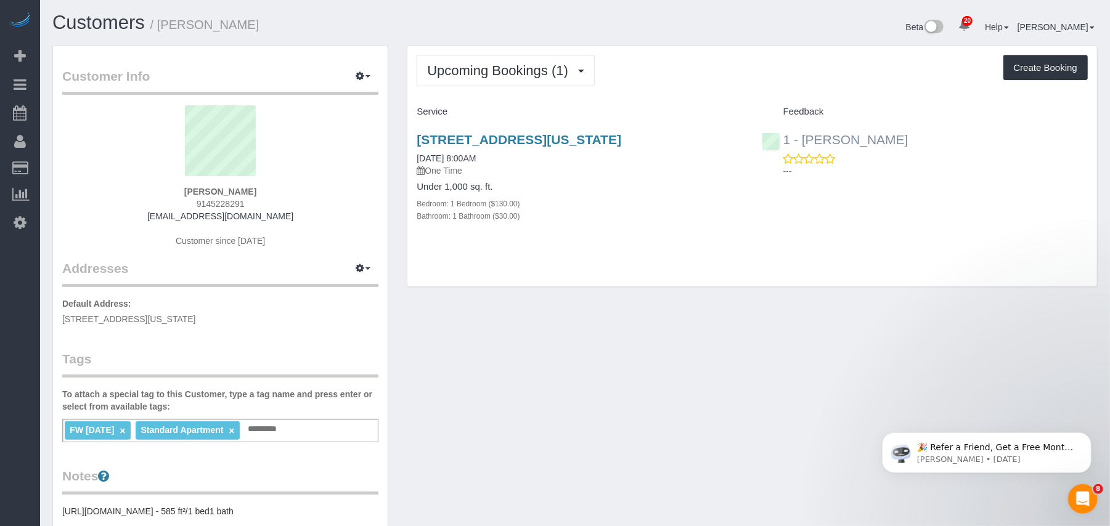
drag, startPoint x: 890, startPoint y: 140, endPoint x: 801, endPoint y: 144, distance: 88.2
click at [801, 144] on div "1 - [PERSON_NAME] ---" at bounding box center [924, 152] width 344 height 60
copy link "[PERSON_NAME]"
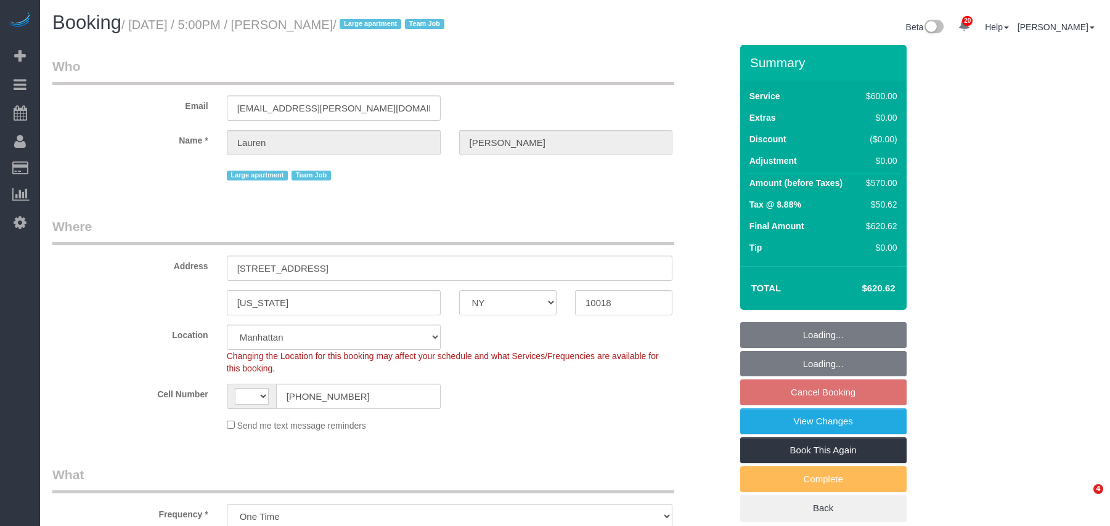
select select "NY"
select select "3"
select select "150"
select select "string:stripe-pm_1S7vcl4VGloSiKo7FxsmvrwF"
select select "number:89"
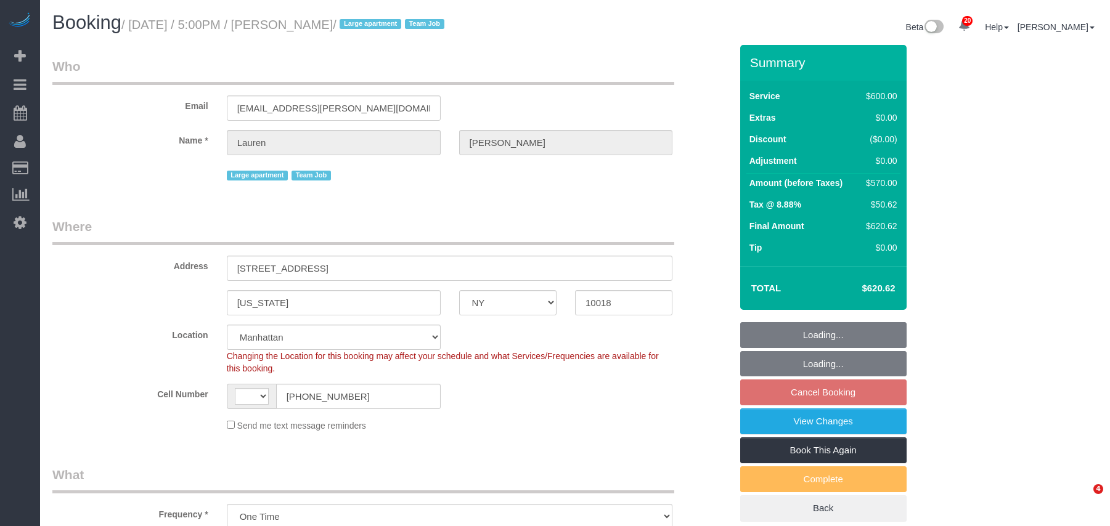
select select "number:90"
select select "number:15"
select select "number:5"
select select "object:789"
select select "string:[GEOGRAPHIC_DATA]"
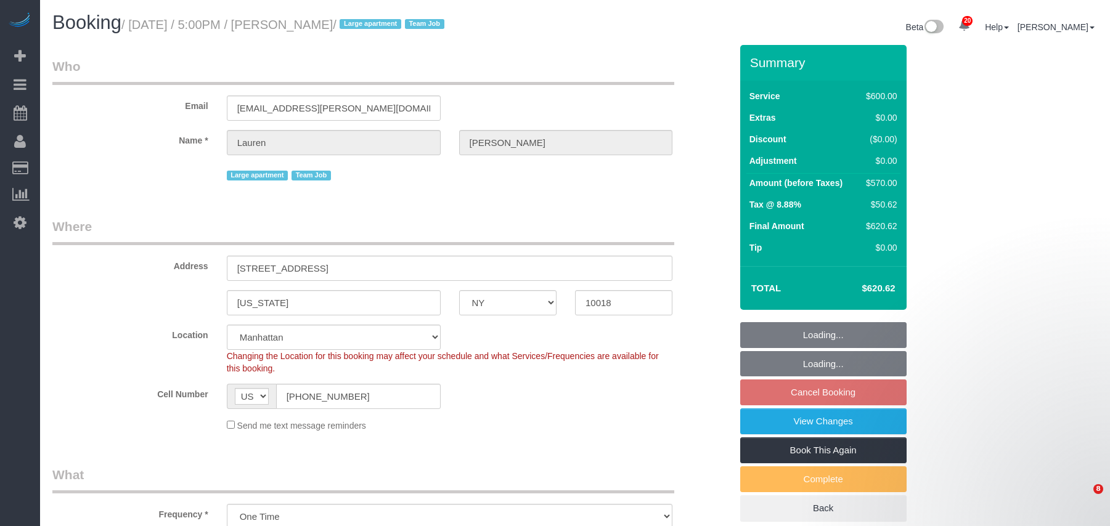
select select "spot10"
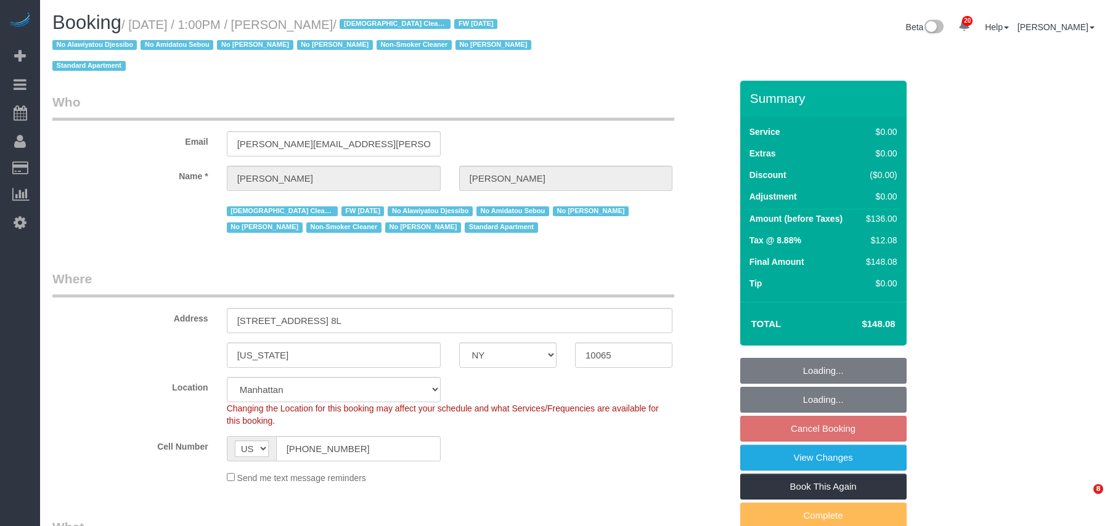
select select "NY"
select select "1"
select select "number:61"
select select "number:73"
select select "number:15"
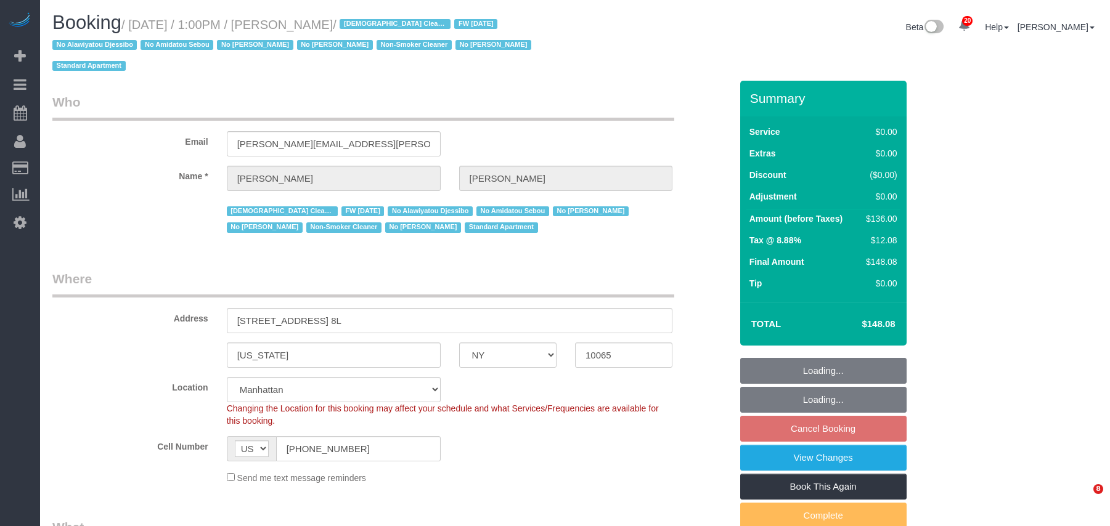
select select "number:5"
select select "spot6"
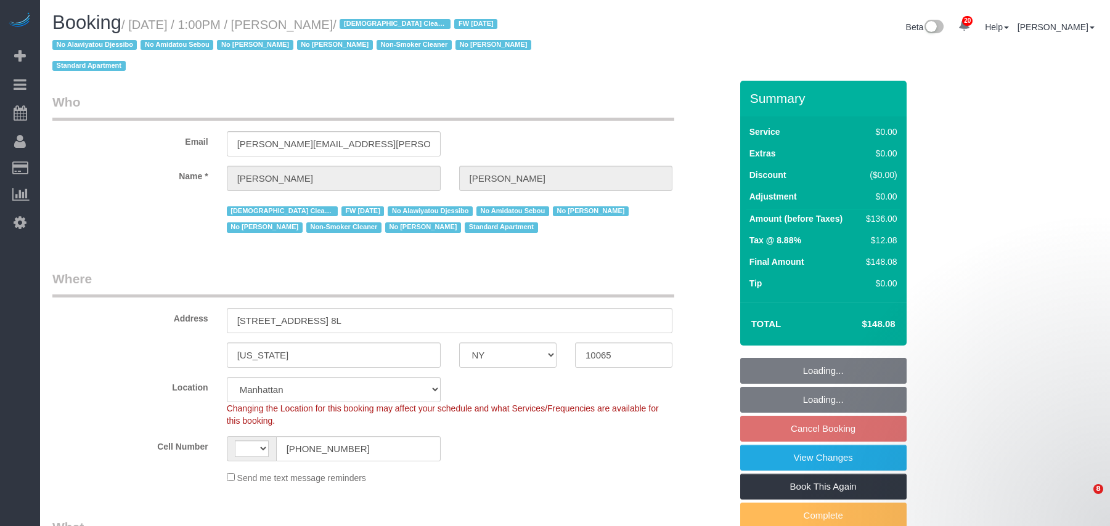
select select "NY"
select select "object:853"
select select "string:US"
select select "1"
select select "number:61"
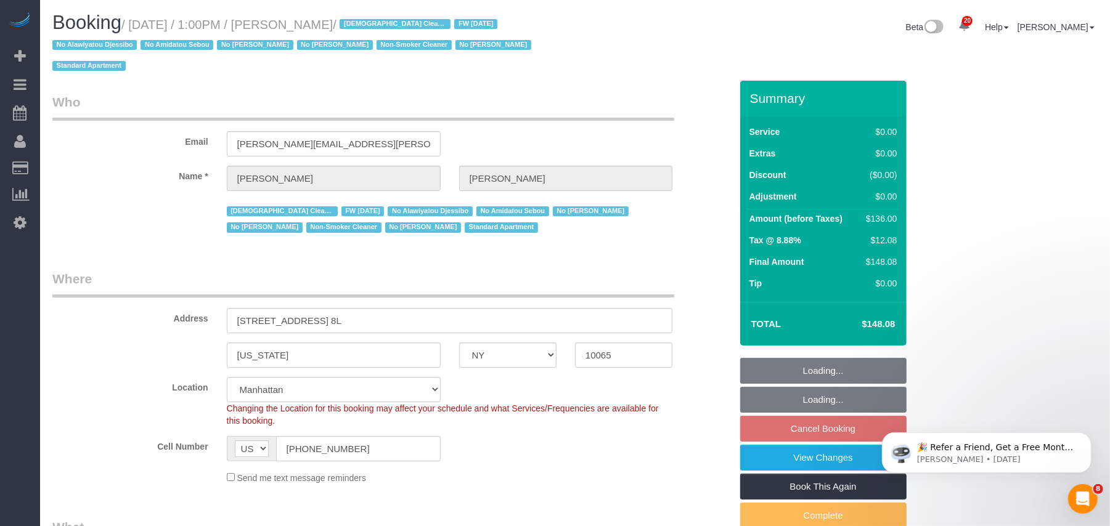
select select "number:73"
select select "number:15"
select select "number:5"
select select "spot6"
select select "1"
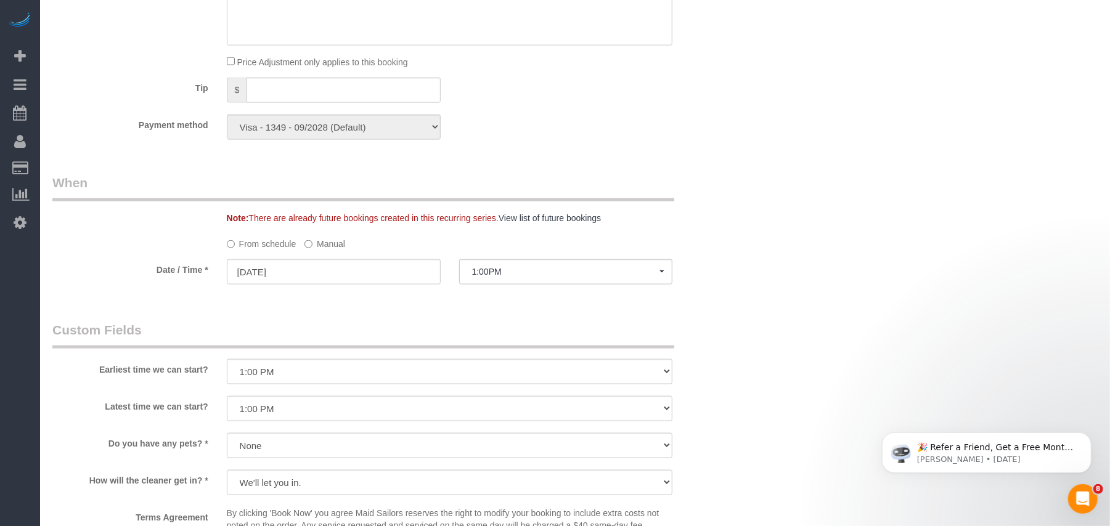
scroll to position [1232, 0]
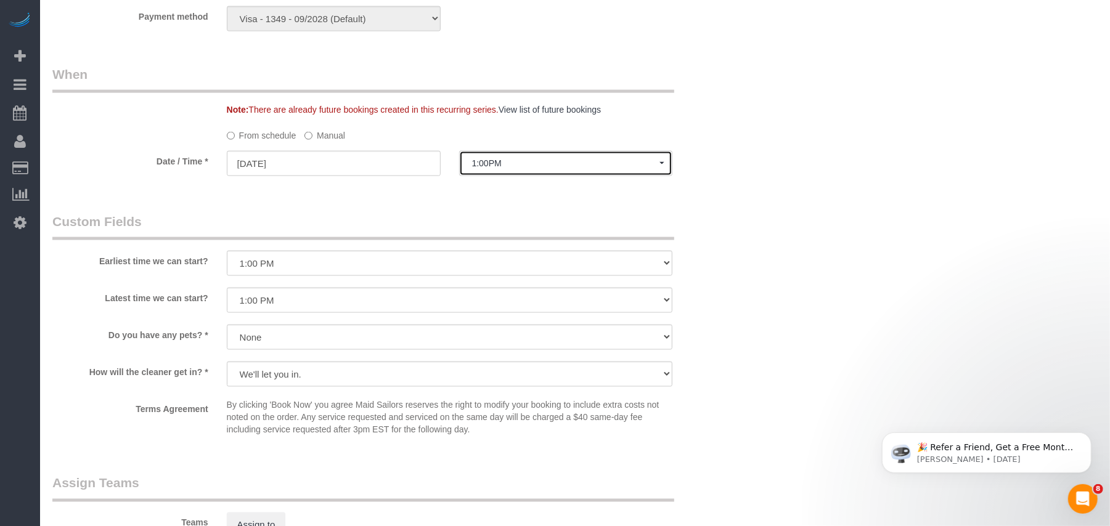
click at [479, 158] on span "1:00PM" at bounding box center [566, 163] width 188 height 10
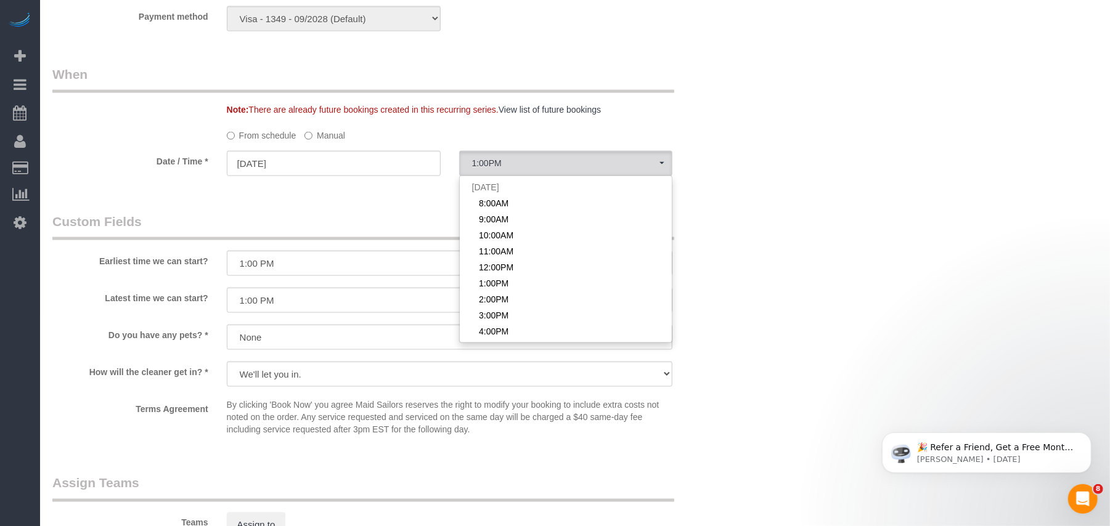
click at [318, 125] on label "Manual" at bounding box center [324, 133] width 41 height 17
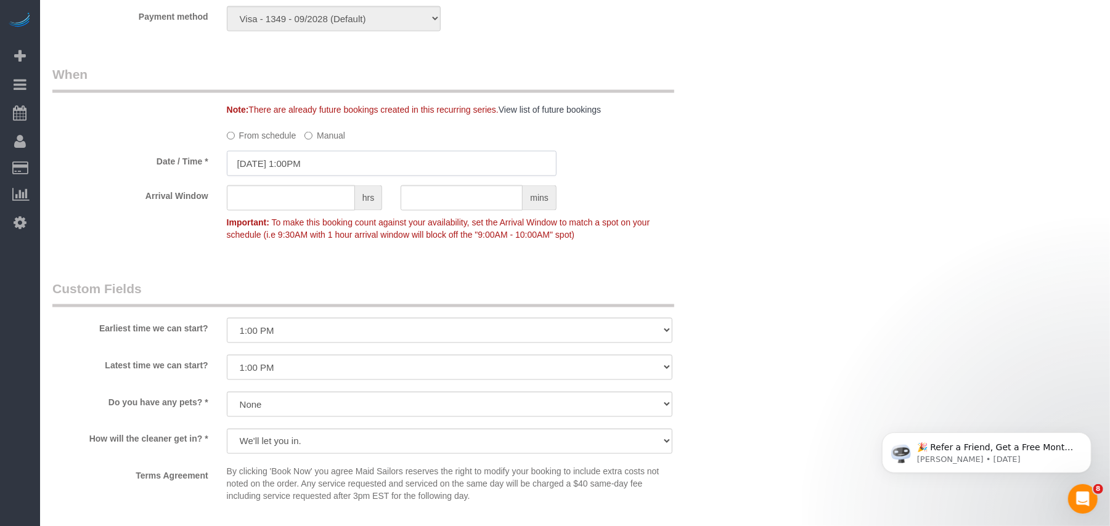
click at [338, 151] on input "09/19/2025 1:00PM" at bounding box center [392, 163] width 330 height 25
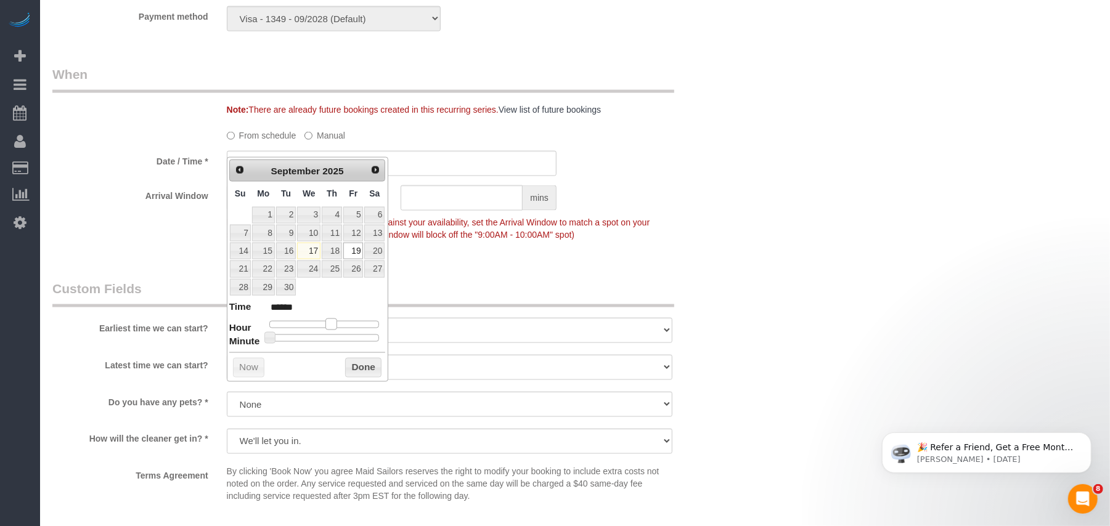
type input "09/19/2025 2:00PM"
type input "******"
type input "09/19/2025 3:00PM"
type input "******"
drag, startPoint x: 331, startPoint y: 324, endPoint x: 338, endPoint y: 328, distance: 7.7
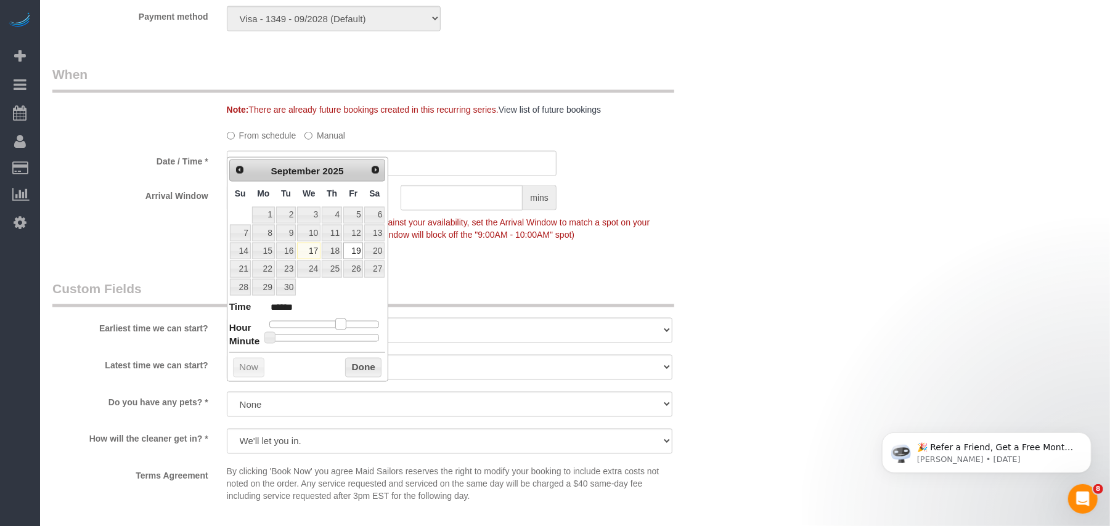
click at [341, 323] on span at bounding box center [340, 324] width 11 height 11
type input "09/19/2025 2:00PM"
type input "******"
type input "09/19/2025 1:00PM"
type input "******"
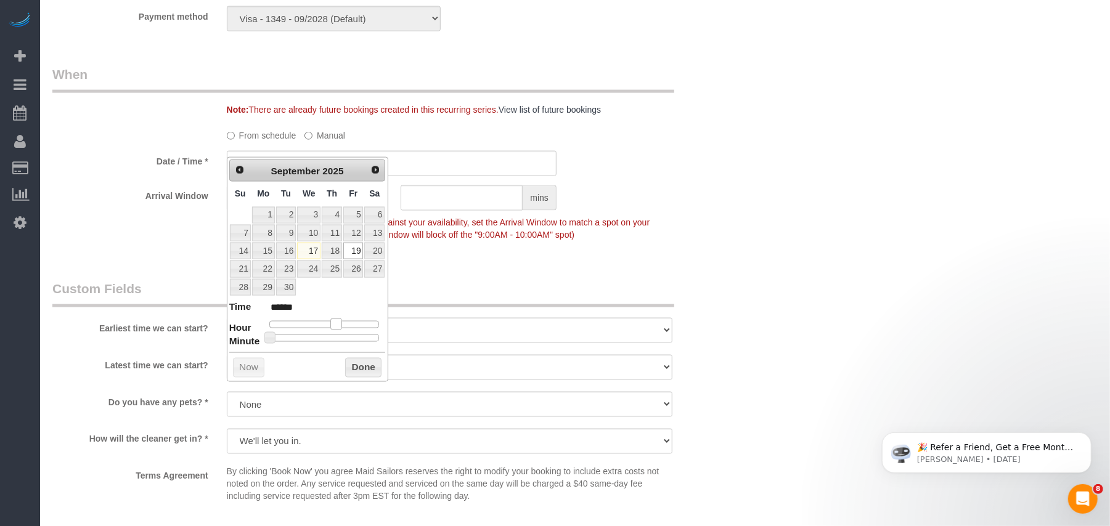
click at [331, 328] on span at bounding box center [335, 324] width 11 height 11
type input "09/19/2025 2:00PM"
type input "******"
click at [340, 324] on span at bounding box center [335, 324] width 11 height 11
type input "09/19/2025 2:05PM"
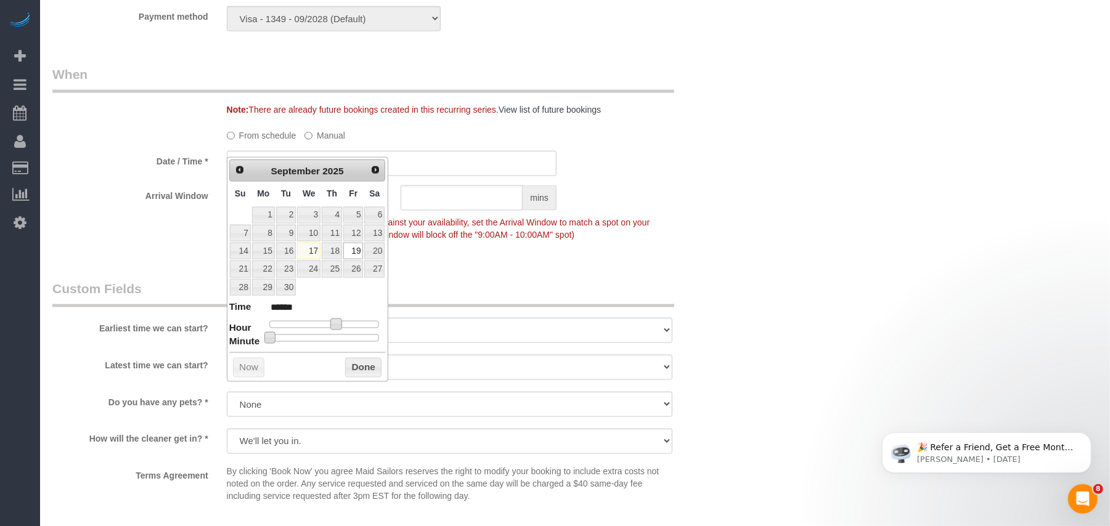
type input "******"
type input "09/19/2025 2:10PM"
type input "******"
type input "09/19/2025 2:15PM"
type input "******"
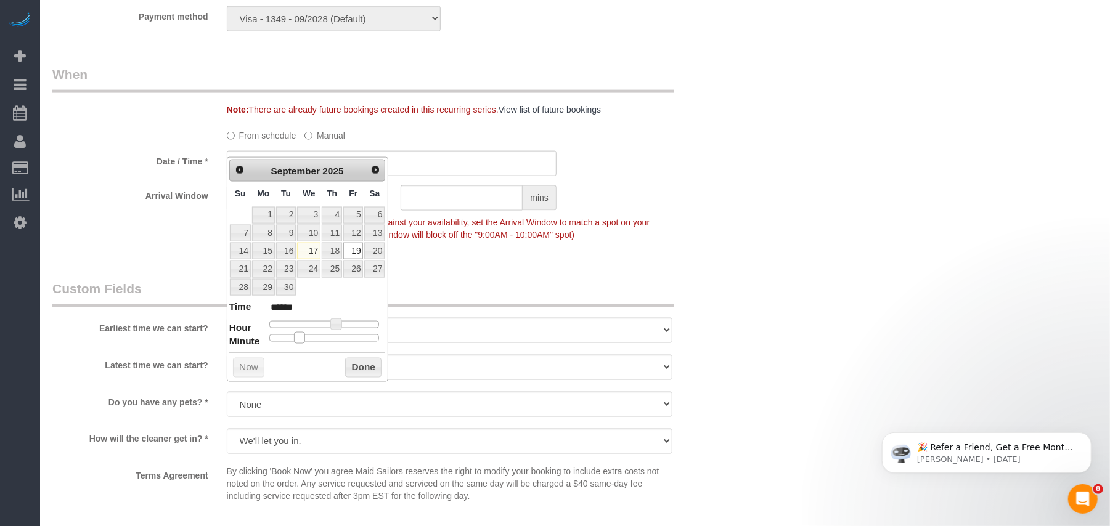
type input "09/19/2025 2:20PM"
type input "******"
type input "09/19/2025 2:25PM"
type input "******"
type input "09/19/2025 2:30PM"
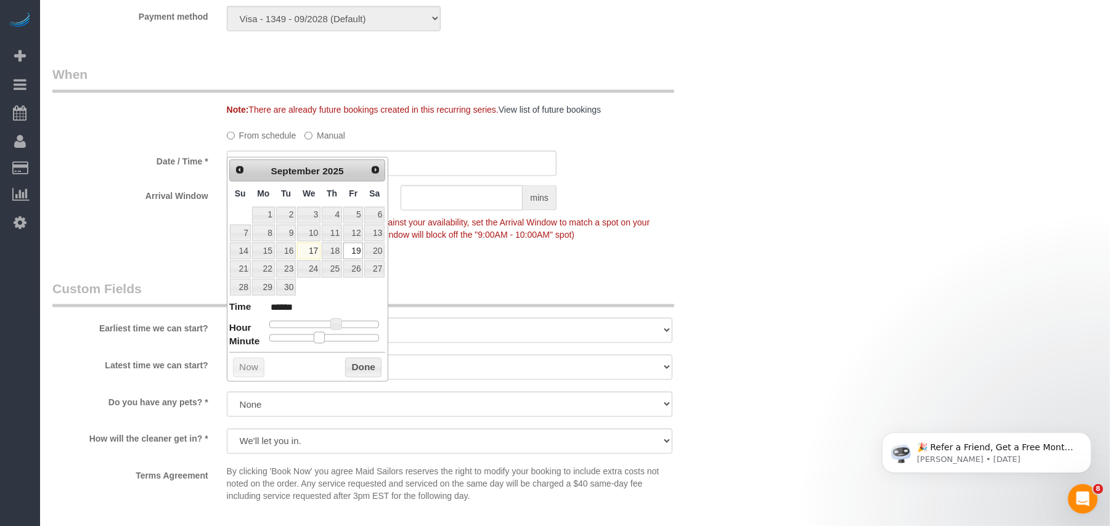
type input "******"
drag, startPoint x: 272, startPoint y: 340, endPoint x: 330, endPoint y: 334, distance: 58.8
click at [330, 334] on dl "Time ****** Hour Minute Second Millisecond Microsecond Time Zone ***** ***** **…" at bounding box center [307, 321] width 156 height 43
click at [360, 368] on button "Done" at bounding box center [363, 368] width 36 height 20
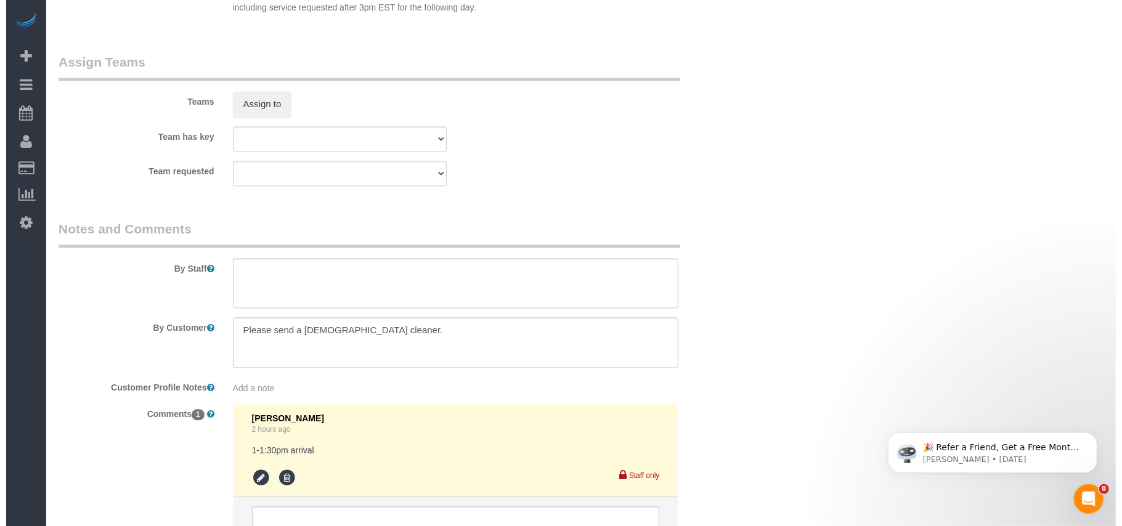
scroll to position [1725, 0]
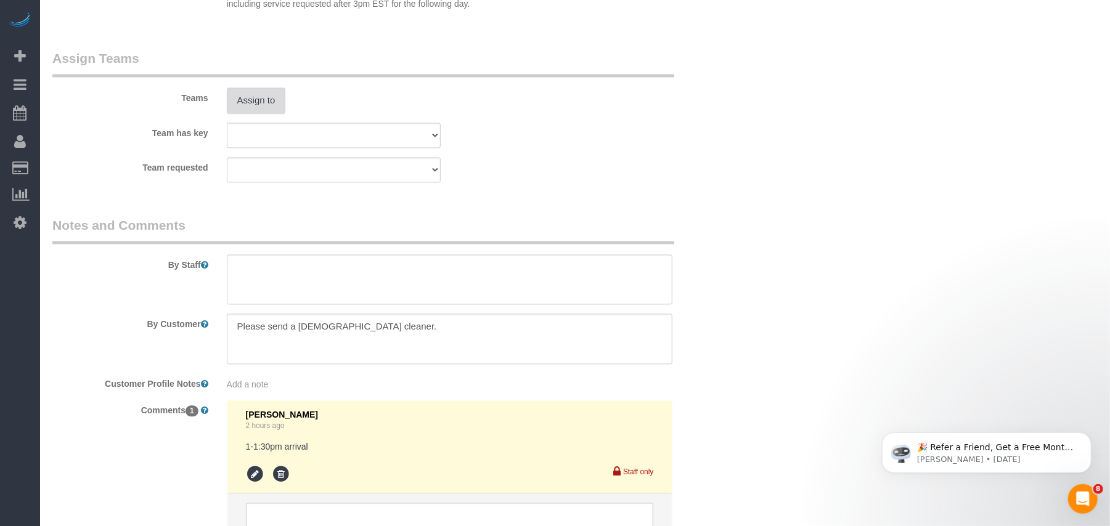
click at [256, 89] on button "Assign to" at bounding box center [256, 100] width 59 height 26
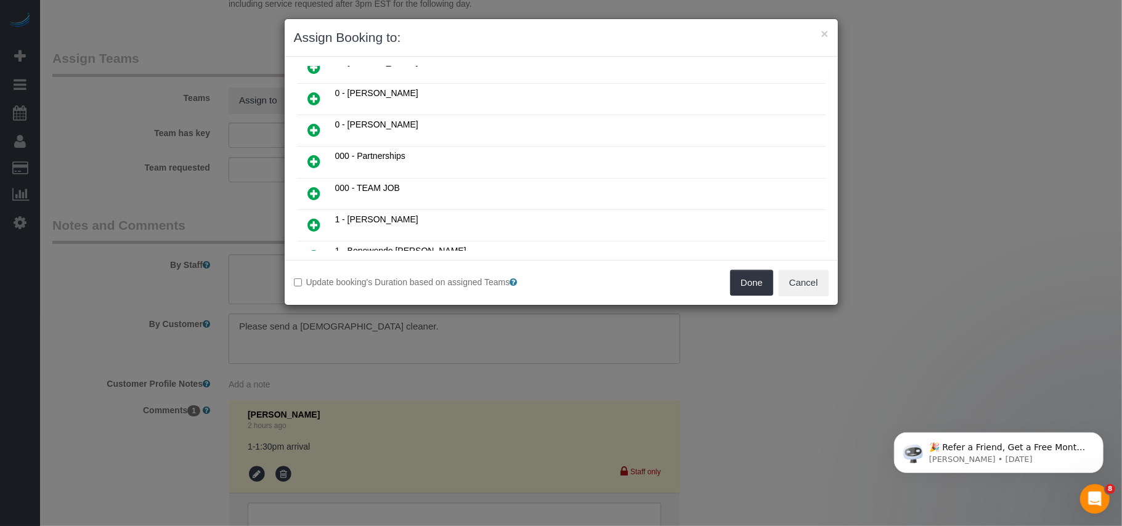
scroll to position [164, 0]
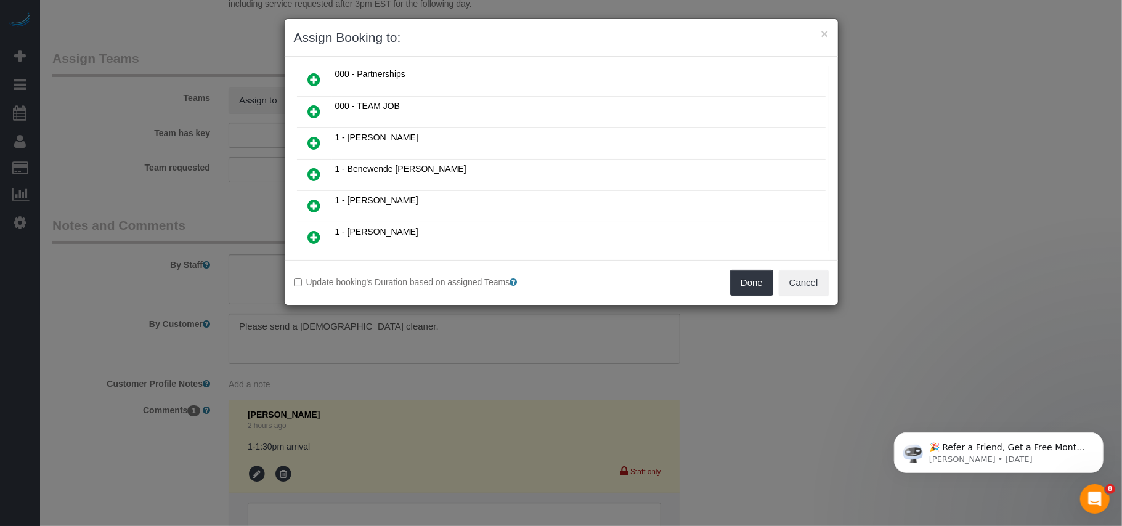
click at [309, 142] on icon at bounding box center [314, 143] width 13 height 15
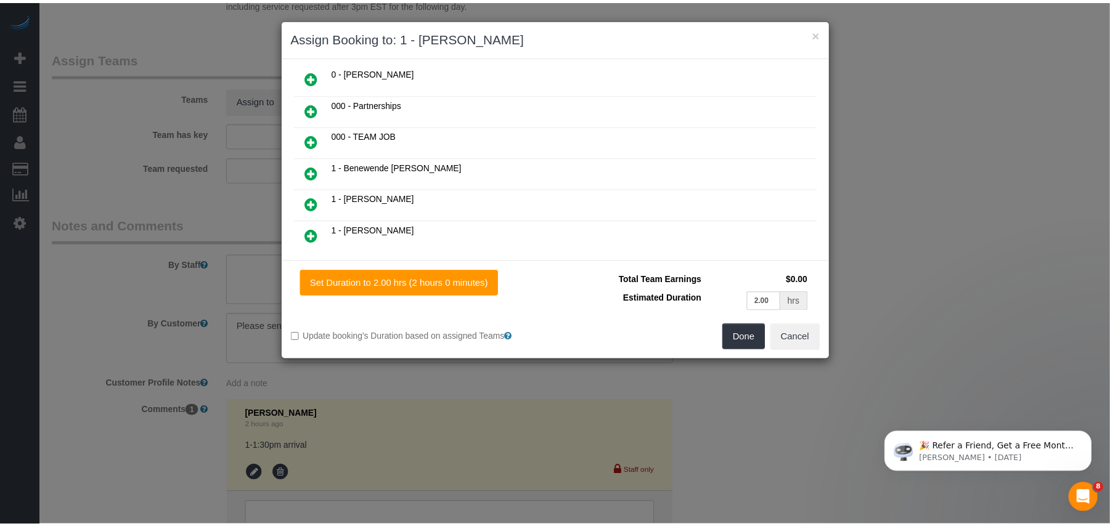
scroll to position [193, 0]
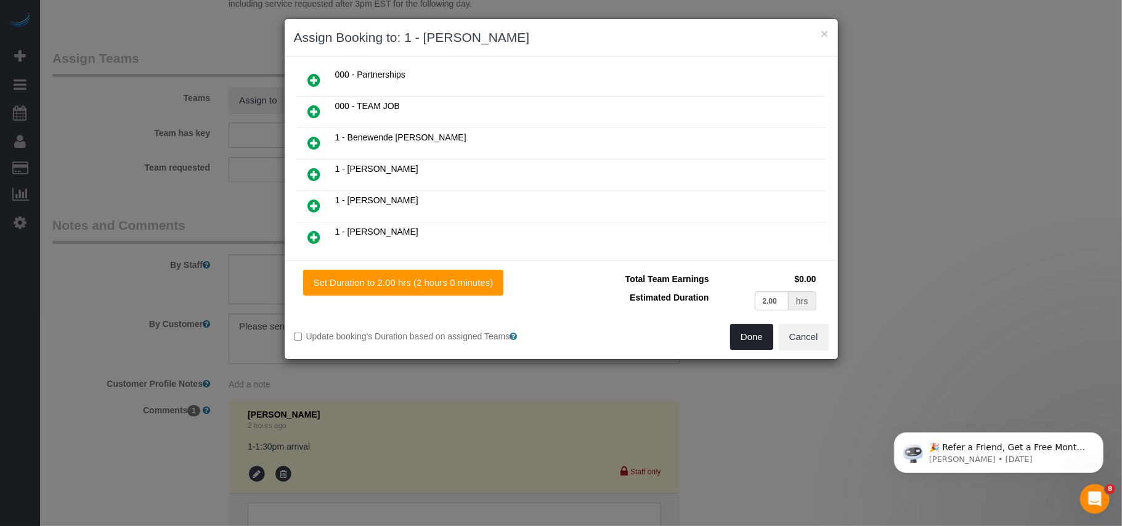
click at [745, 340] on button "Done" at bounding box center [751, 337] width 43 height 26
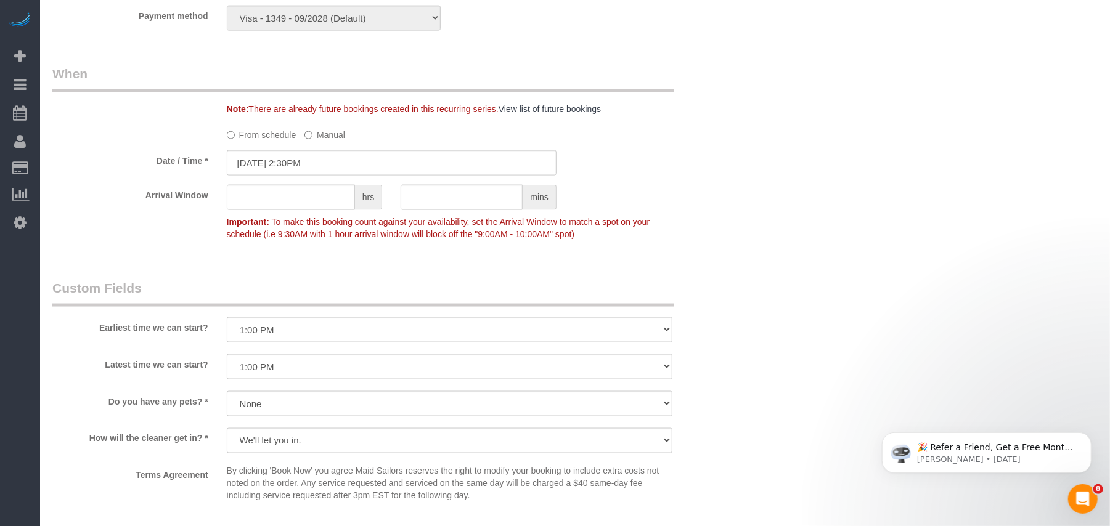
scroll to position [1232, 0]
click at [356, 286] on legend "Custom Fields" at bounding box center [363, 294] width 622 height 28
click at [352, 318] on select "I am not flexible, keep my selected time 8:00 AM 9:00 AM 10:00 AM 11:00 AM 12:0…" at bounding box center [450, 330] width 446 height 25
click at [351, 318] on select "I am not flexible, keep my selected time 8:00 AM 9:00 AM 10:00 AM 11:00 AM 12:0…" at bounding box center [450, 330] width 446 height 25
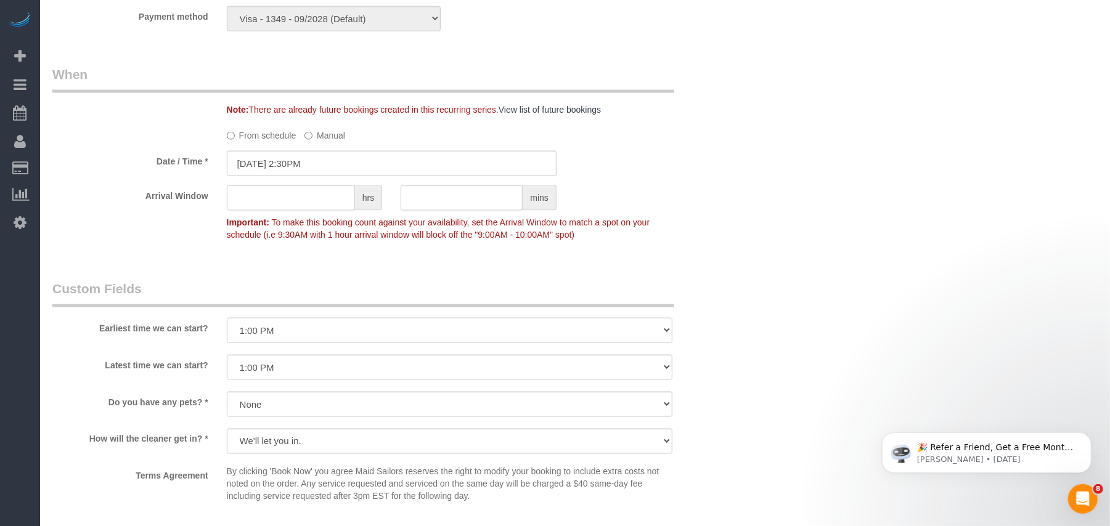
click at [335, 318] on select "I am not flexible, keep my selected time 8:00 AM 9:00 AM 10:00 AM 11:00 AM 12:0…" at bounding box center [450, 330] width 446 height 25
select select "number:89"
click at [227, 318] on select "I am not flexible, keep my selected time 8:00 AM 9:00 AM 10:00 AM 11:00 AM 12:0…" at bounding box center [450, 330] width 446 height 25
click at [317, 355] on select "I am not flexible, keep my selected time 8:00 AM 9:00 AM 10:00 AM 11:00 AM 12:0…" at bounding box center [450, 367] width 446 height 25
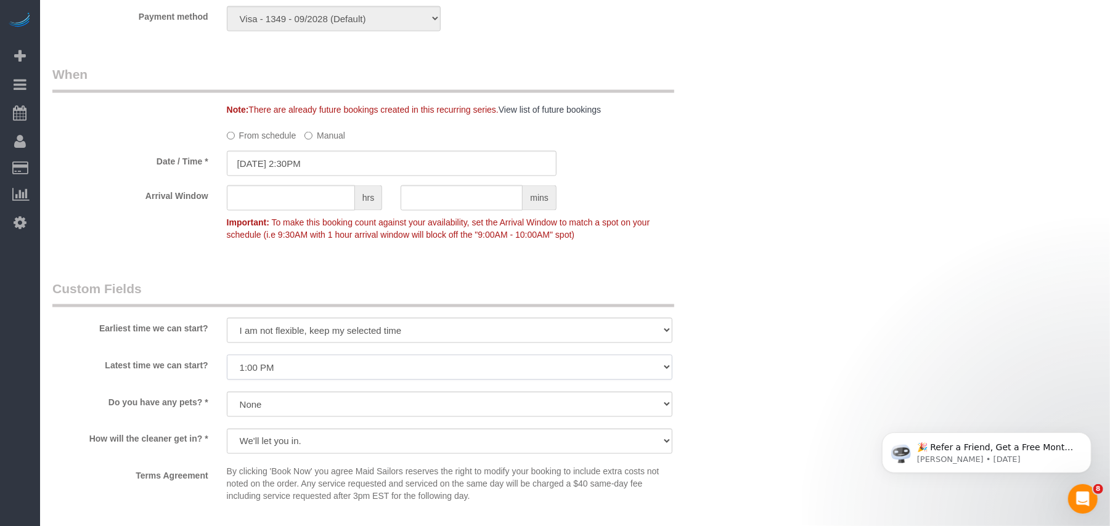
select select "number:90"
click at [227, 355] on select "I am not flexible, keep my selected time 8:00 AM 9:00 AM 10:00 AM 11:00 AM 12:0…" at bounding box center [450, 367] width 446 height 25
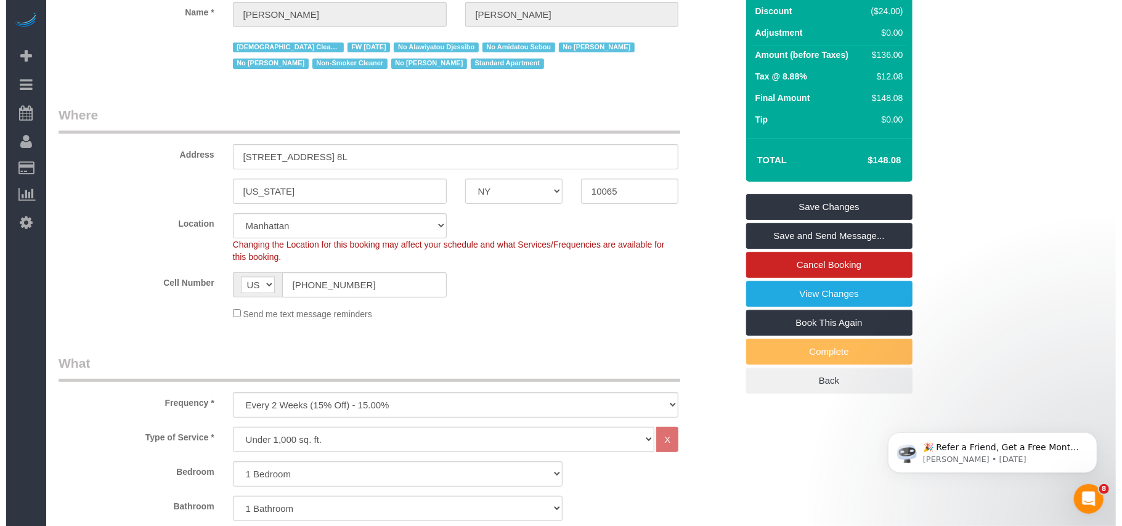
scroll to position [0, 0]
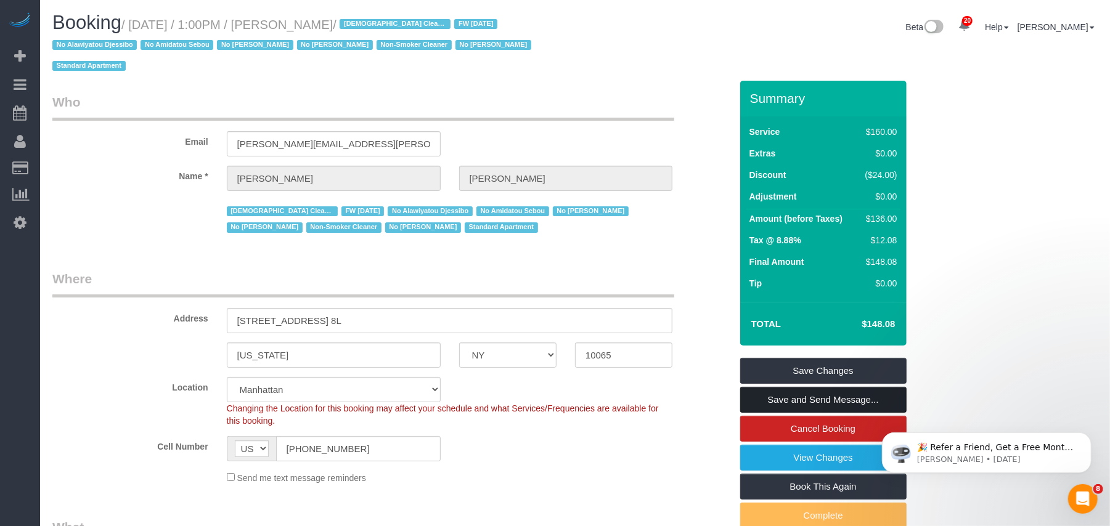
click at [789, 387] on link "Save and Send Message..." at bounding box center [823, 400] width 166 height 26
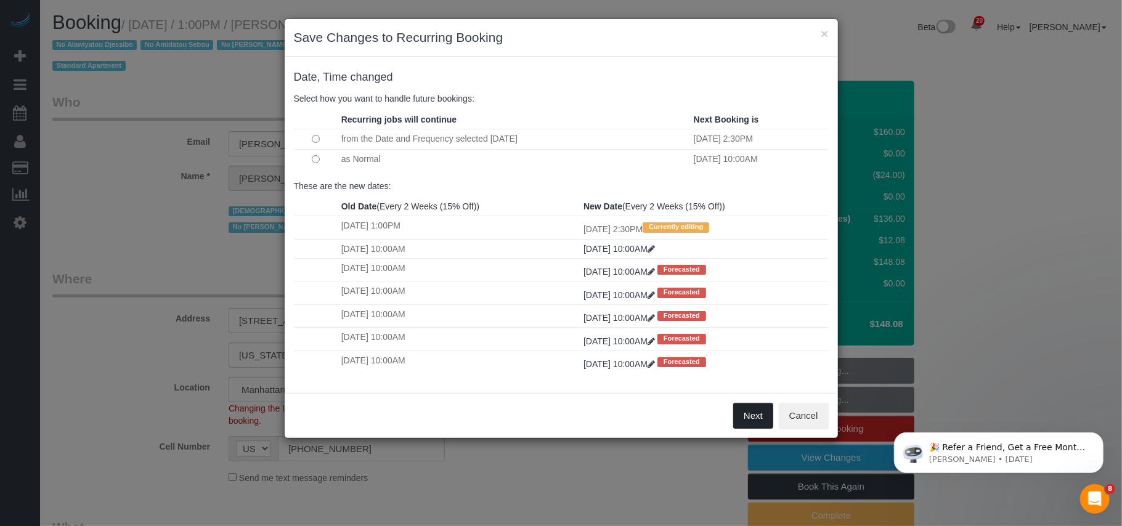
click at [747, 426] on button "Next" at bounding box center [753, 416] width 40 height 26
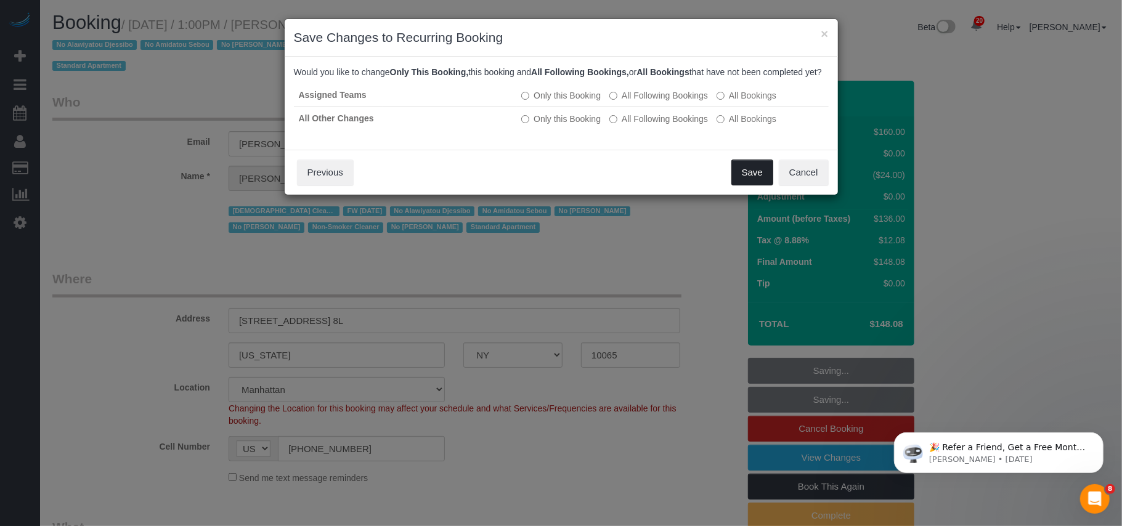
click at [752, 185] on button "Save" at bounding box center [752, 173] width 42 height 26
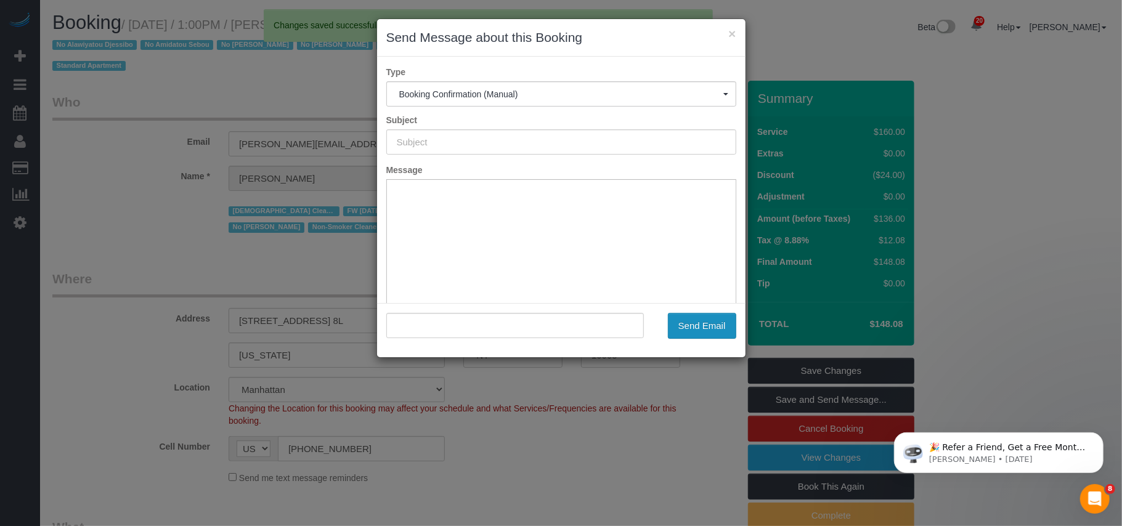
type input "Cleaning Confirmed for 09/19/2025 at 2:30pm"
type input ""Lindsay Schare" <lindsay.schare@gmail.com>"
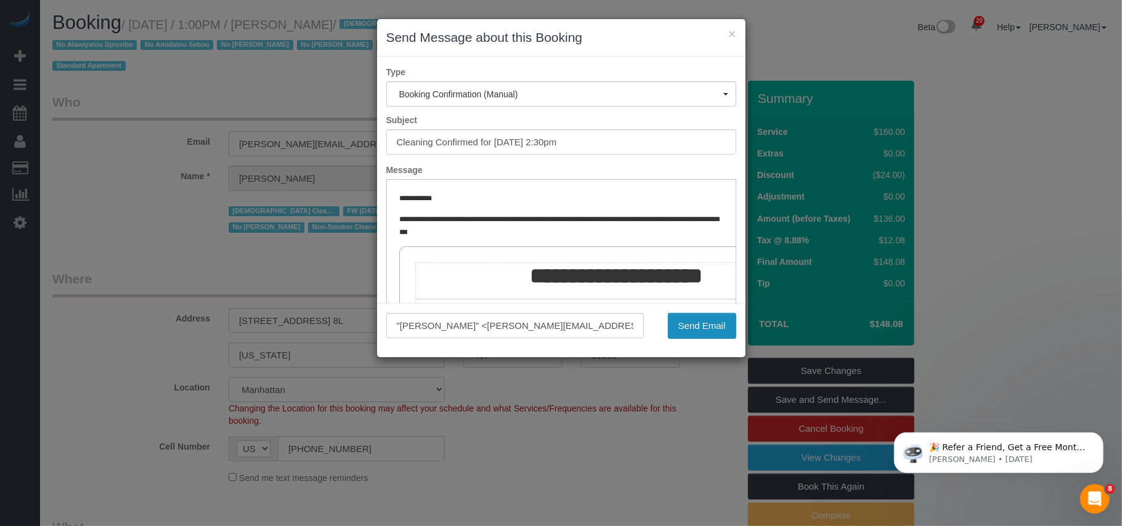
click at [681, 322] on button "Send Email" at bounding box center [702, 326] width 68 height 26
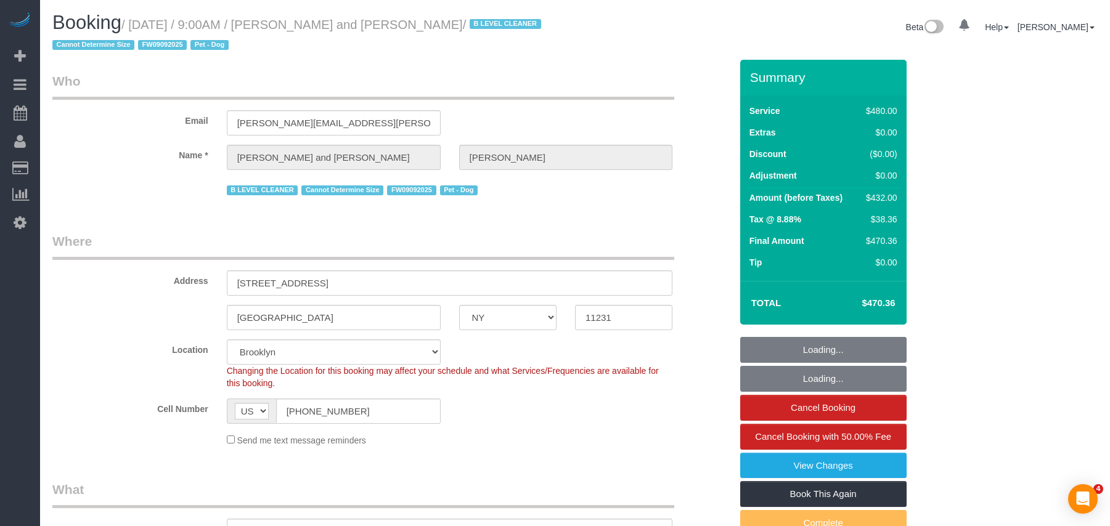
select select "NY"
drag, startPoint x: 377, startPoint y: 27, endPoint x: 312, endPoint y: 23, distance: 65.4
click at [312, 23] on small "/ [DATE] / 9:00AM / [PERSON_NAME] and [PERSON_NAME] / B LEVEL CLEANER Cannot De…" at bounding box center [298, 35] width 492 height 34
select select "object:1455"
select select "string:stripe-pm_1Fy8G54VGloSiKo73PStrBvB"
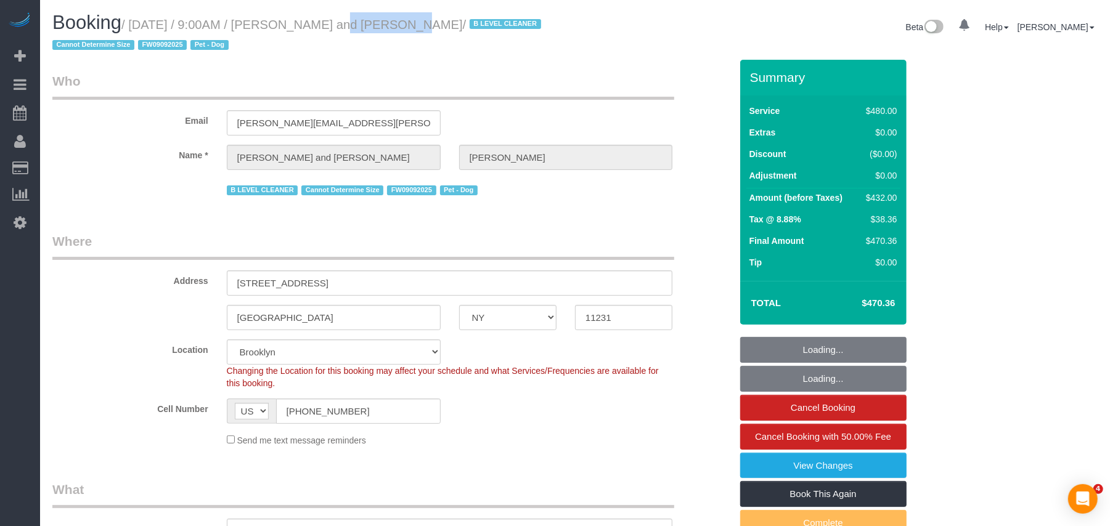
select select "spot1"
select select "2"
select select "180"
select select "number:57"
select select "number:72"
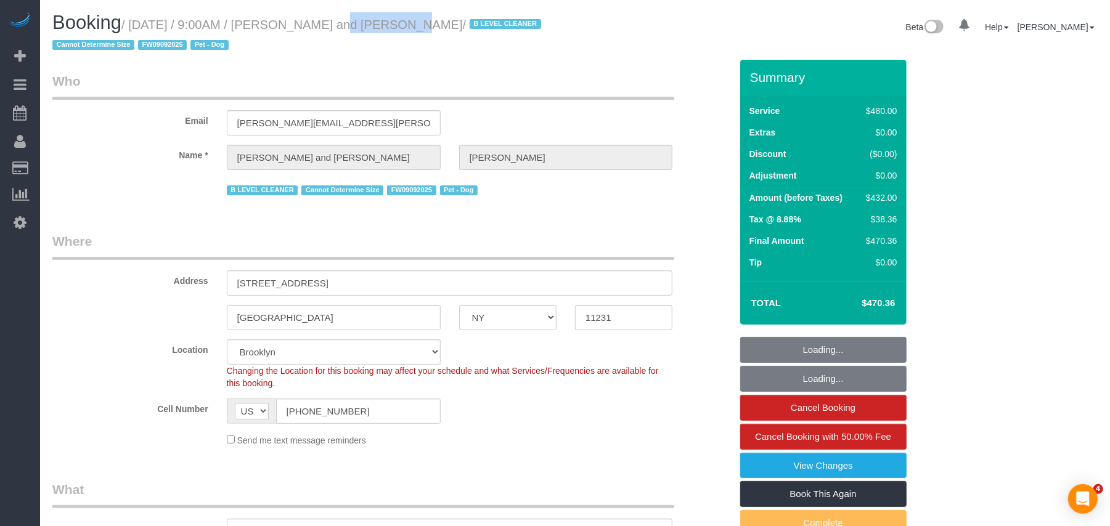
select select "number:13"
select select "number:5"
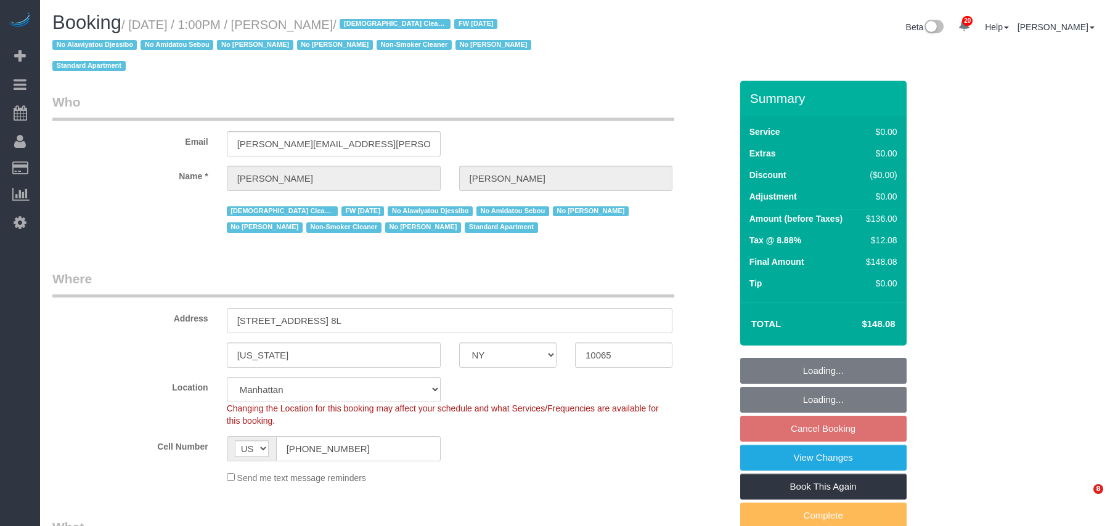
select select "NY"
select select "1"
select select "number:61"
select select "number:73"
select select "number:15"
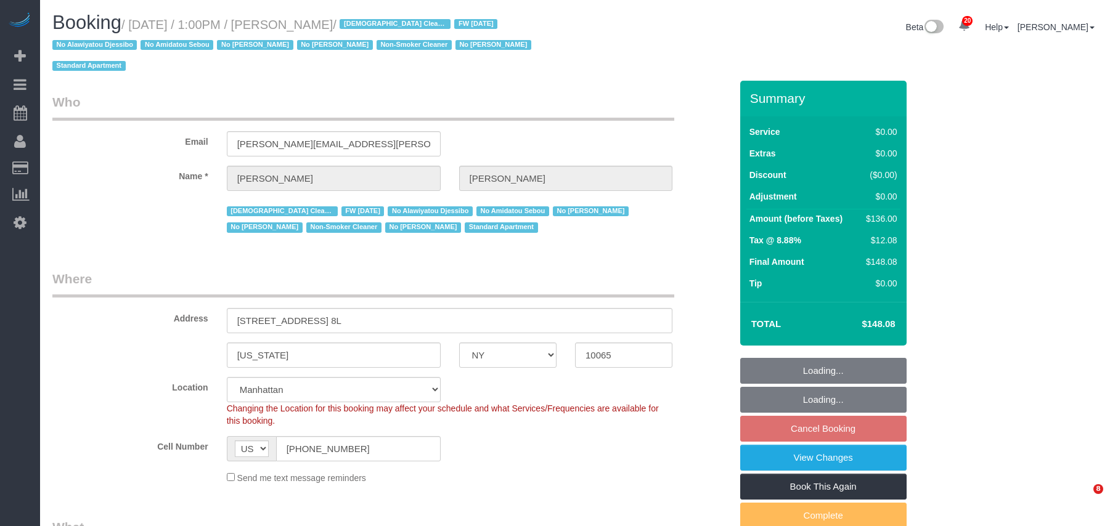
select select "number:5"
select select "spot62"
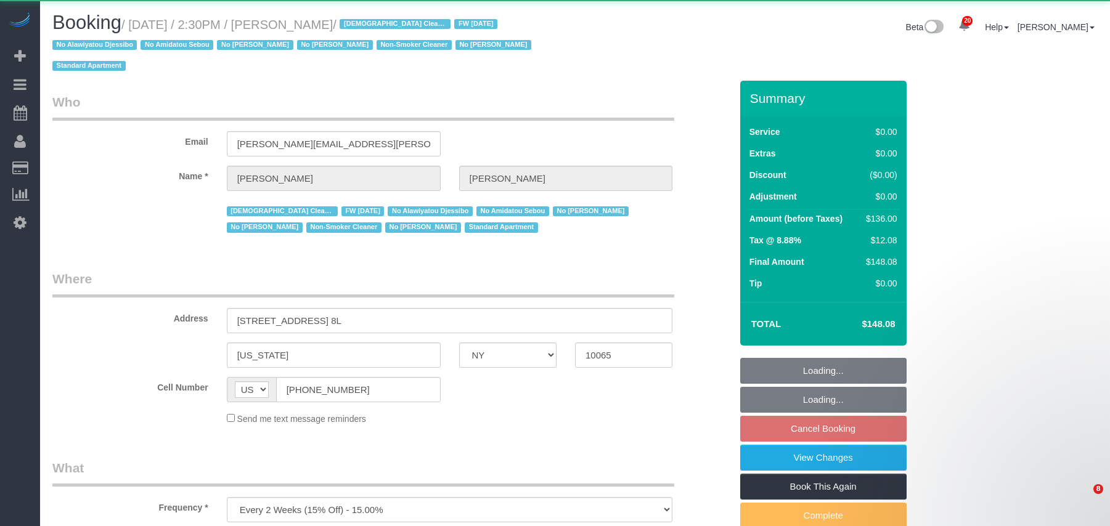
select select "NY"
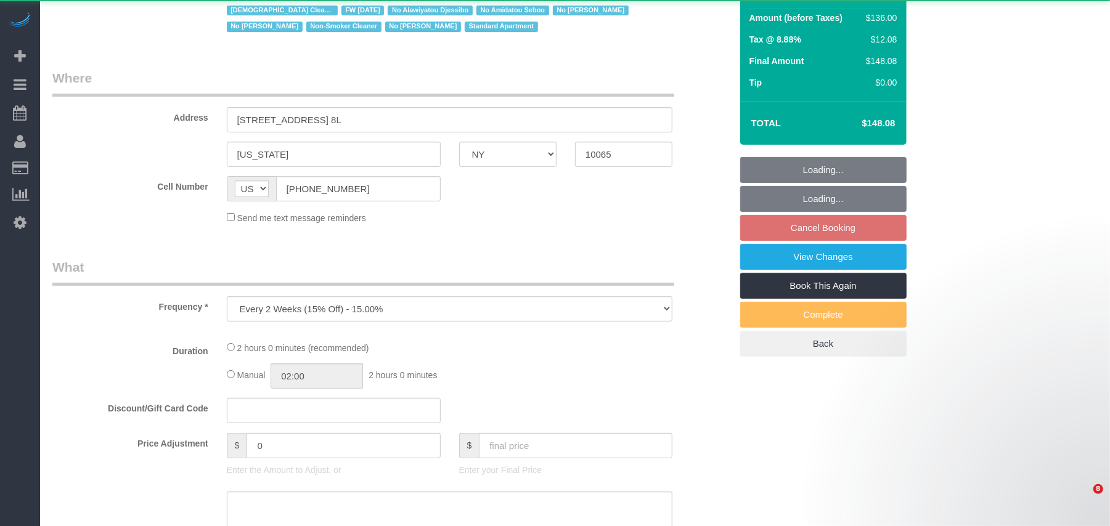
select select "1"
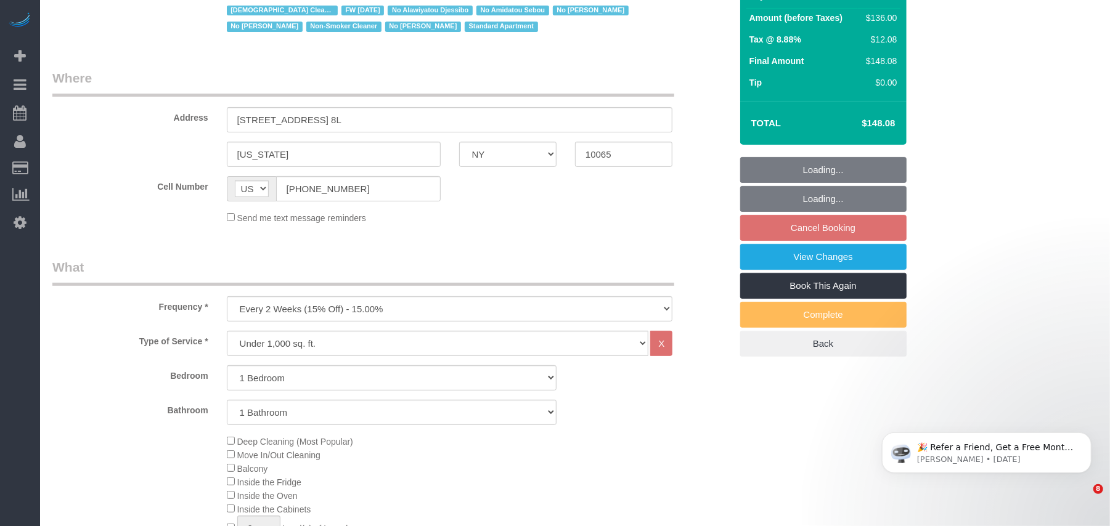
select select "string:stripe-pm_1QKiPq4VGloSiKo7DyfPYn6M"
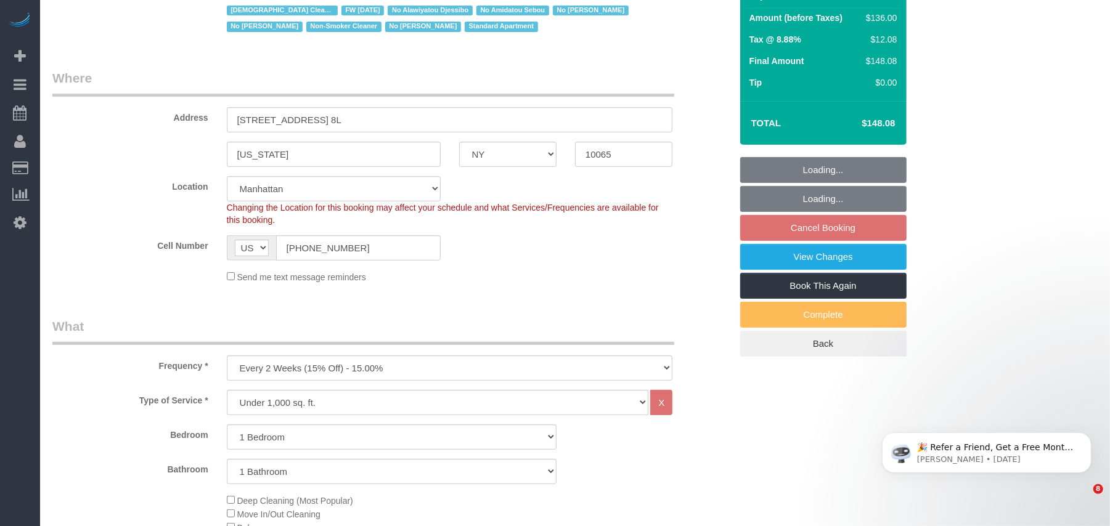
scroll to position [1536, 0]
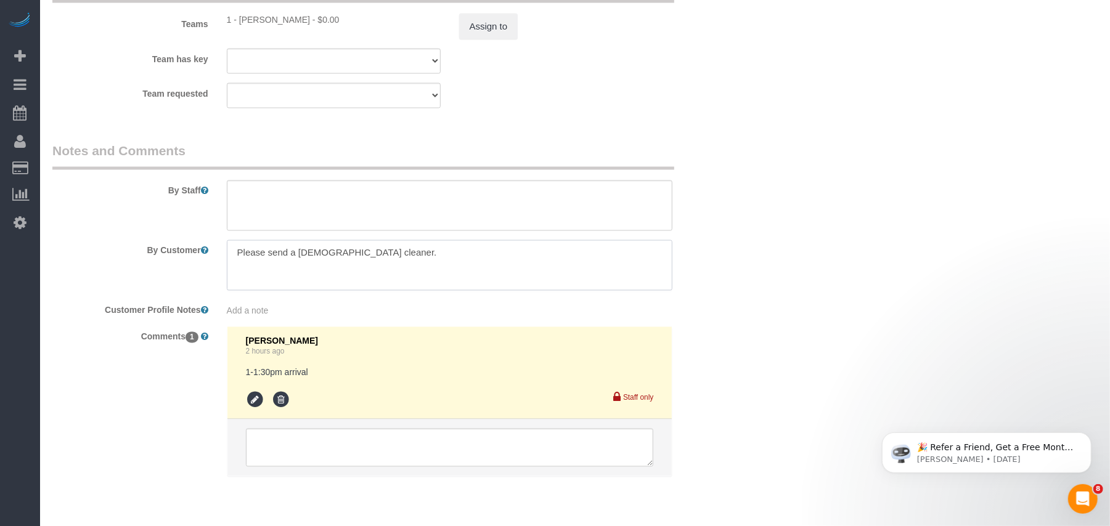
click at [101, 208] on sui-booking-comments "By Staff By Customer Customer Profile Notes Add a note Comments 1 Norman Lajara…" at bounding box center [391, 315] width 678 height 347
select select "object:1407"
select select "number:89"
select select "number:90"
select select "number:15"
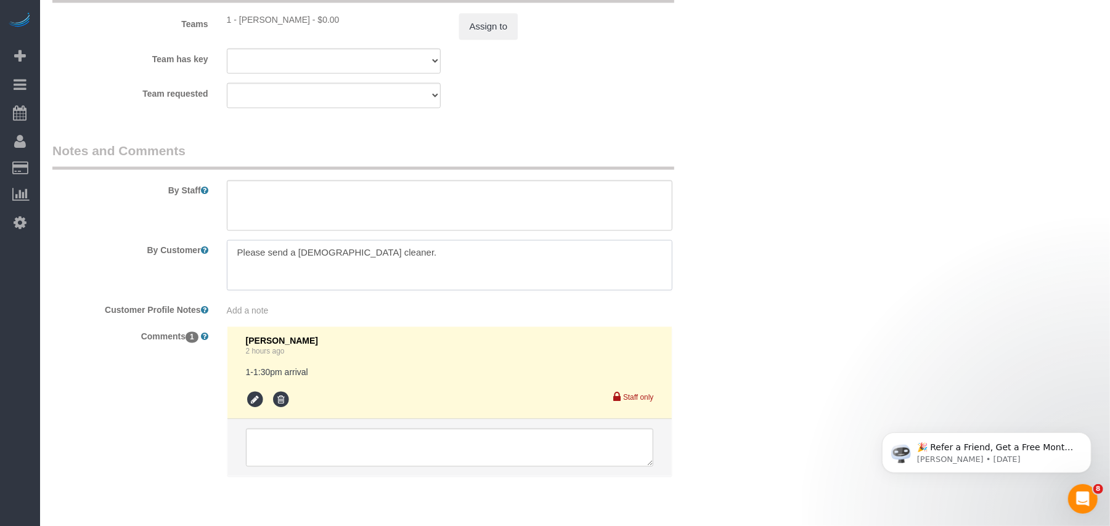
select select "number:5"
select select "1"
type textarea "Please arrive on time"
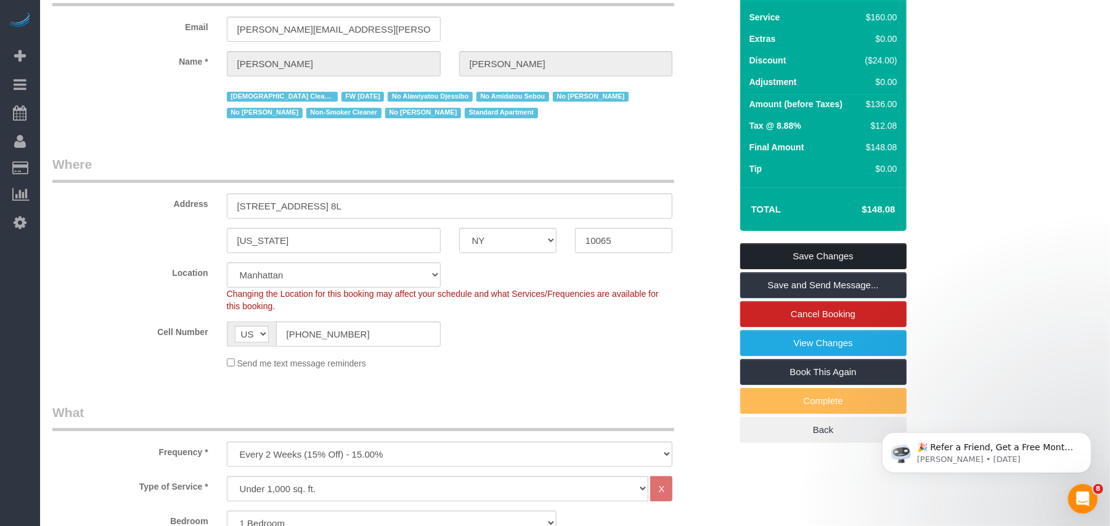
scroll to position [73, 0]
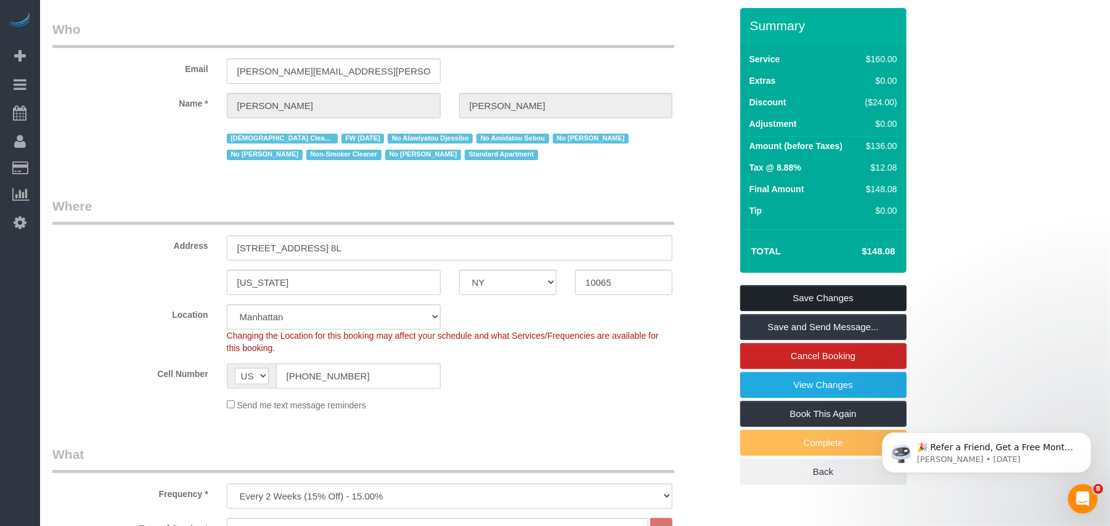
click at [819, 285] on link "Save Changes" at bounding box center [823, 298] width 166 height 26
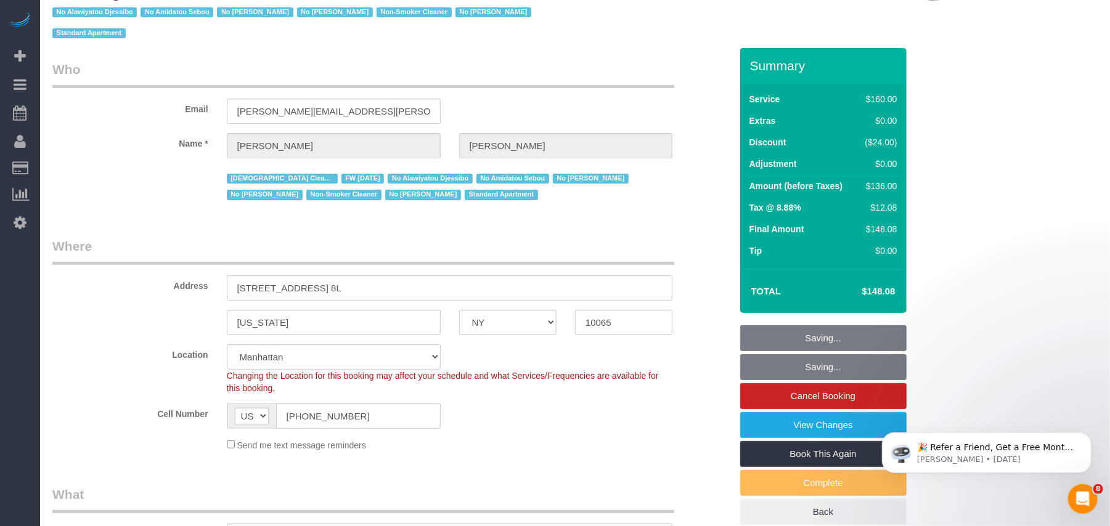
scroll to position [0, 0]
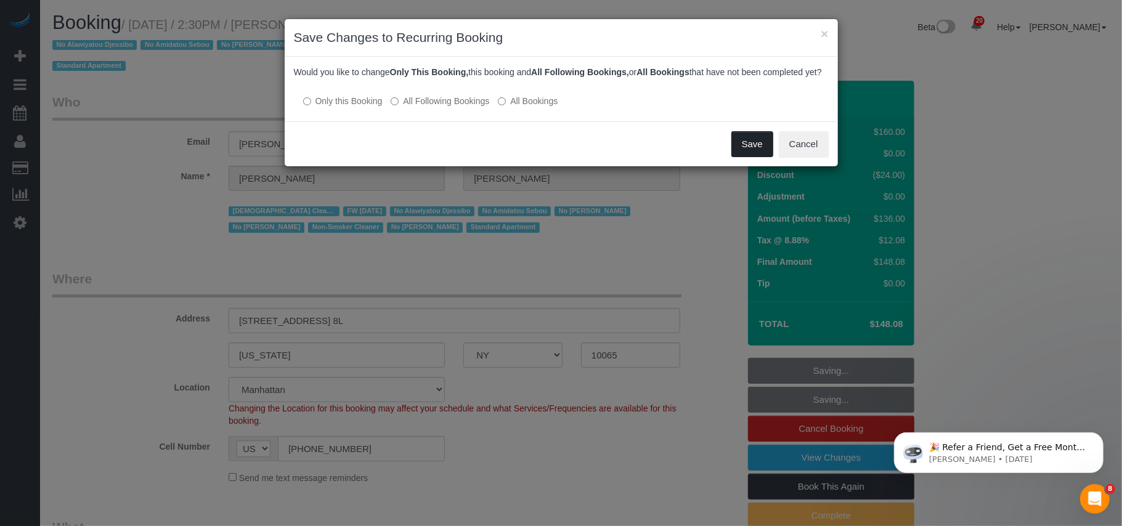
click at [742, 157] on button "Save" at bounding box center [752, 144] width 42 height 26
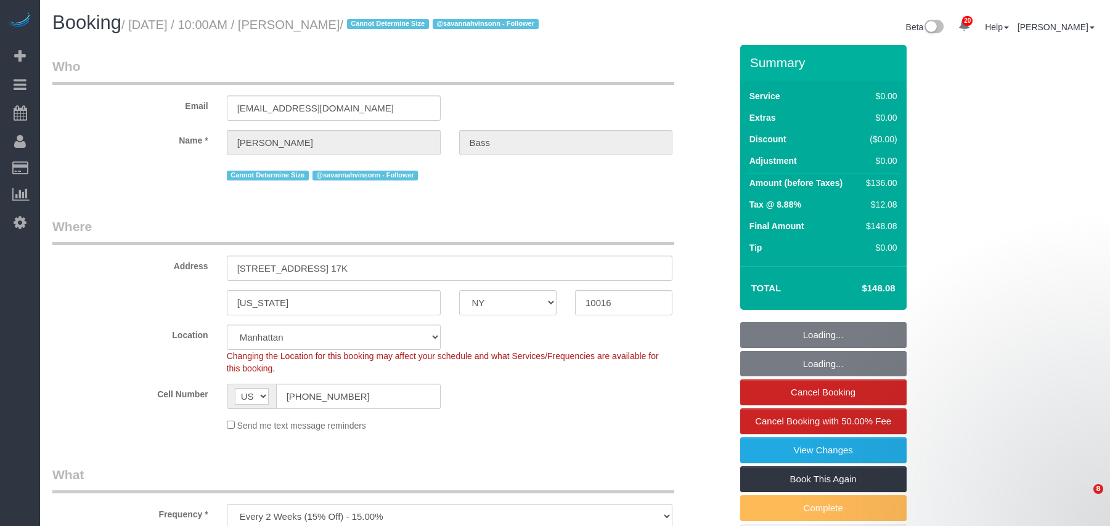
select select "NY"
select select "number:63"
select select "number:90"
select select "number:15"
select select "number:6"
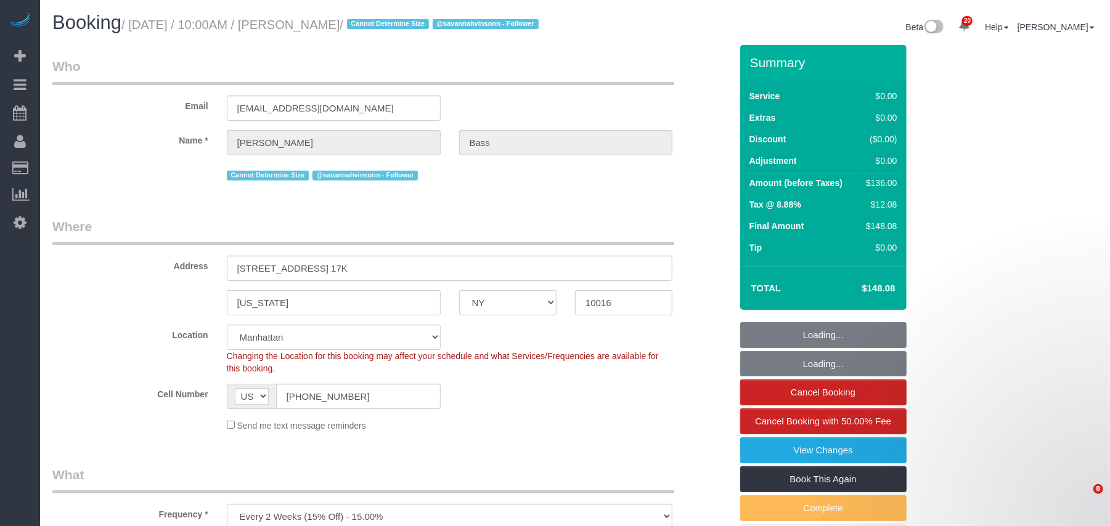
click at [131, 21] on small "/ [DATE] / 10:00AM / [PERSON_NAME] / Cannot Determine Size @savannahvinsonn - F…" at bounding box center [331, 25] width 420 height 14
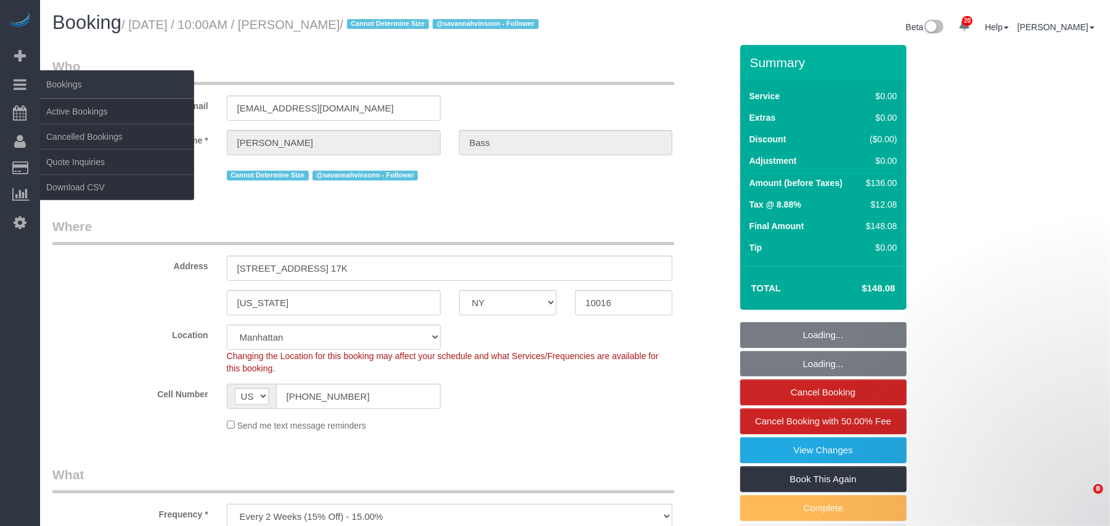
select select "object:1498"
select select "spot1"
select select "1"
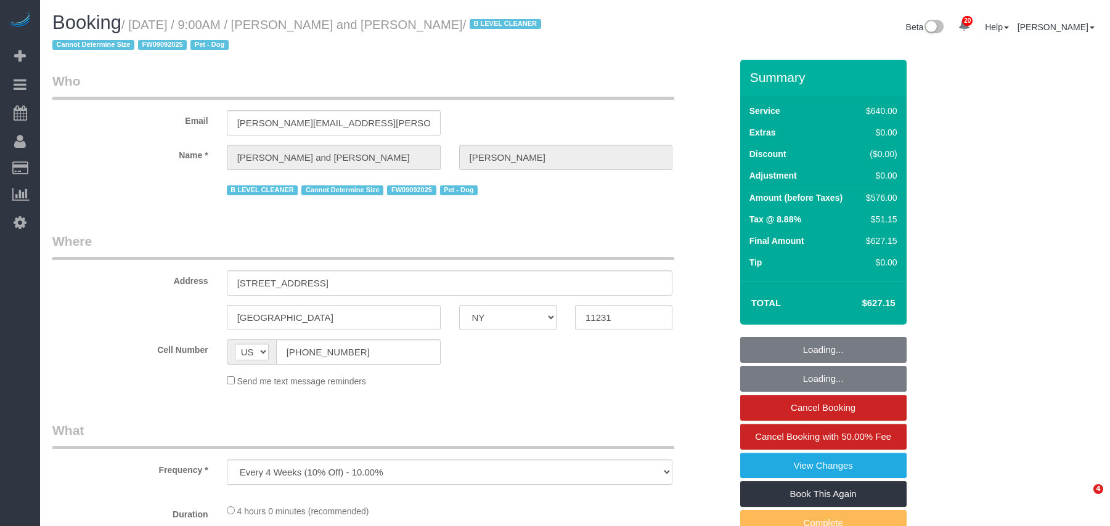
select select "NY"
select select "2"
select select "240"
select select "spot1"
select select "number:57"
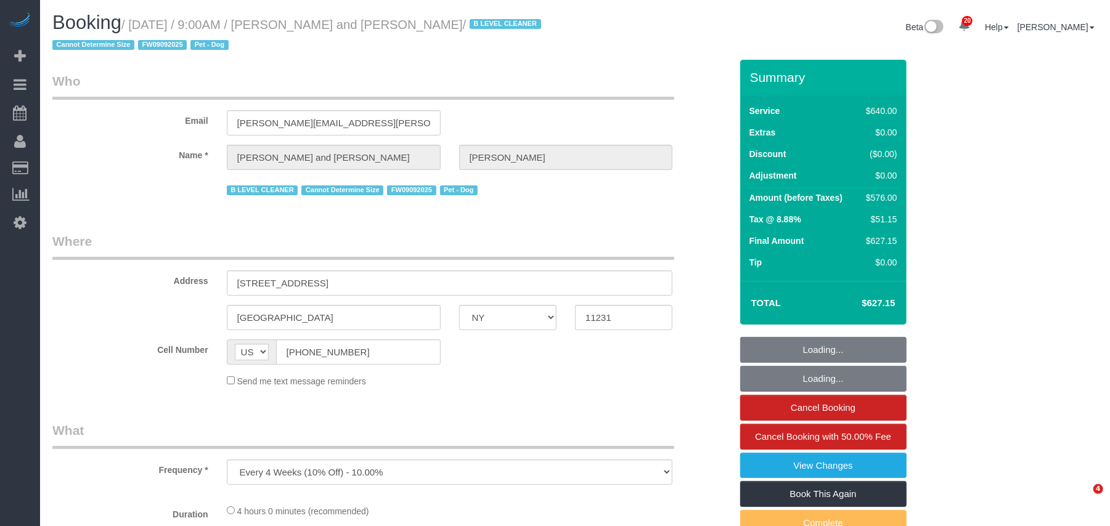
select select "number:72"
select select "number:13"
select select "number:5"
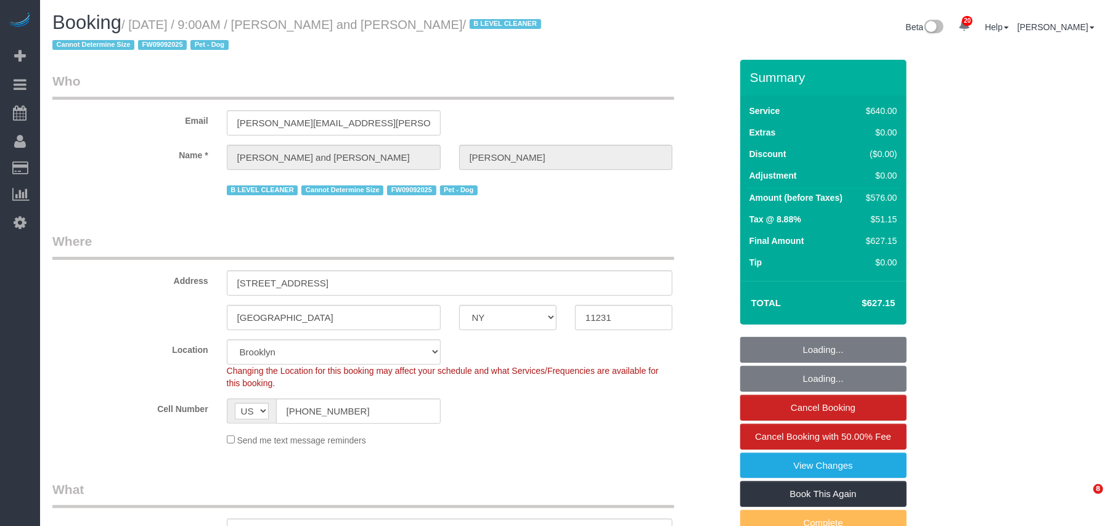
select select "object:1455"
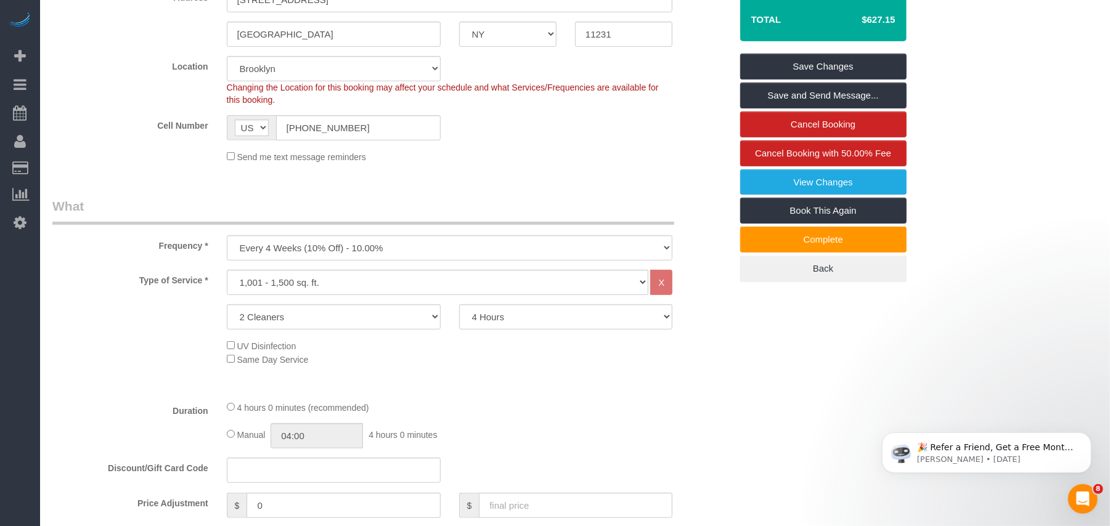
scroll to position [328, 0]
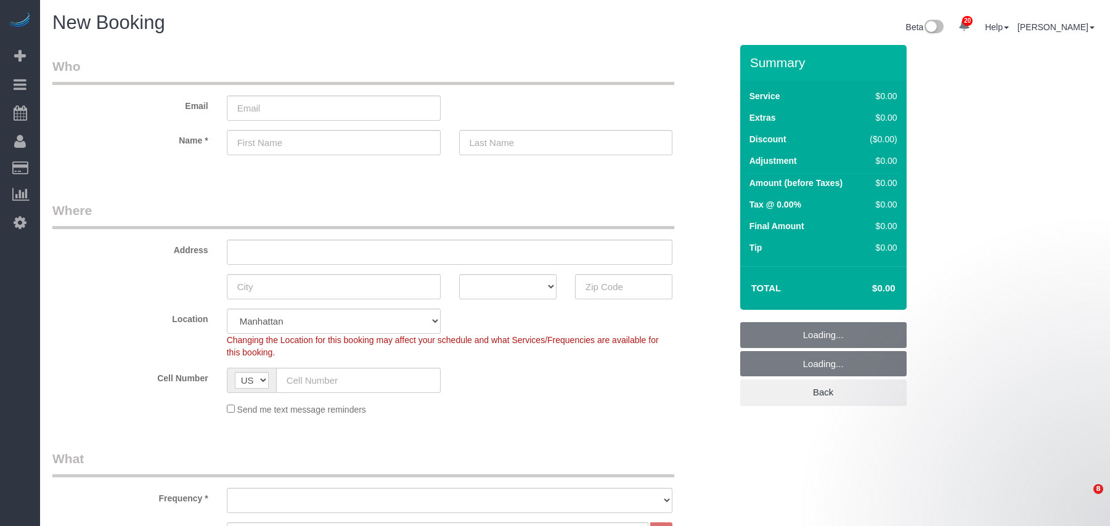
select select "number:89"
select select "number:90"
select select "object:2238"
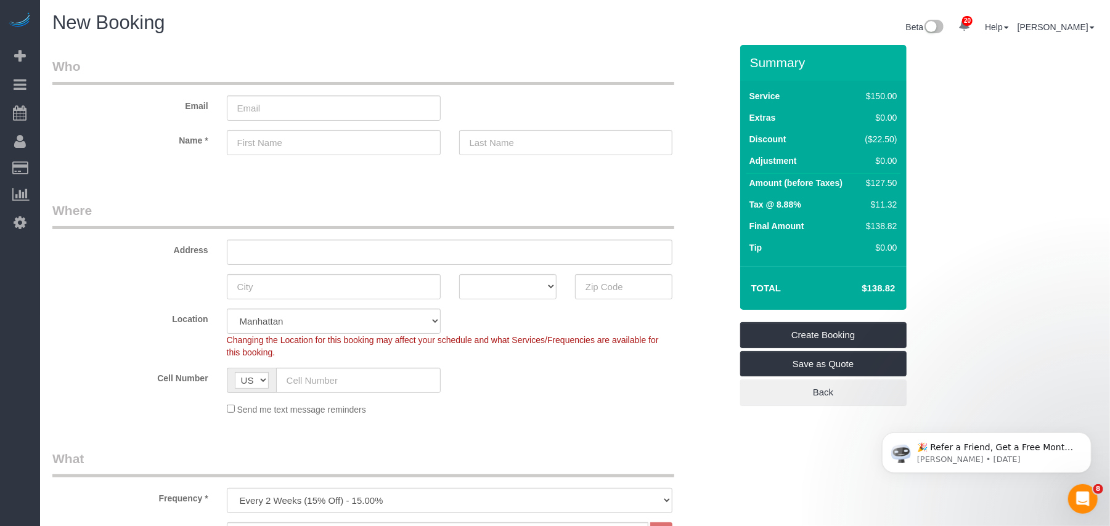
click at [617, 373] on div "Cell Number AF AL DZ AD AO AI AQ AG AR AM AW AU AT AZ BS BH BD BB BY BE BZ BJ B…" at bounding box center [391, 380] width 697 height 25
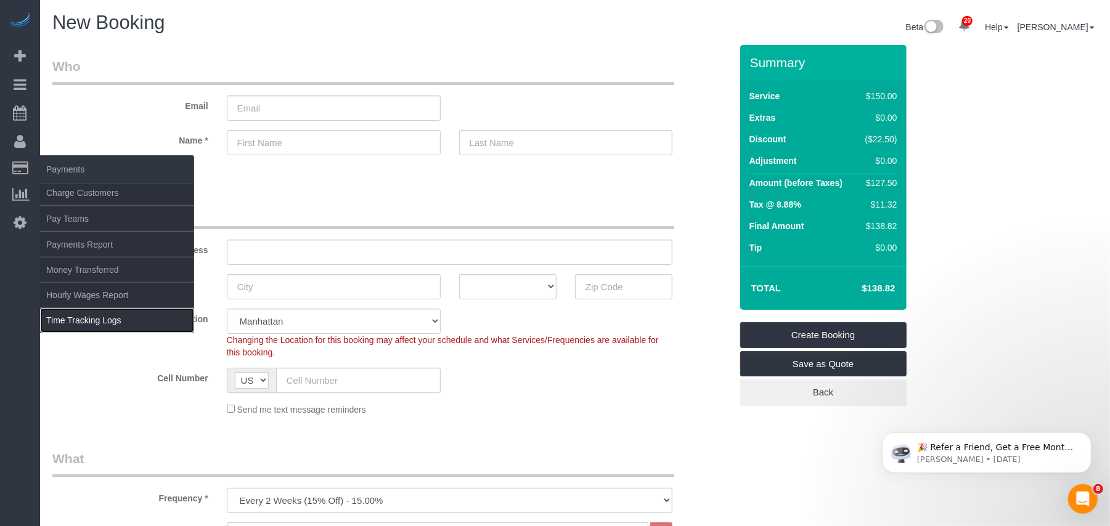
click at [114, 318] on link "Time Tracking Logs" at bounding box center [117, 320] width 154 height 25
